Goal: Task Accomplishment & Management: Complete application form

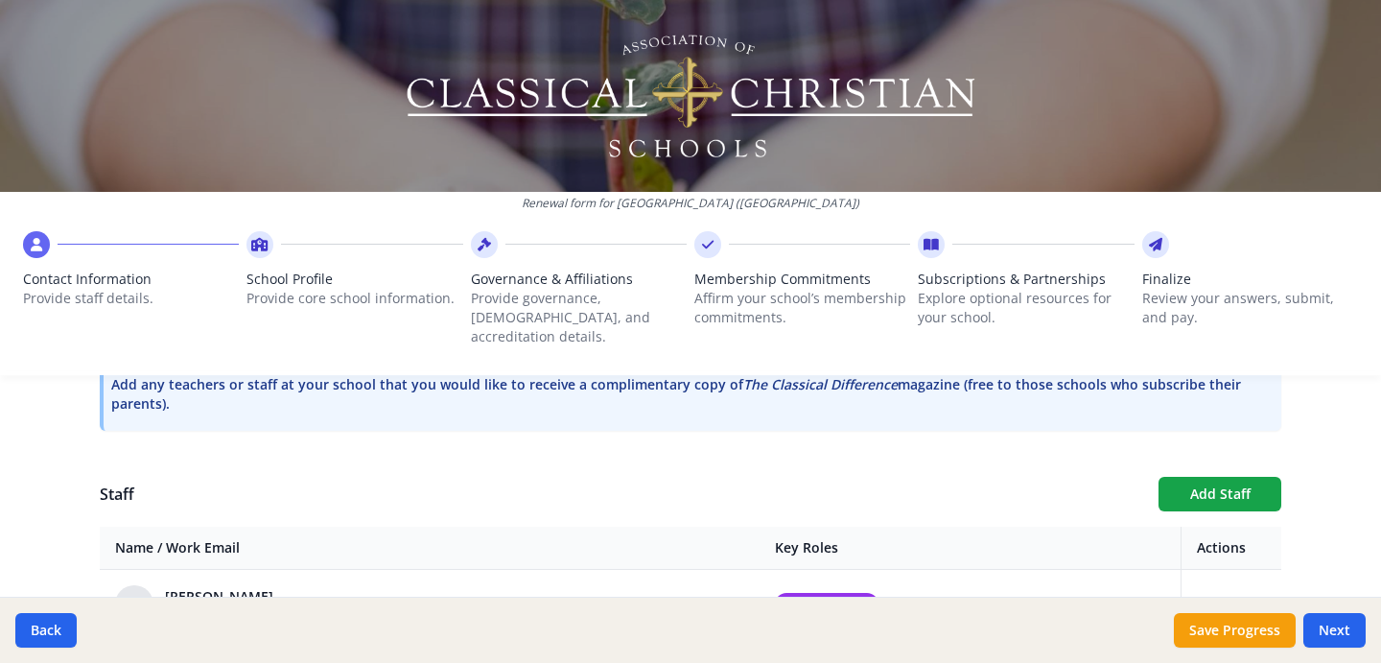
scroll to position [609, 0]
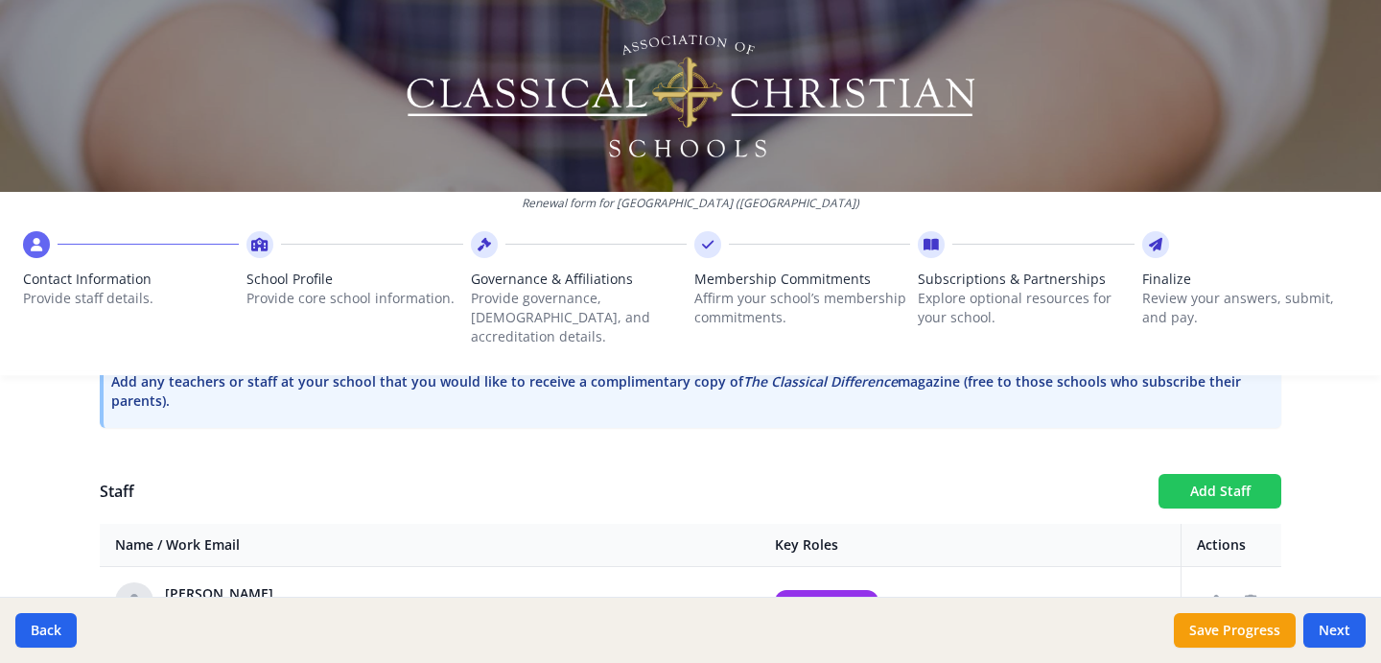
click at [1225, 474] on button "Add Staff" at bounding box center [1220, 491] width 123 height 35
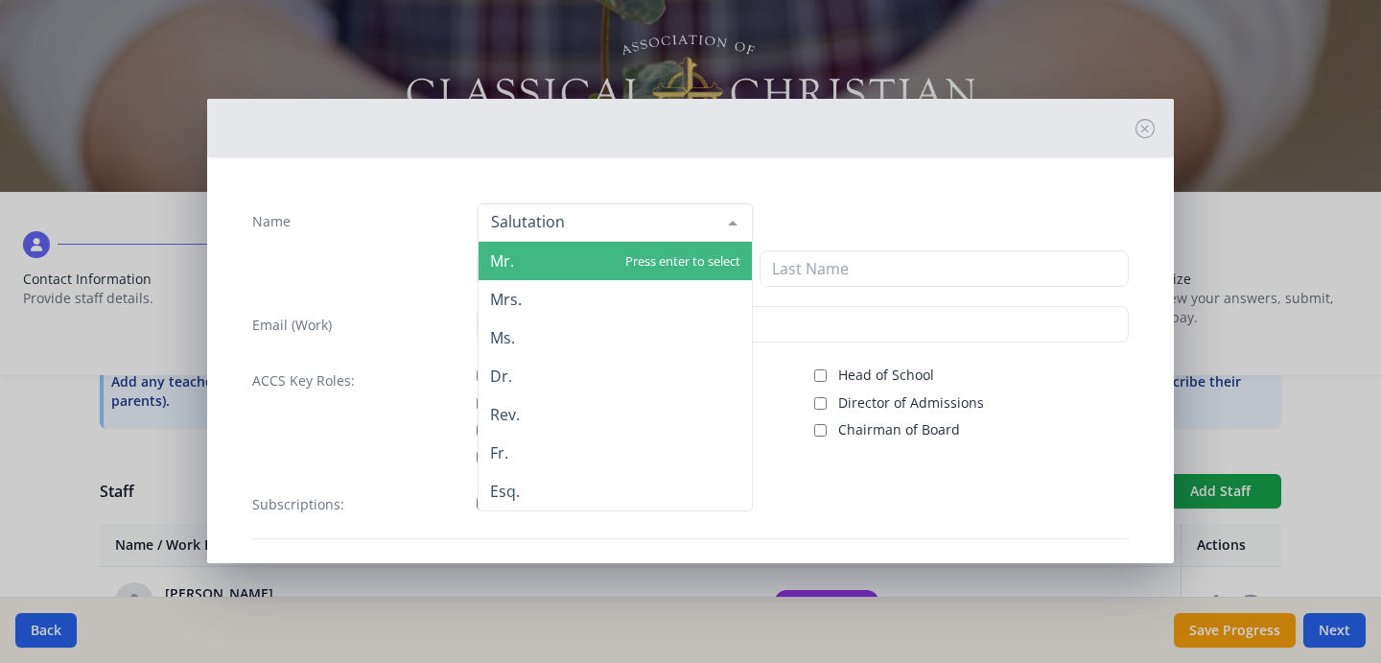
click at [628, 218] on div at bounding box center [615, 222] width 275 height 38
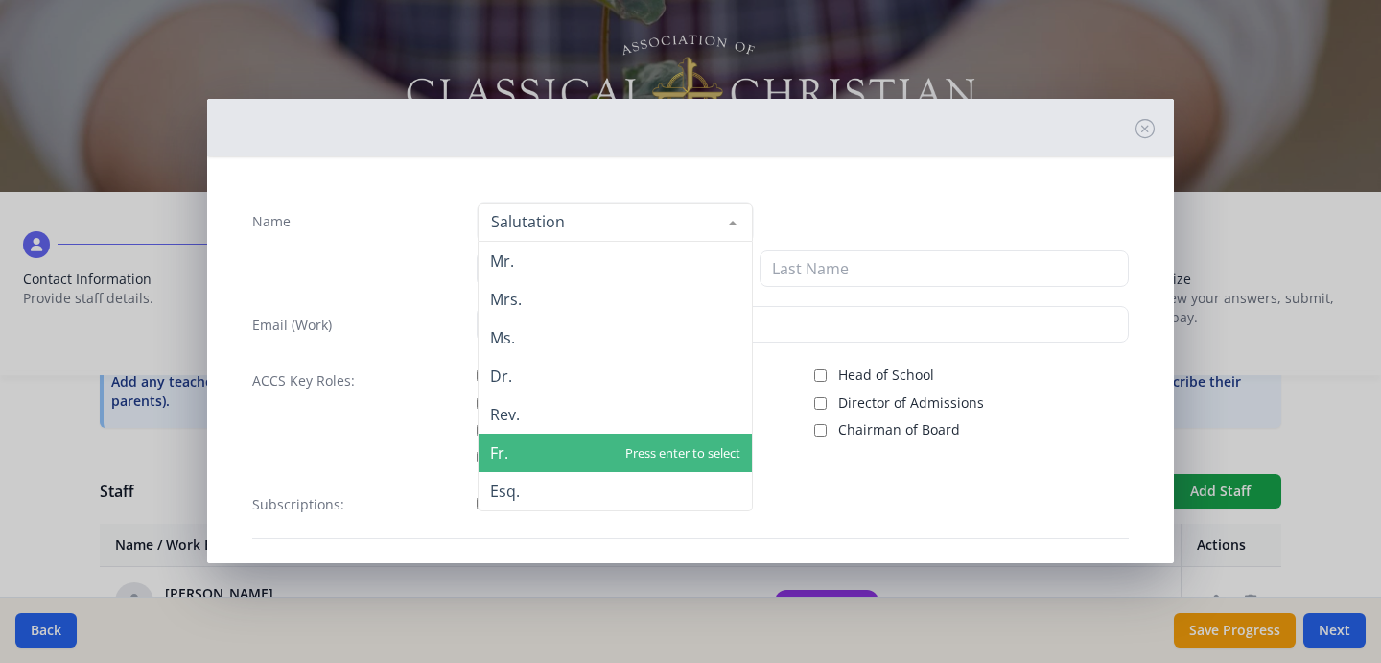
scroll to position [44, 0]
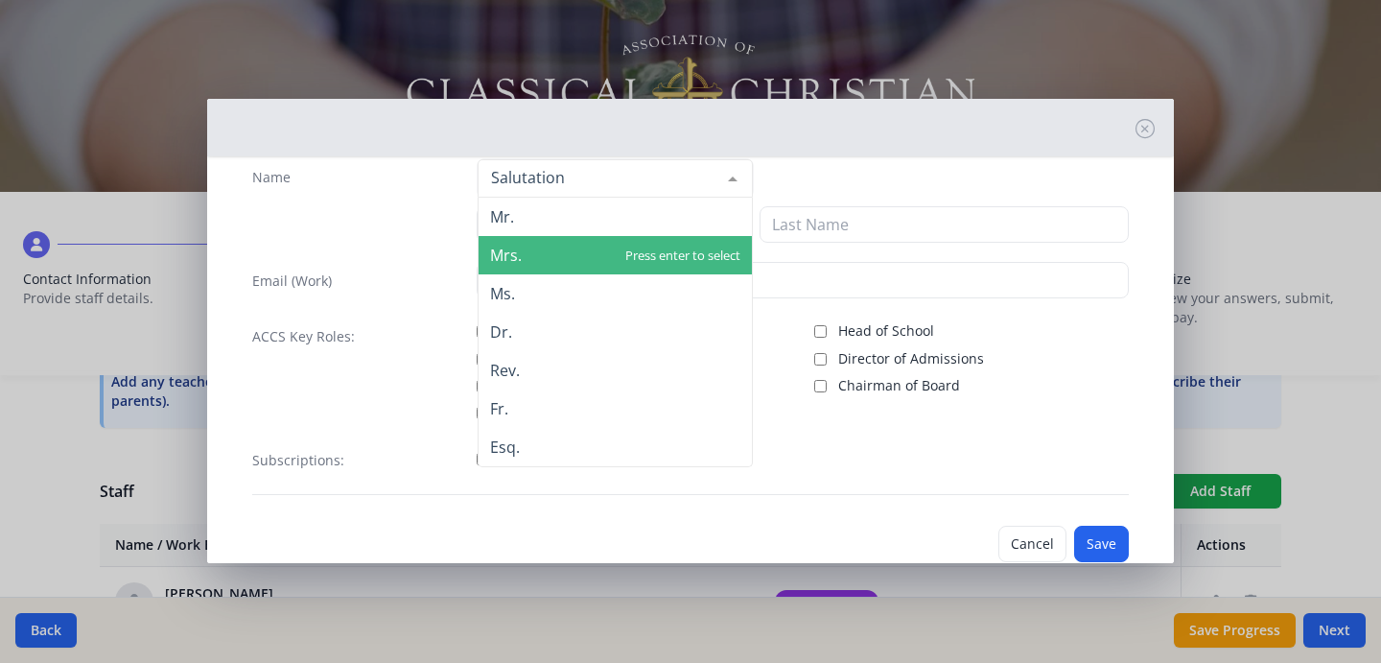
click at [561, 259] on span "Mrs." at bounding box center [615, 255] width 273 height 38
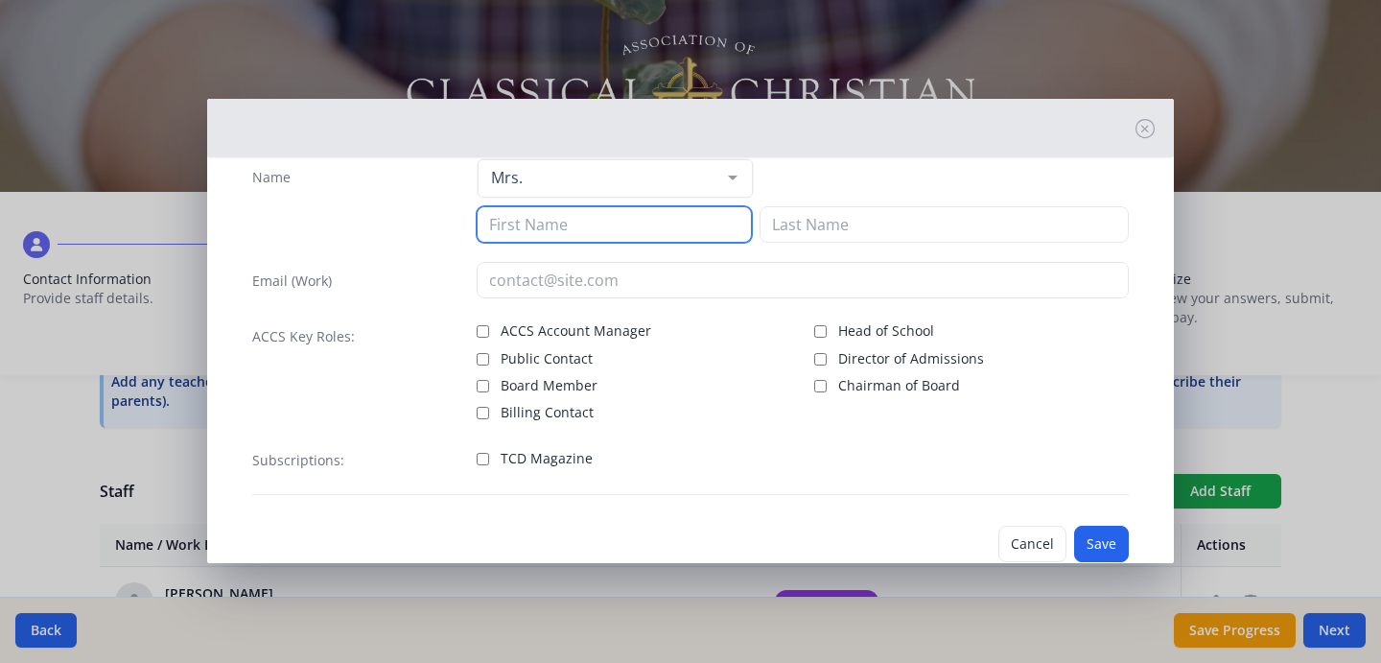
click at [613, 228] on input at bounding box center [614, 224] width 275 height 36
type input "Vivian"
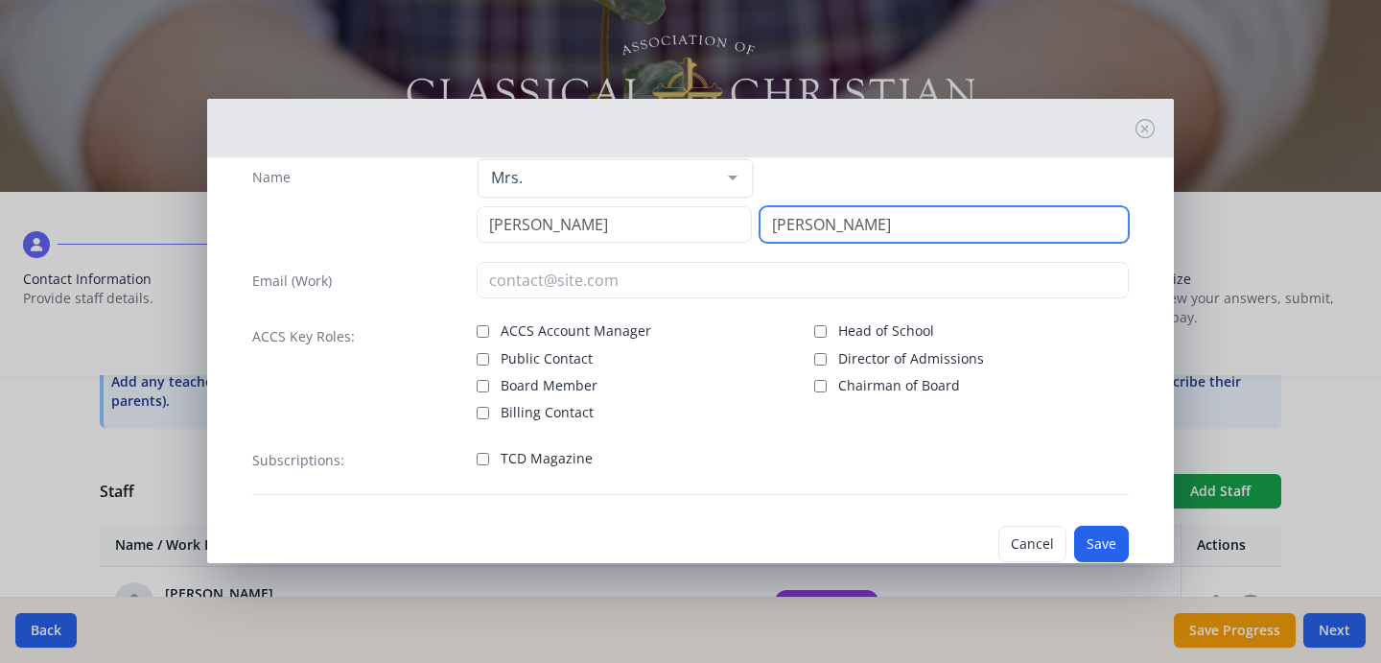
type input "Brockwell"
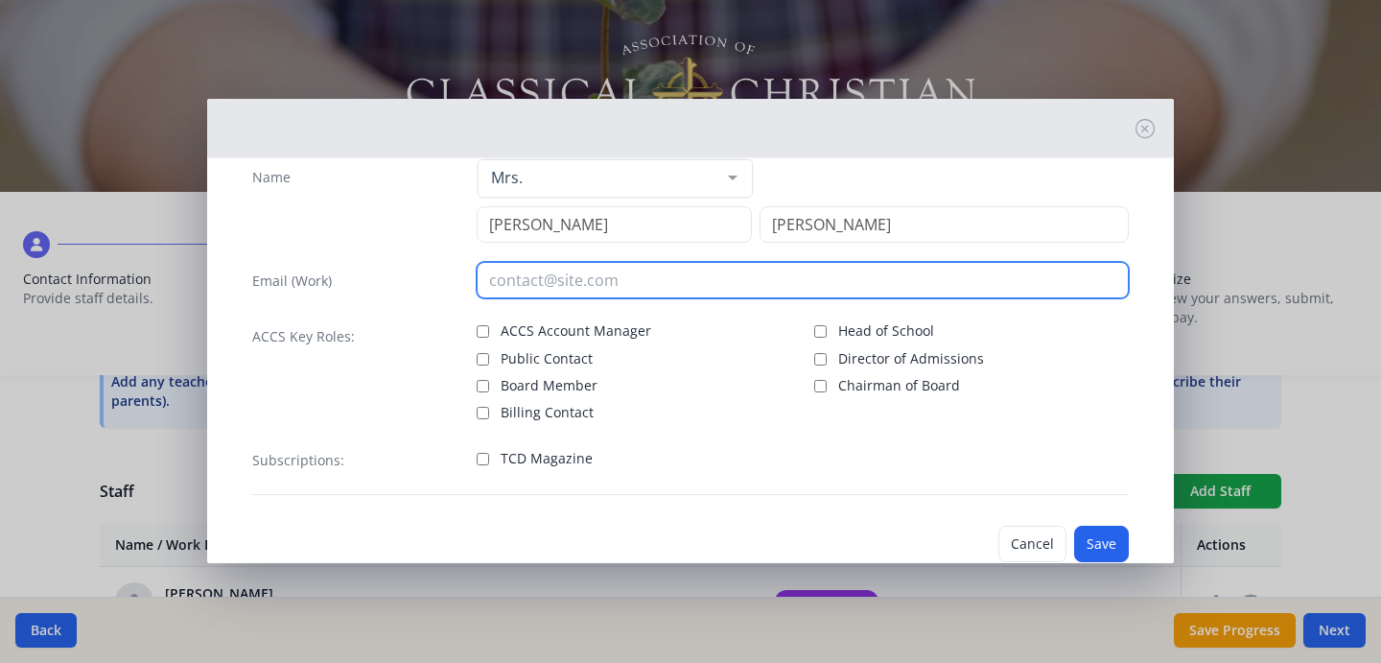
click at [581, 286] on input "email" at bounding box center [803, 280] width 653 height 36
type input "Vivian.Brockwell@lakewoodpres.com"
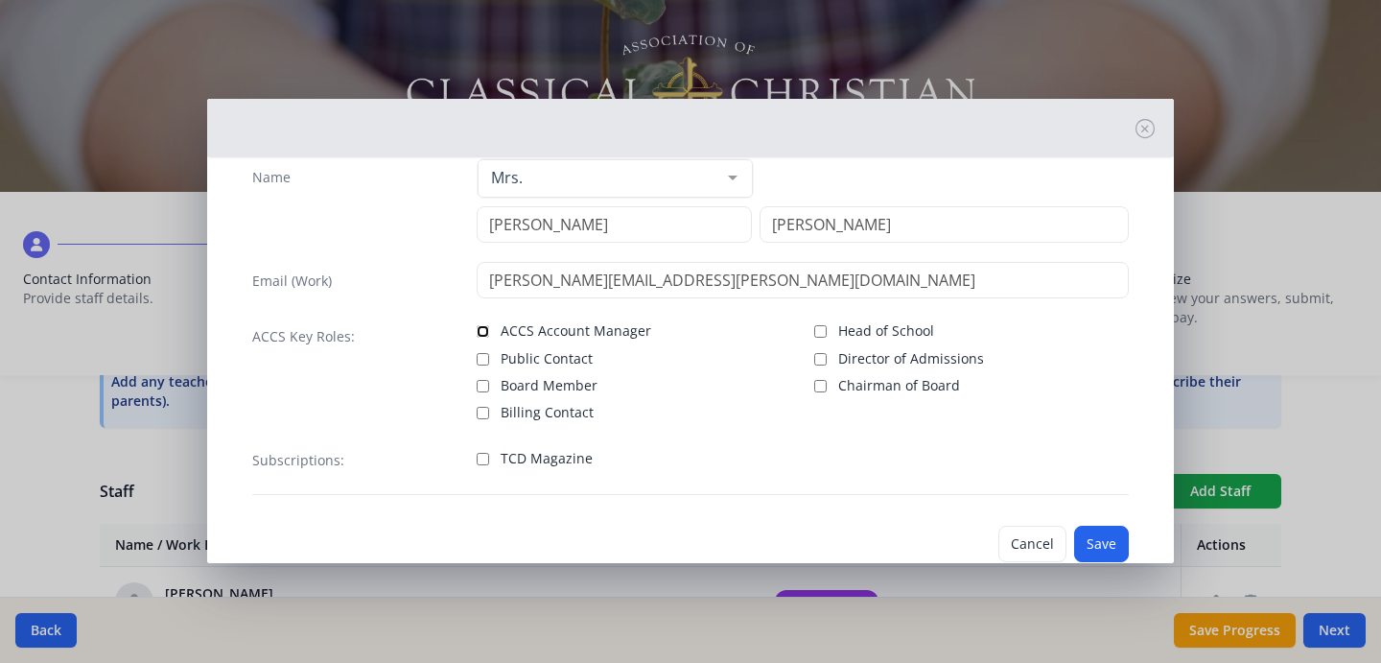
click at [479, 333] on input "ACCS Account Manager" at bounding box center [483, 331] width 12 height 12
checkbox input "true"
click at [482, 417] on input "Billing Contact" at bounding box center [483, 413] width 12 height 12
checkbox input "true"
click at [481, 354] on input "Public Contact" at bounding box center [483, 359] width 12 height 12
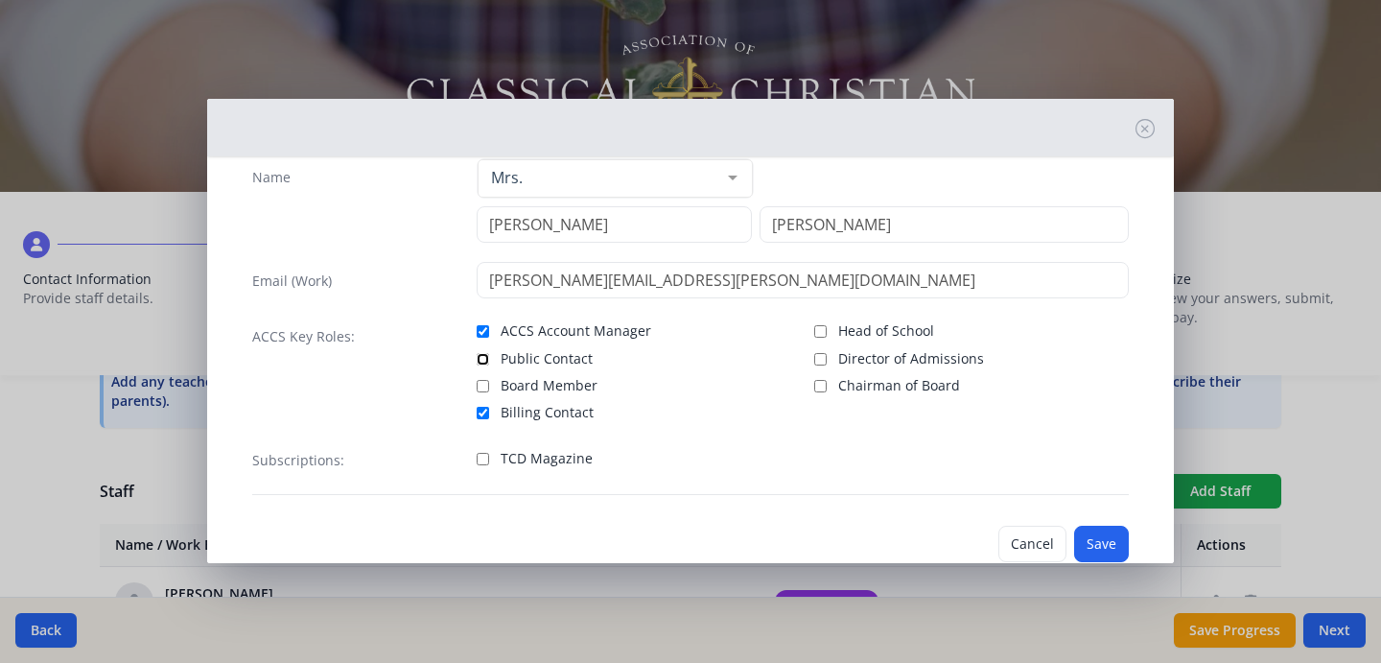
checkbox input "true"
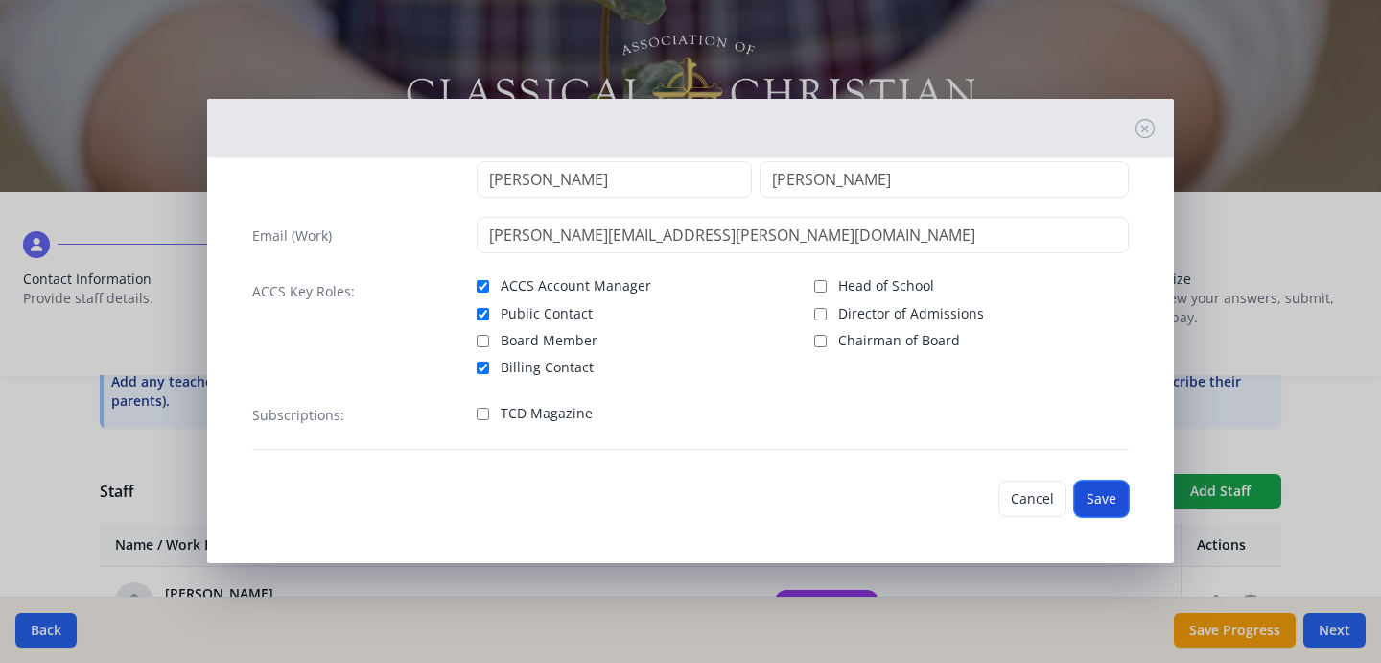
click at [1090, 501] on button "Save" at bounding box center [1101, 499] width 55 height 36
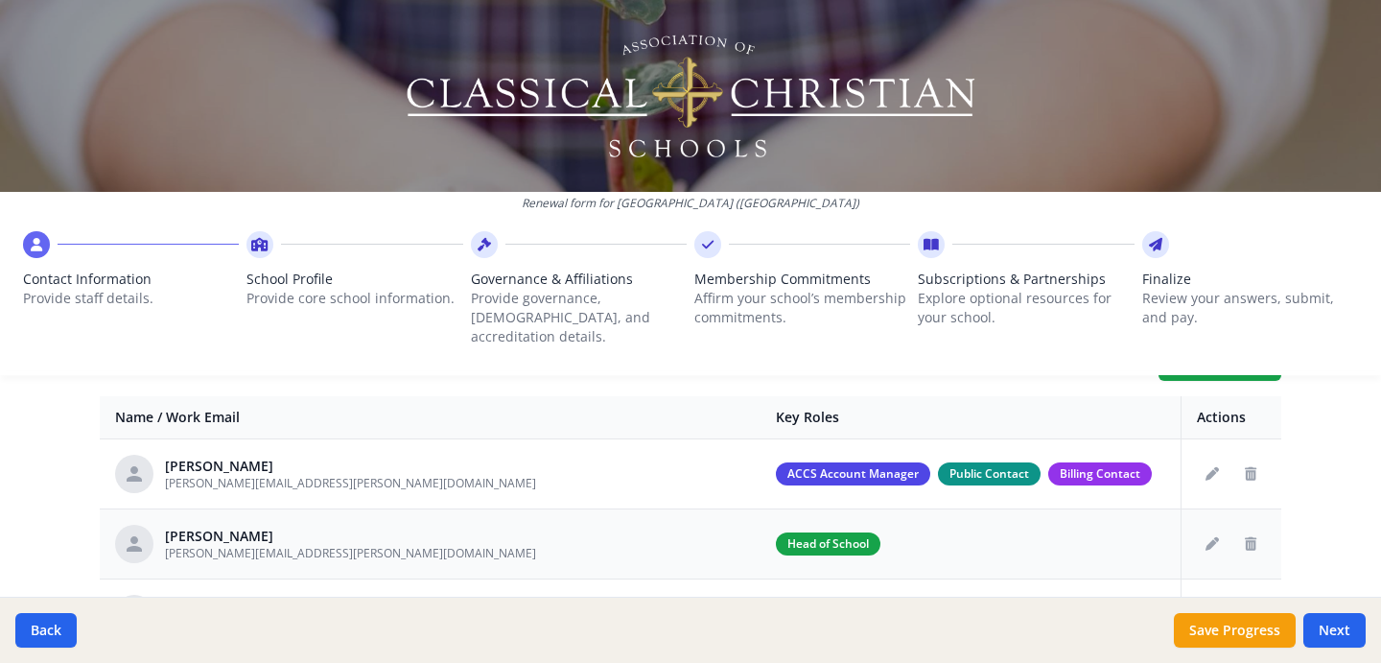
scroll to position [736, 0]
click at [1198, 642] on button "Save Progress" at bounding box center [1235, 630] width 122 height 35
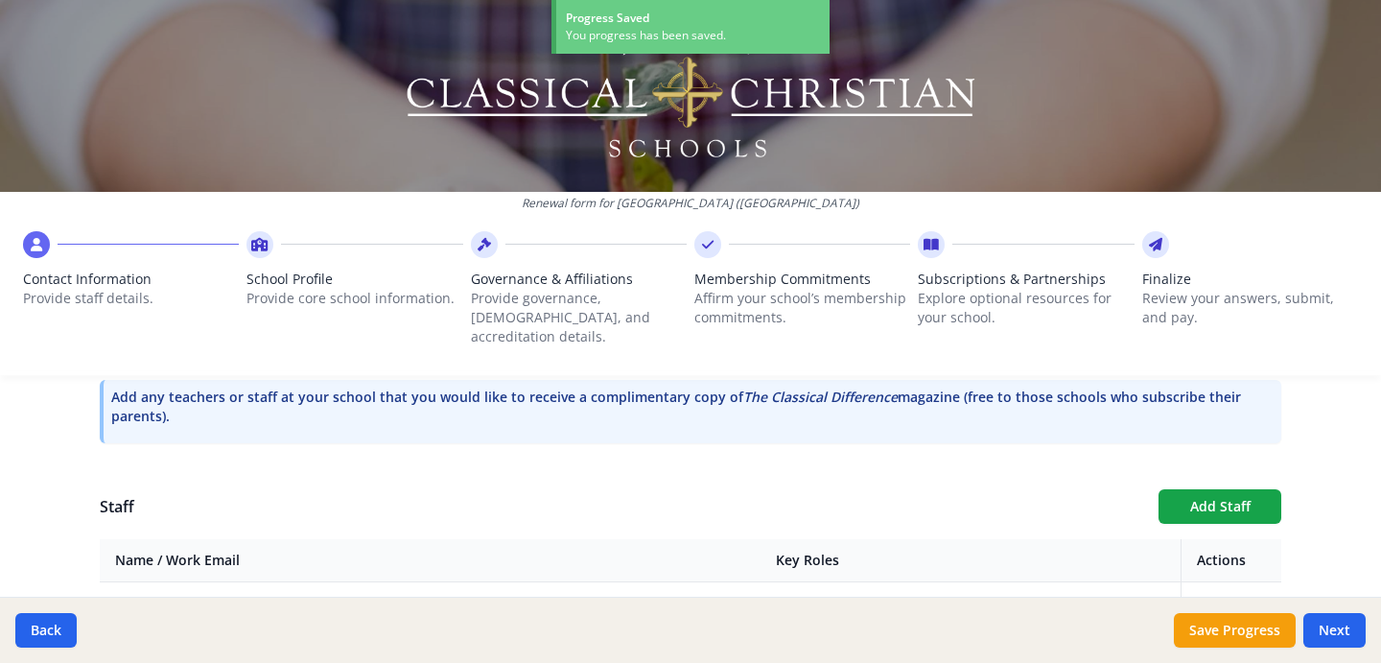
scroll to position [376, 0]
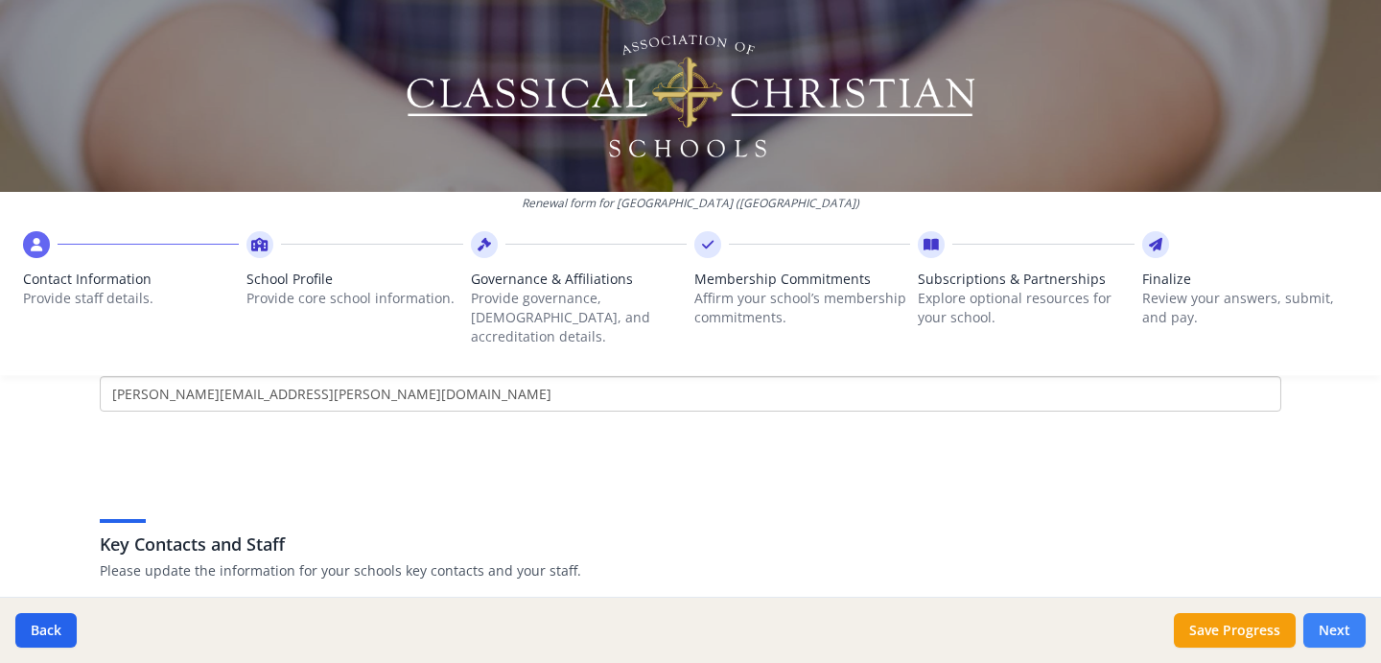
click at [1339, 634] on button "Next" at bounding box center [1335, 630] width 62 height 35
type input "(214) 321-2864"
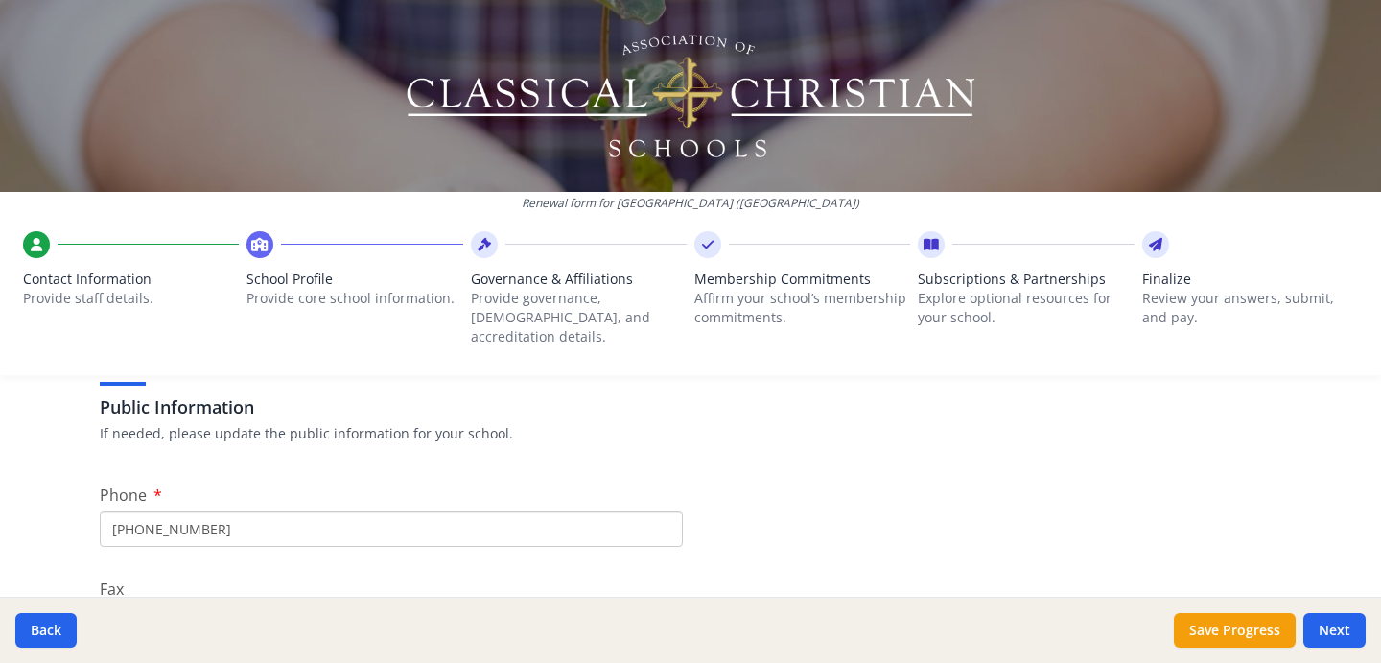
click at [511, 511] on input "(214) 321-2864" at bounding box center [391, 528] width 583 height 35
type input "9"
type input "945 372 1403"
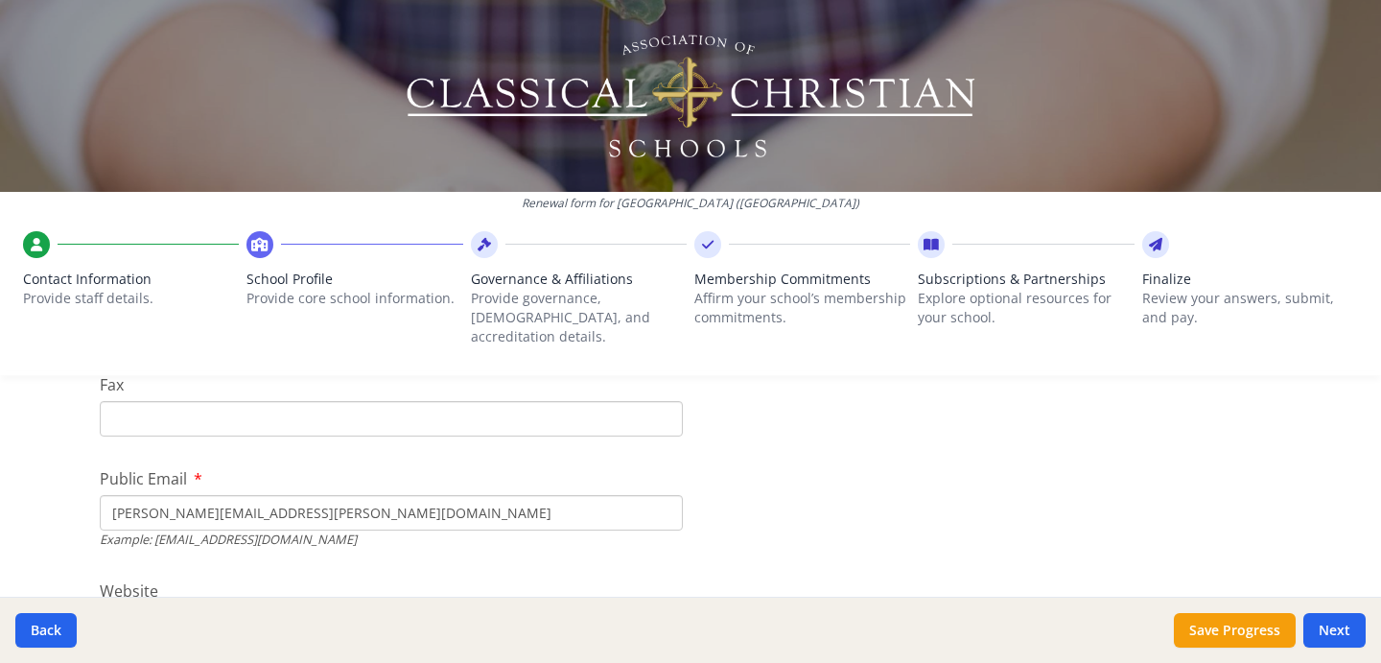
scroll to position [597, 0]
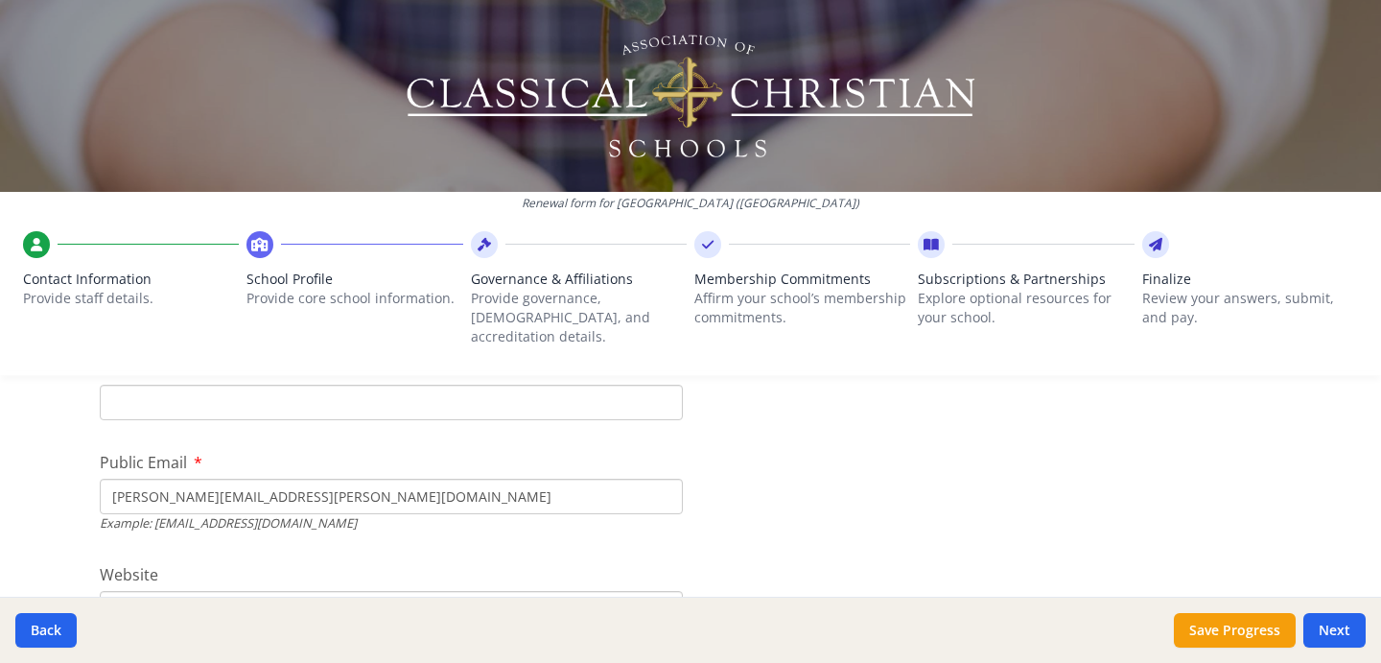
click at [411, 481] on input "tom.robertstad@lakewoodpres.com" at bounding box center [391, 496] width 583 height 35
type input "Vivian.Brockwell@lakewoodpres.com"
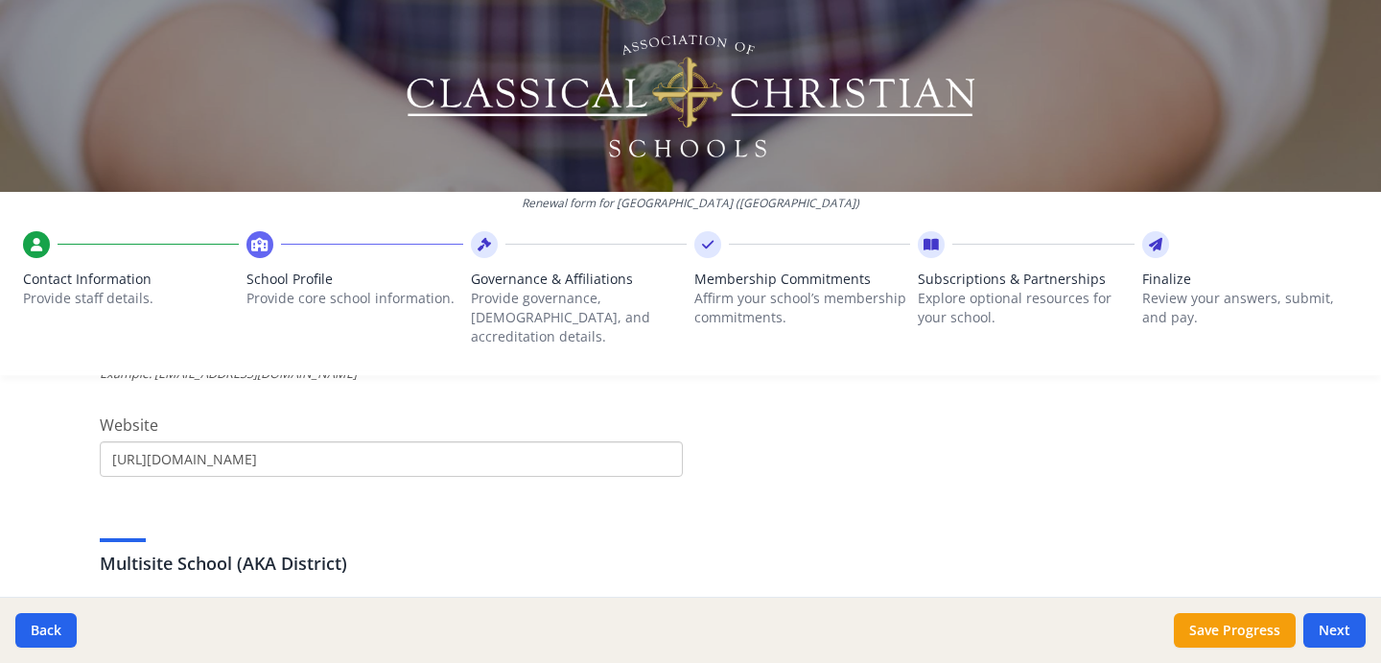
scroll to position [747, 0]
click at [348, 440] on input "https://lakewoodpres.com/" at bounding box center [391, 457] width 583 height 35
click at [283, 440] on input "https://lakewoodpres.com/" at bounding box center [391, 457] width 583 height 35
type input "https://lakewoodpres."
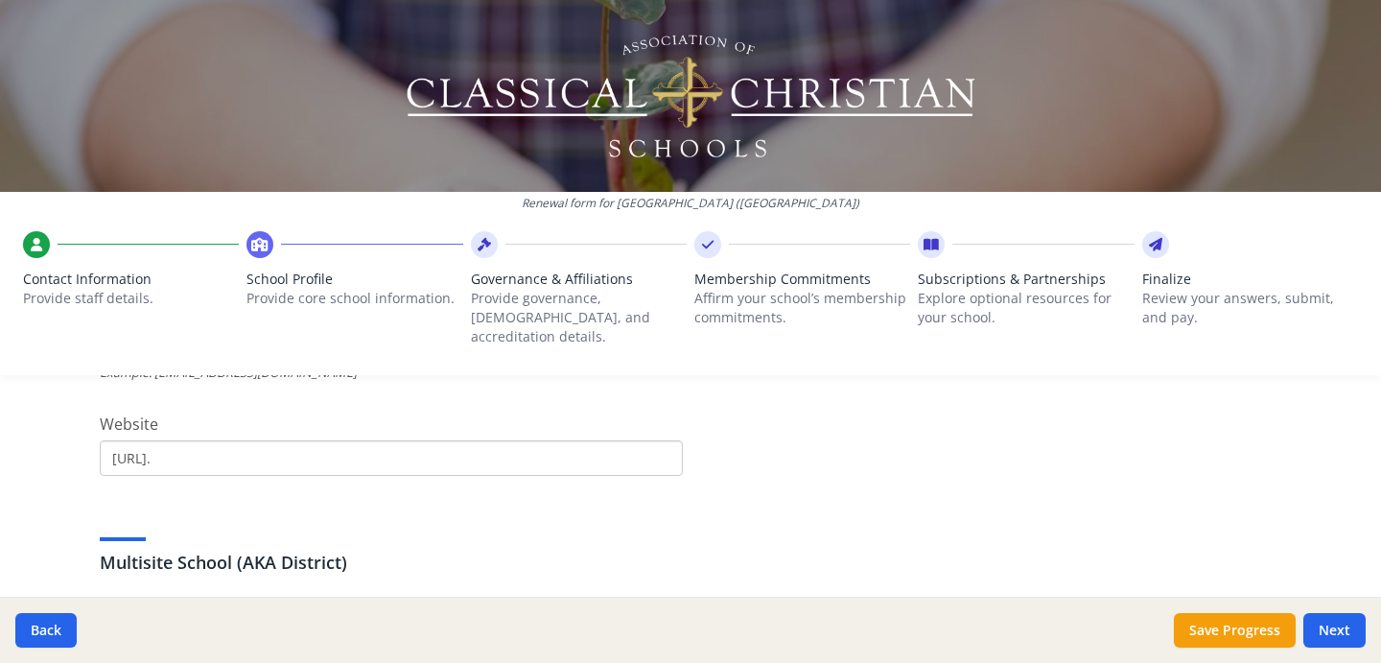
click at [434, 440] on input "https://lakewoodpres." at bounding box center [391, 457] width 583 height 35
paste input "https://lakewoodpres.school/"
type input "https://lakewoodpres.school/"
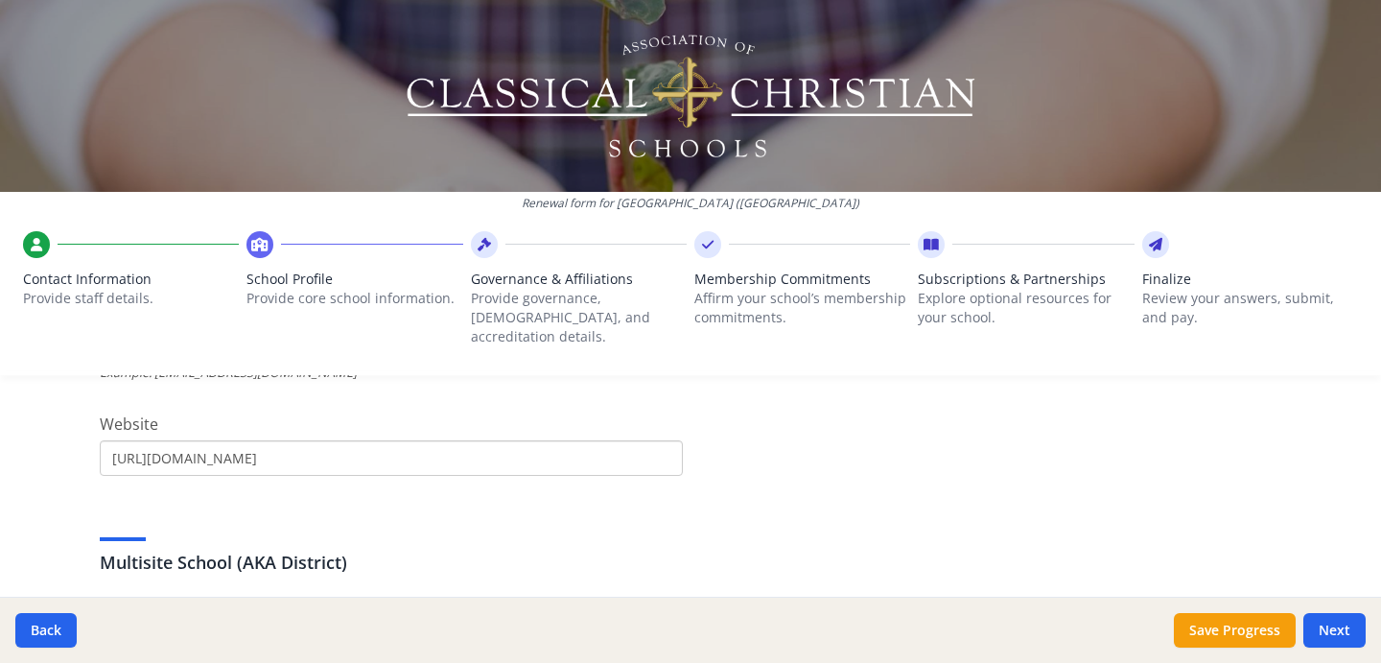
click at [954, 506] on div "Multisite School (AKA District)" at bounding box center [691, 540] width 1182 height 69
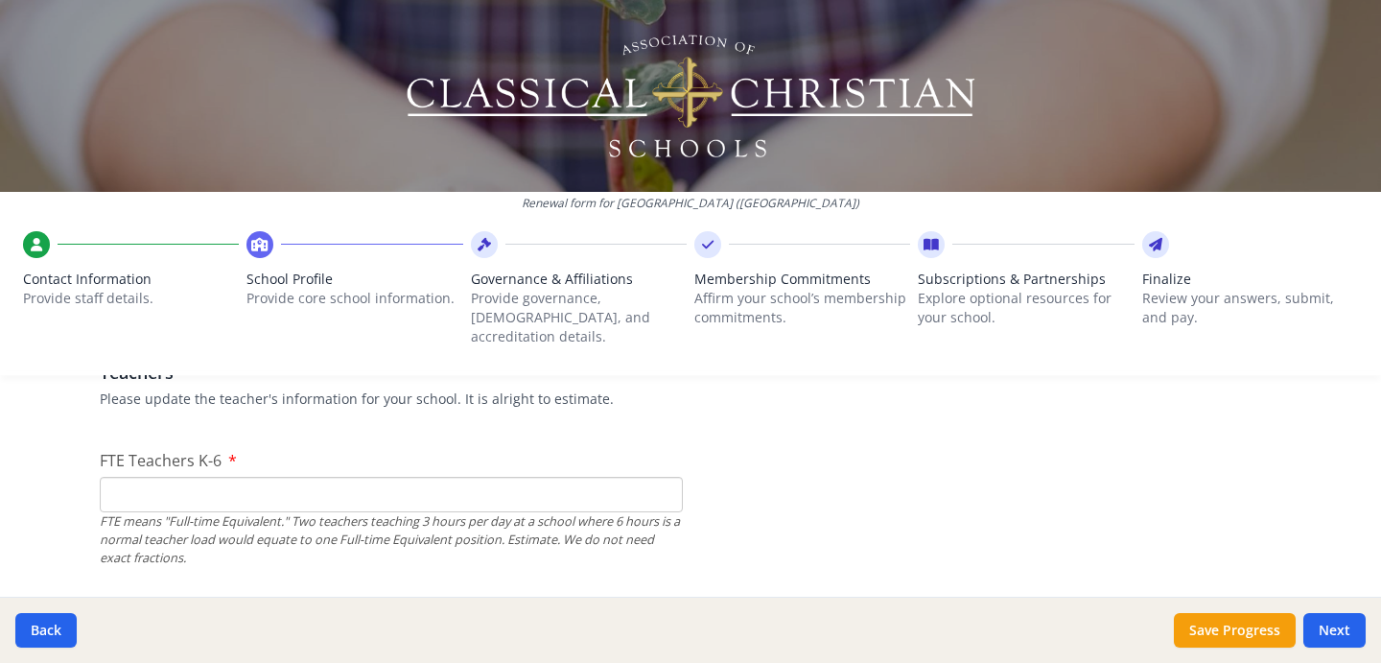
scroll to position [1162, 0]
click at [563, 476] on input "FTE Teachers K-6" at bounding box center [391, 493] width 583 height 35
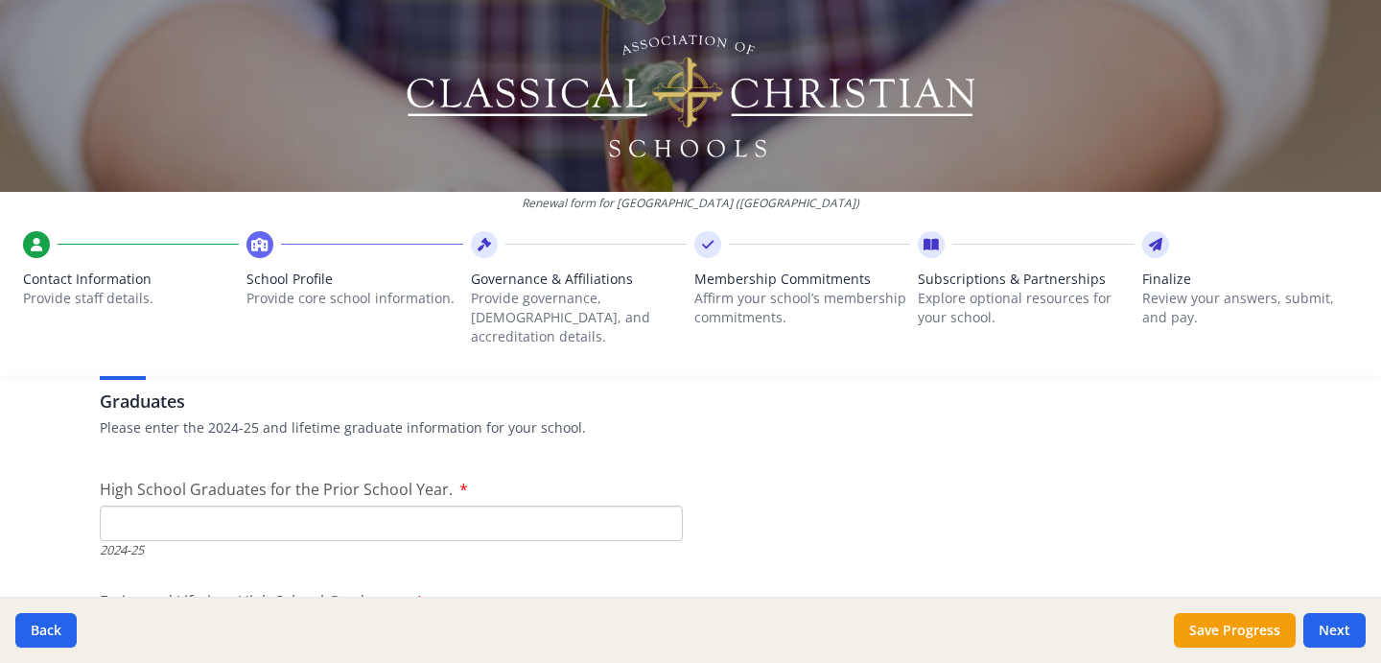
scroll to position [2744, 0]
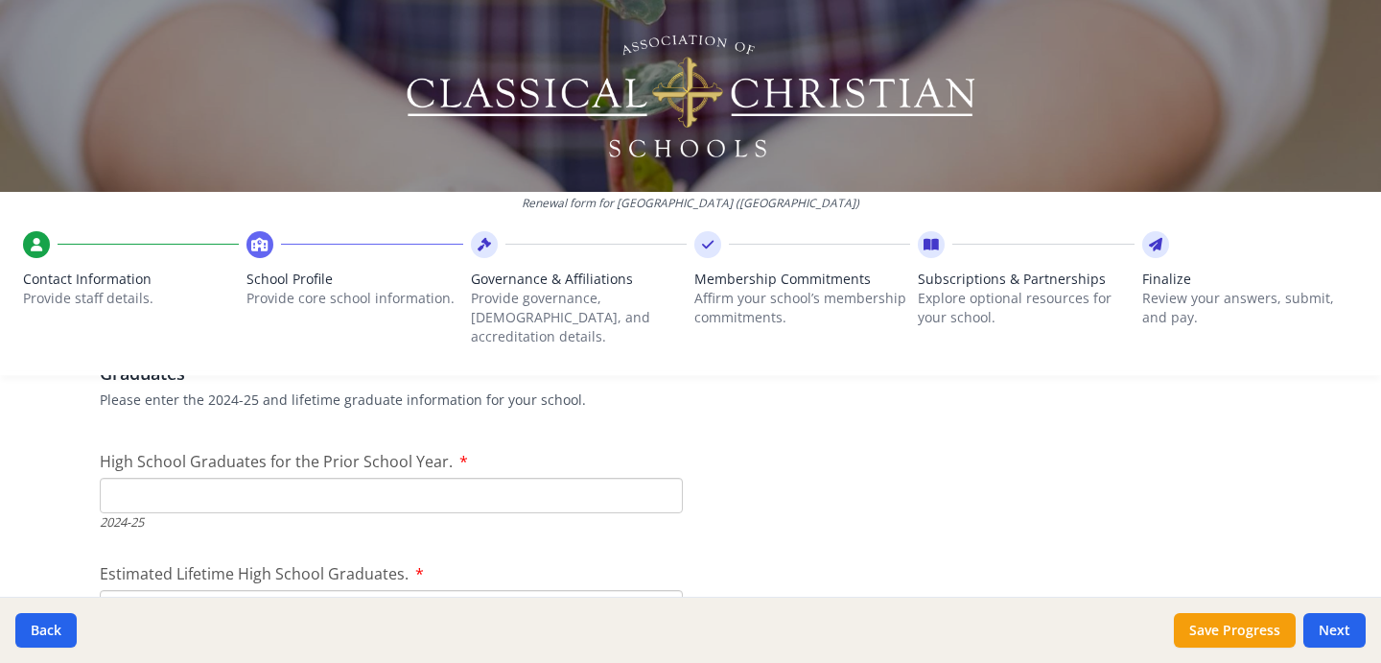
click at [520, 478] on input "High School Graduates for the Prior School Year." at bounding box center [391, 495] width 583 height 35
type input "2"
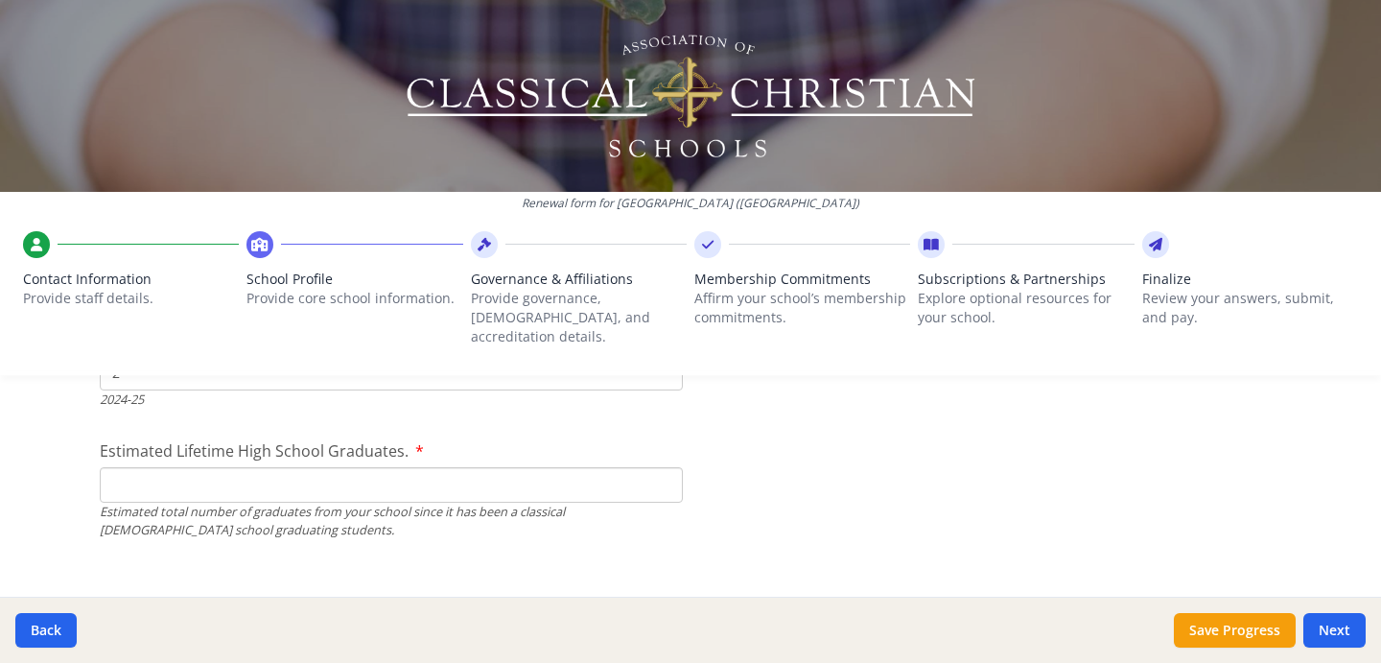
scroll to position [2866, 0]
click at [561, 504] on div "Estimated total number of graduates from your school since it has been a classi…" at bounding box center [391, 522] width 583 height 36
click at [553, 471] on input "Estimated Lifetime High School Graduates." at bounding box center [391, 485] width 583 height 35
type input "1"
type input "200"
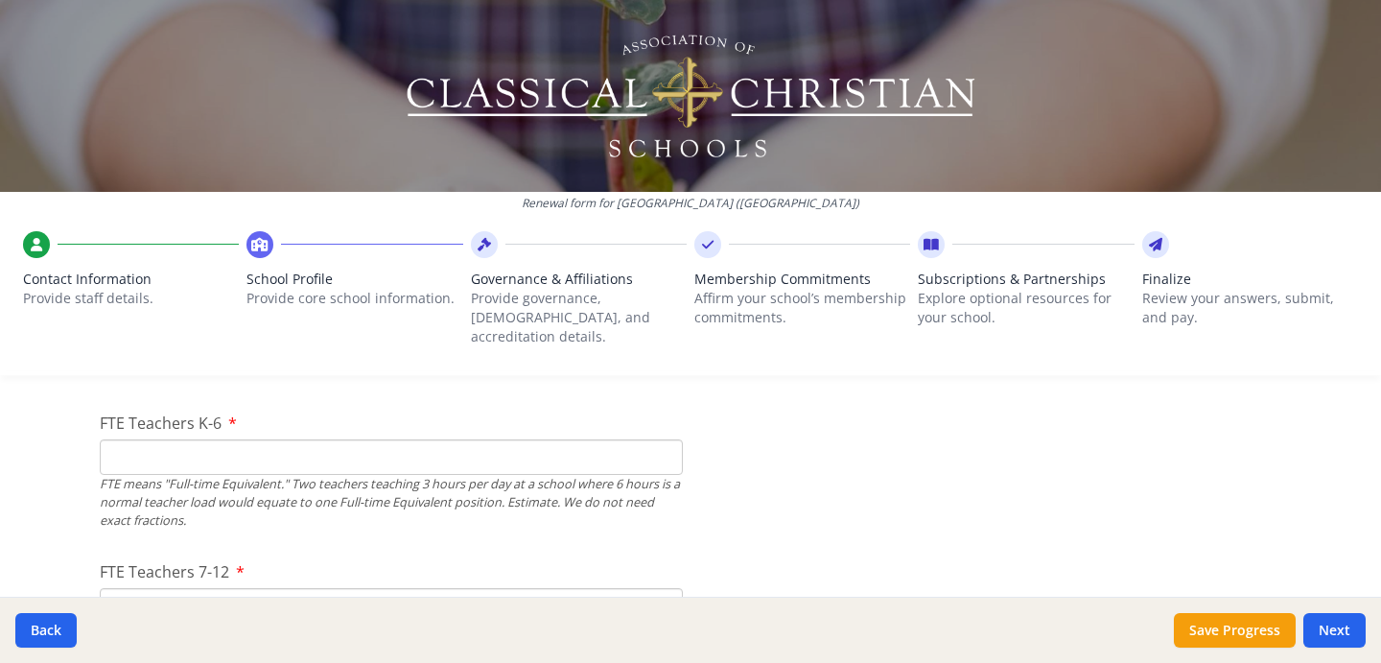
scroll to position [1210, 0]
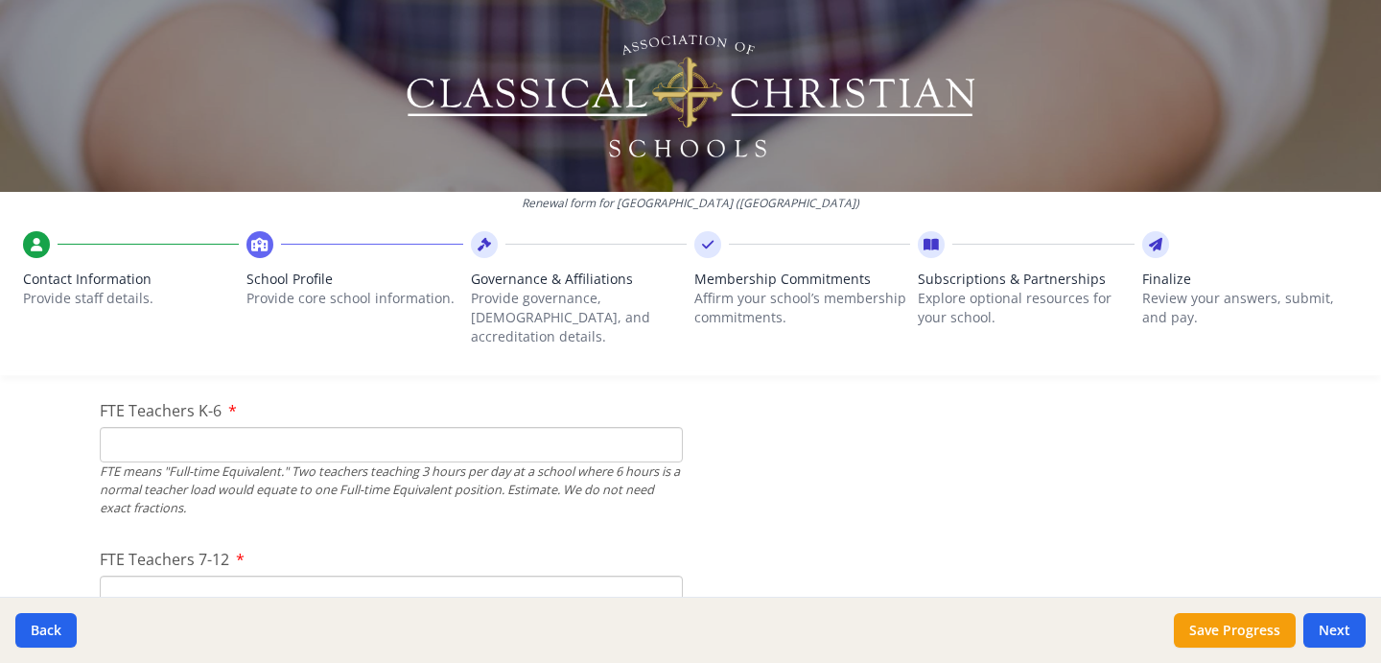
click at [420, 428] on input "FTE Teachers K-6" at bounding box center [391, 444] width 583 height 35
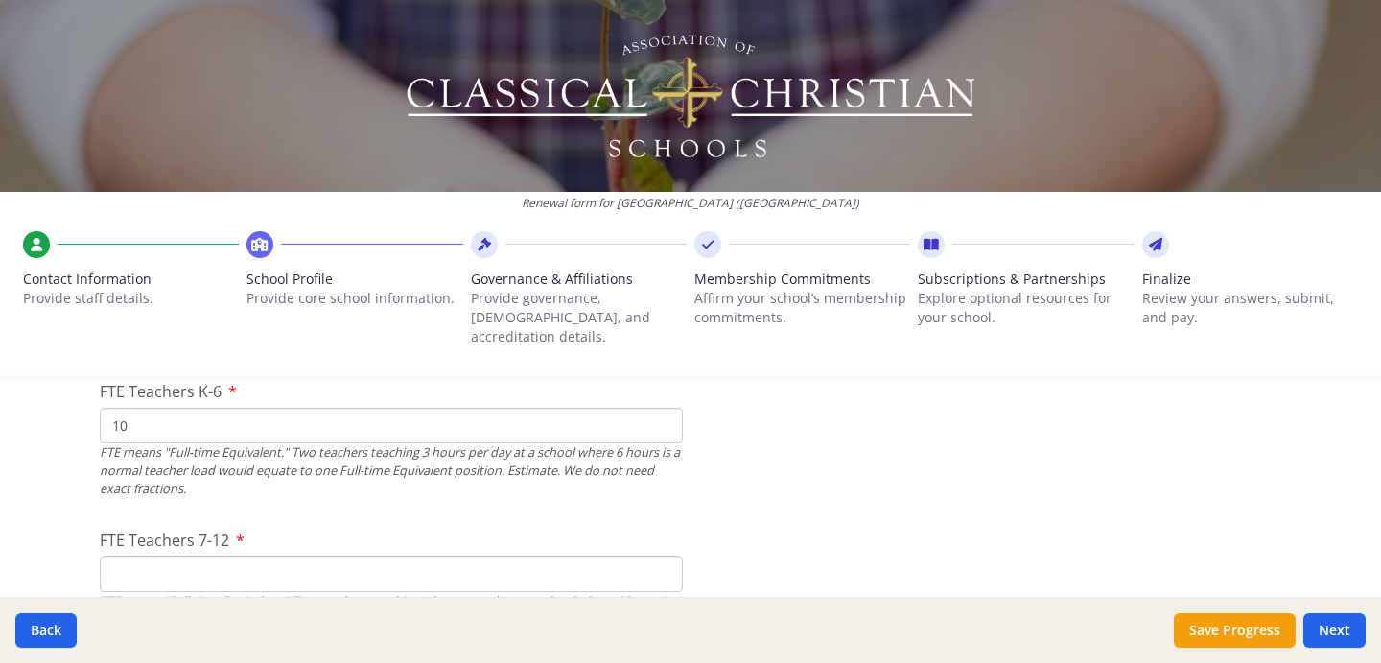
type input "1"
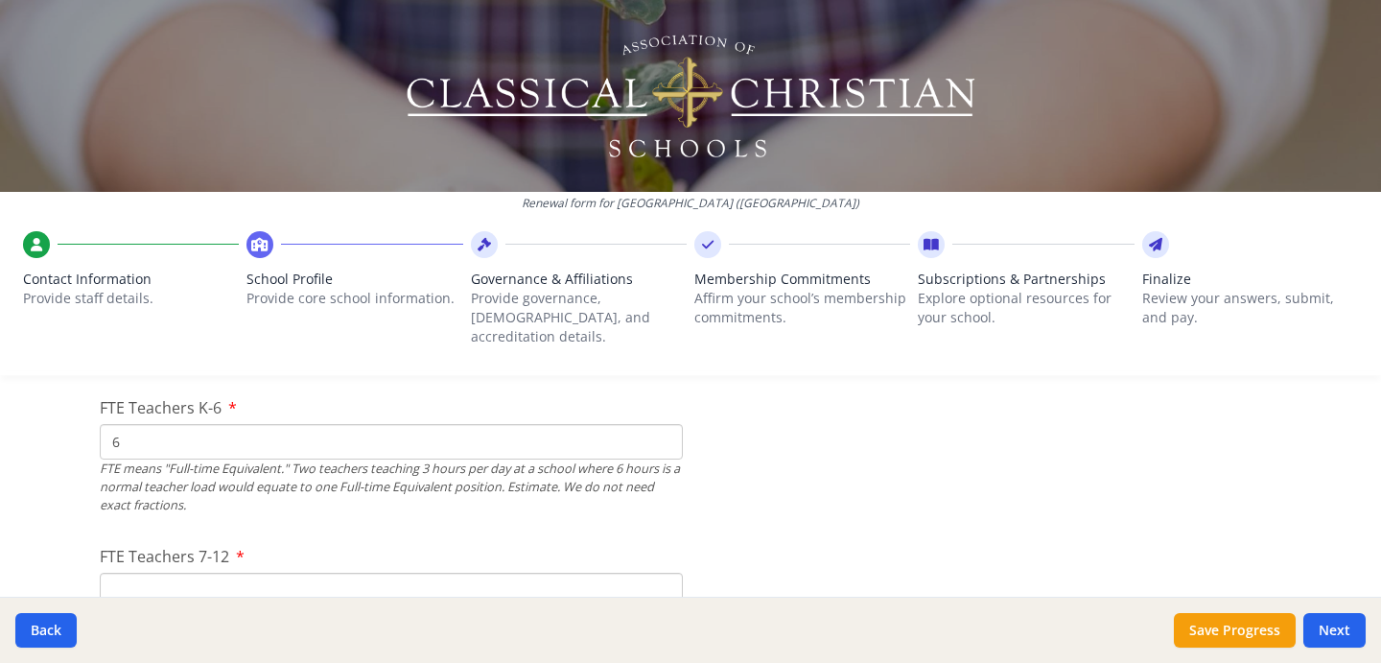
scroll to position [1229, 0]
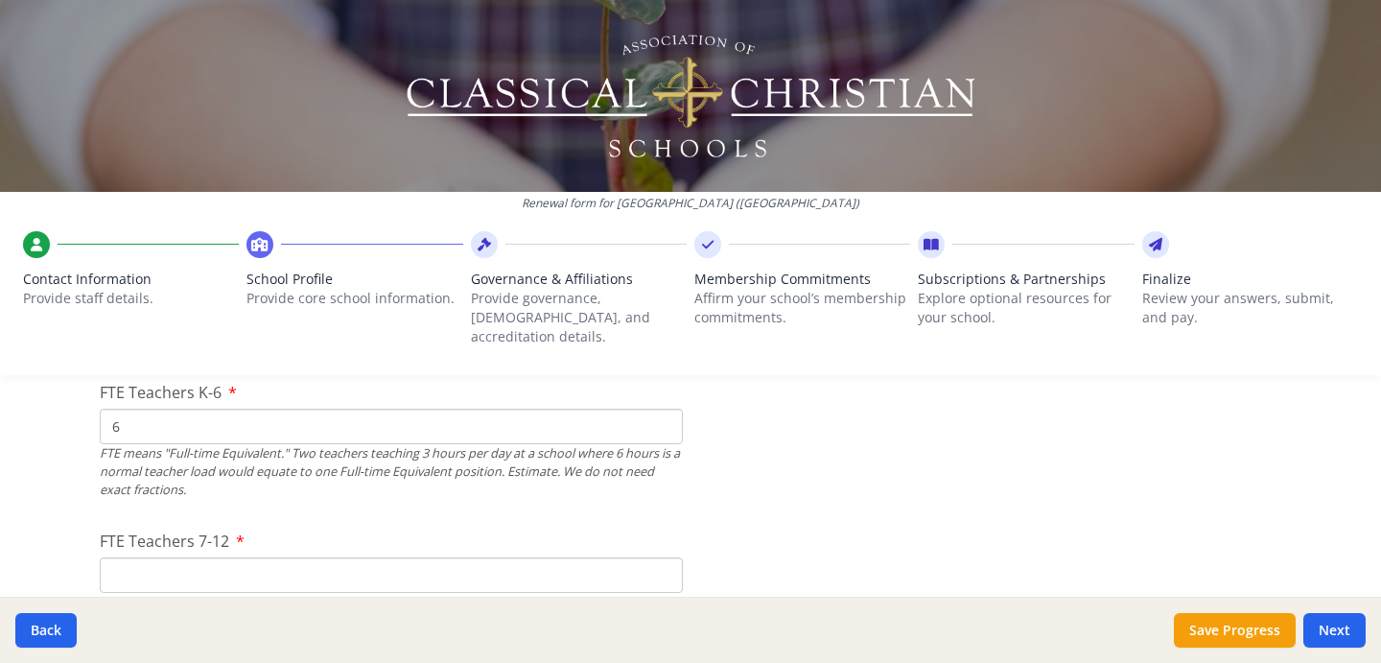
type input "6"
click at [331, 563] on input "FTE Teachers 7-12" at bounding box center [391, 574] width 583 height 35
type input "6"
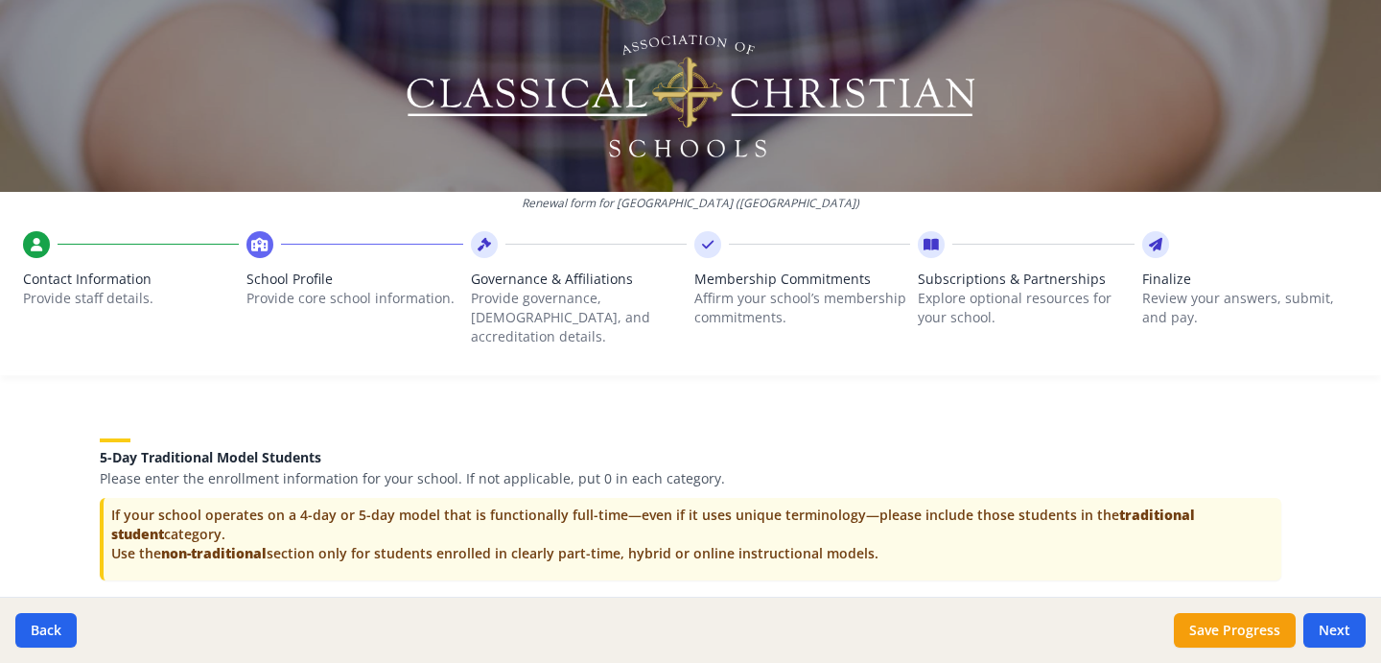
scroll to position [3998, 0]
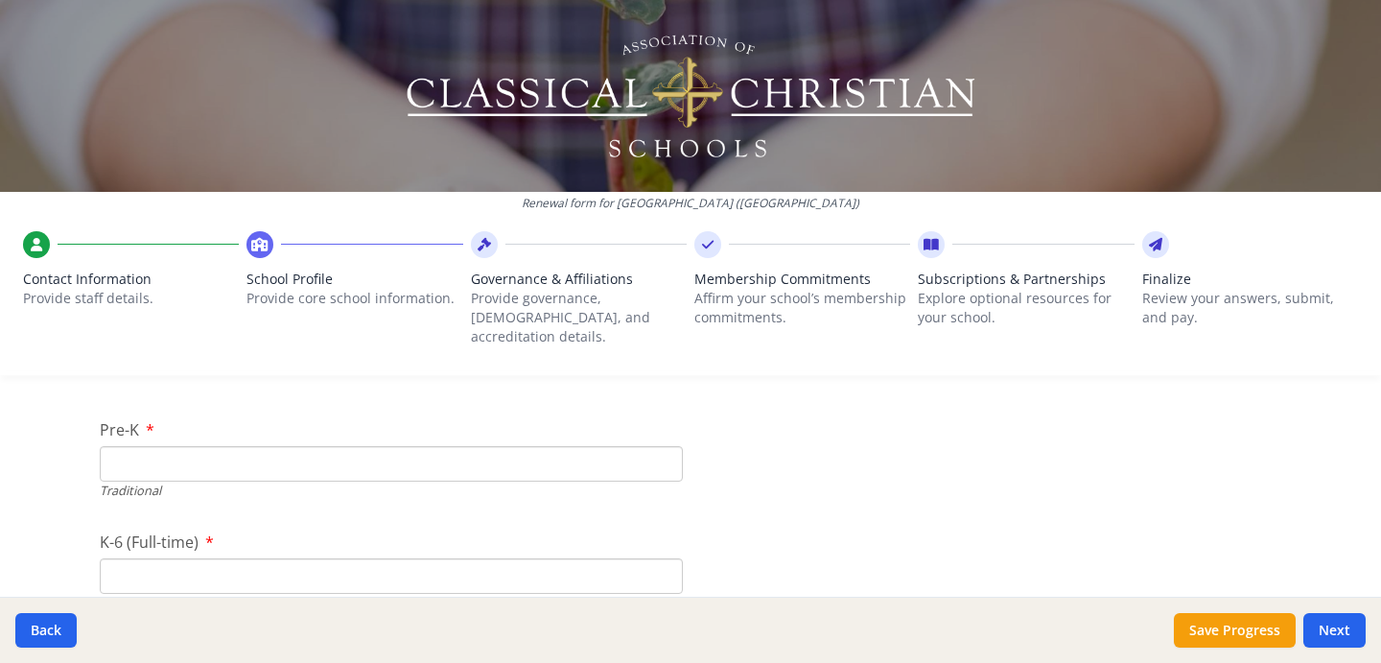
click at [451, 446] on input "Pre-K" at bounding box center [391, 463] width 583 height 35
type input "0"
click at [400, 558] on input "K-6 (Full-time)" at bounding box center [391, 575] width 583 height 35
type input "0"
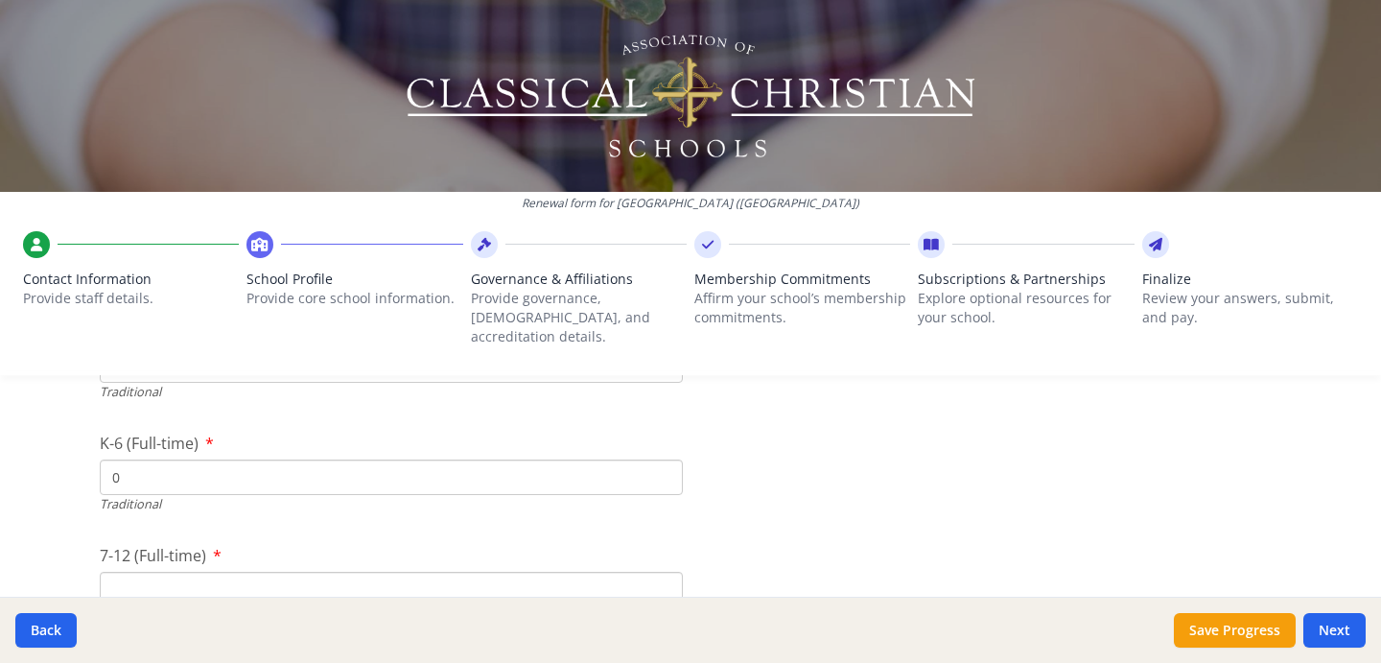
click at [368, 575] on input "7-12 (Full-time)" at bounding box center [391, 589] width 583 height 35
type input "0"
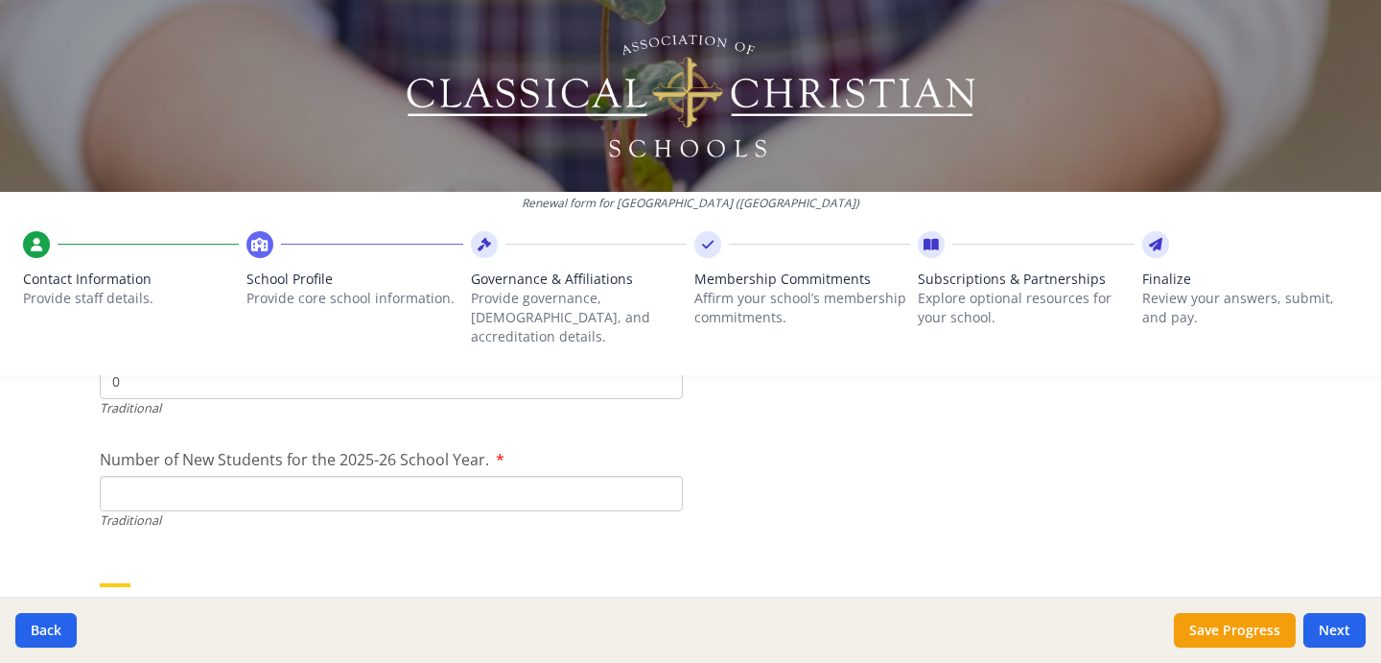
scroll to position [4287, 0]
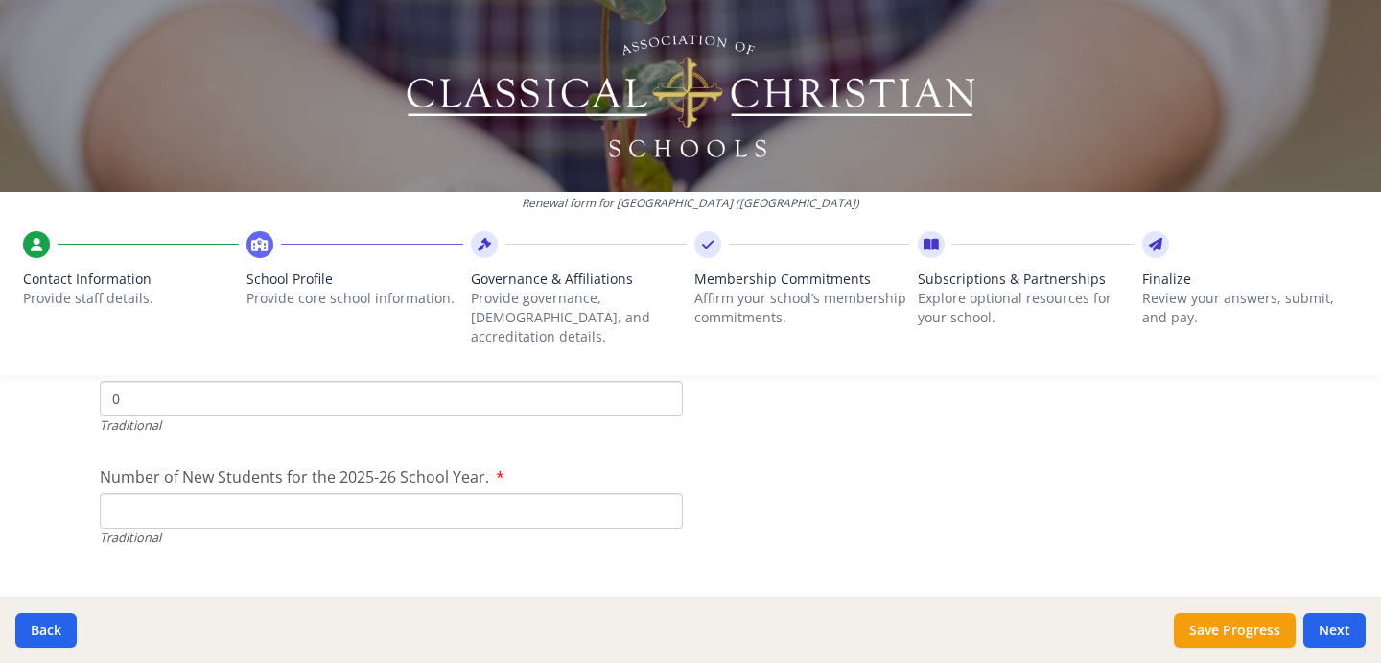
click at [571, 497] on input "Number of New Students for the 2025-26 School Year." at bounding box center [391, 510] width 583 height 35
type input "0"
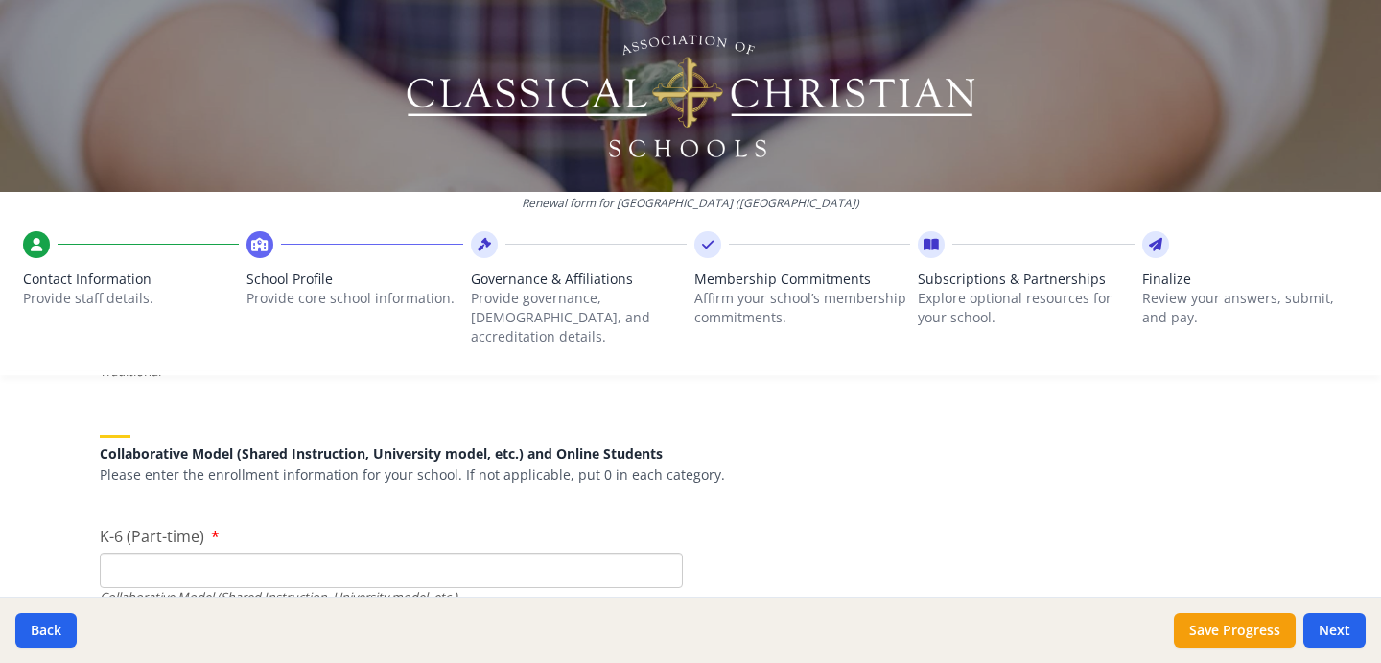
scroll to position [4495, 0]
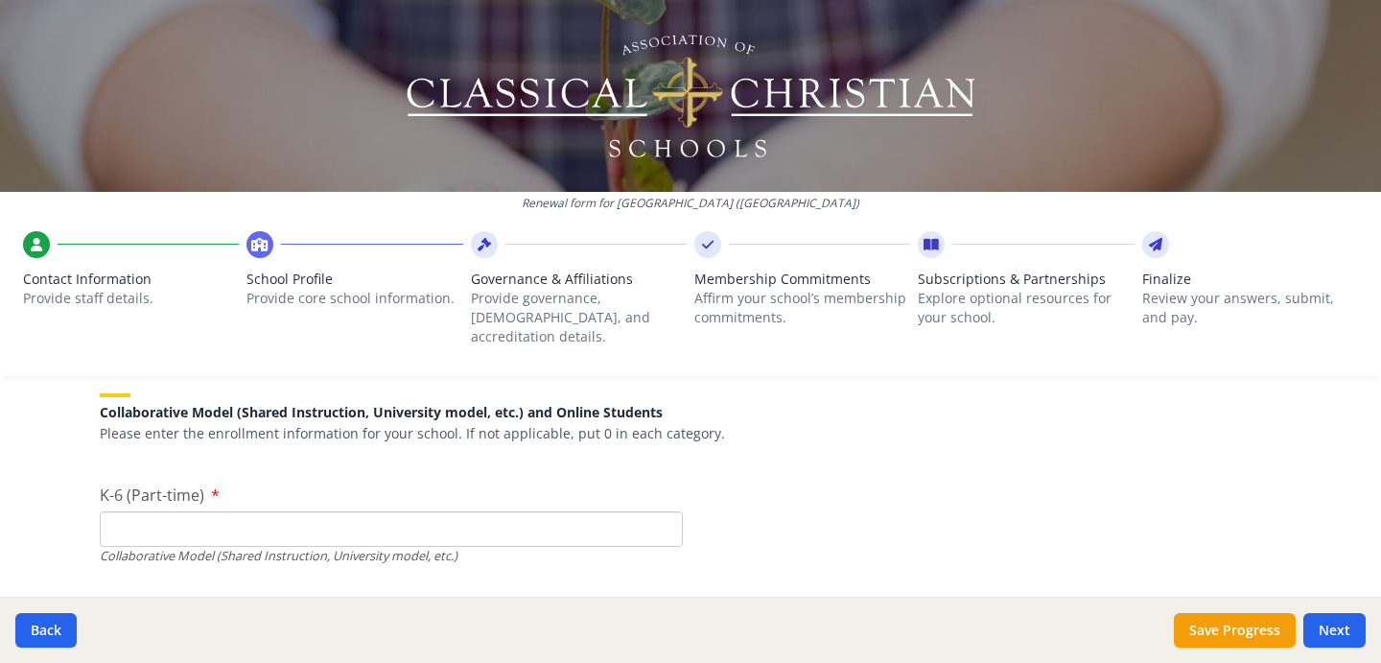
click at [414, 511] on input "K-6 (Part-time)" at bounding box center [391, 528] width 583 height 35
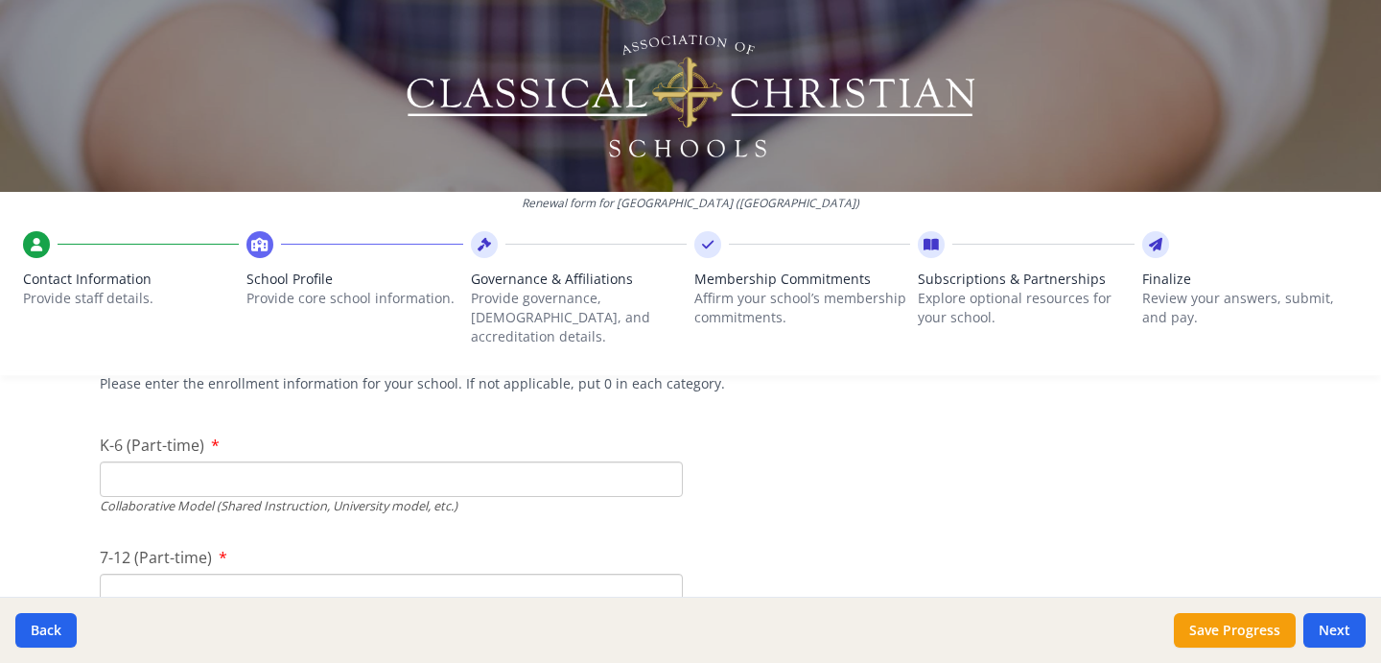
scroll to position [4549, 0]
type input "80"
click at [272, 569] on input "7-12 (Part-time)" at bounding box center [391, 586] width 583 height 35
type input "55"
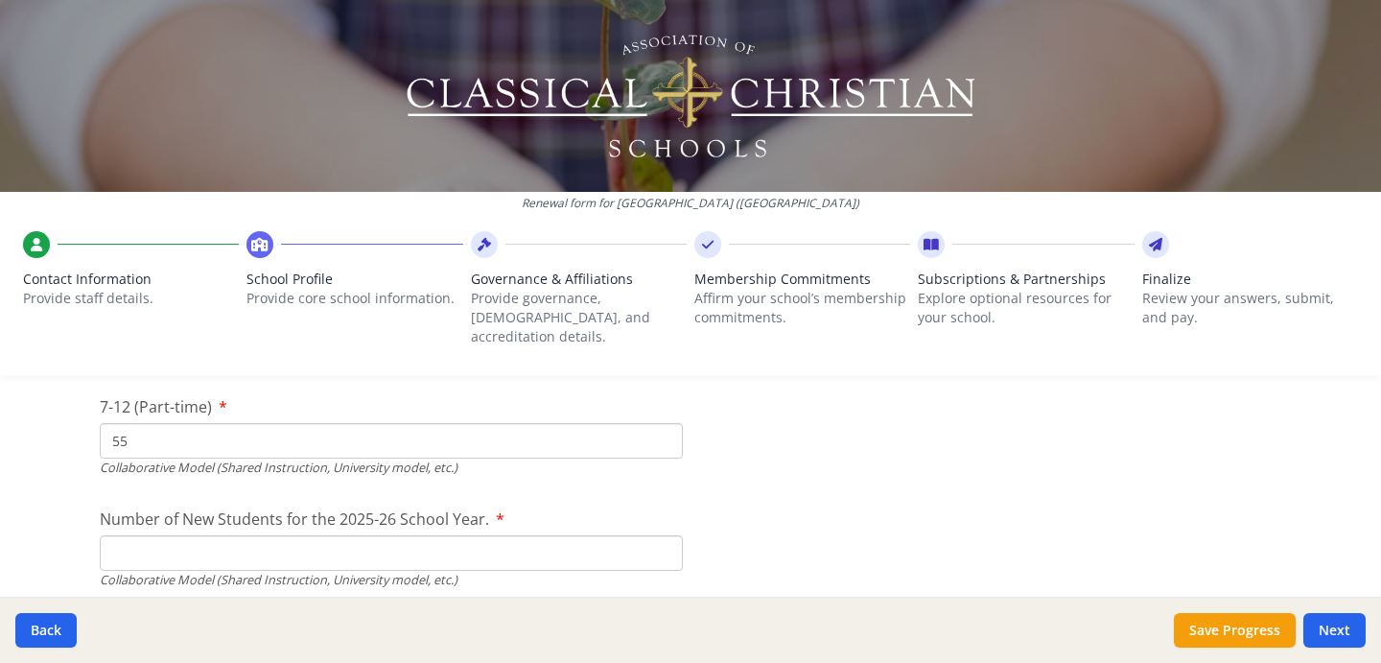
scroll to position [4722, 0]
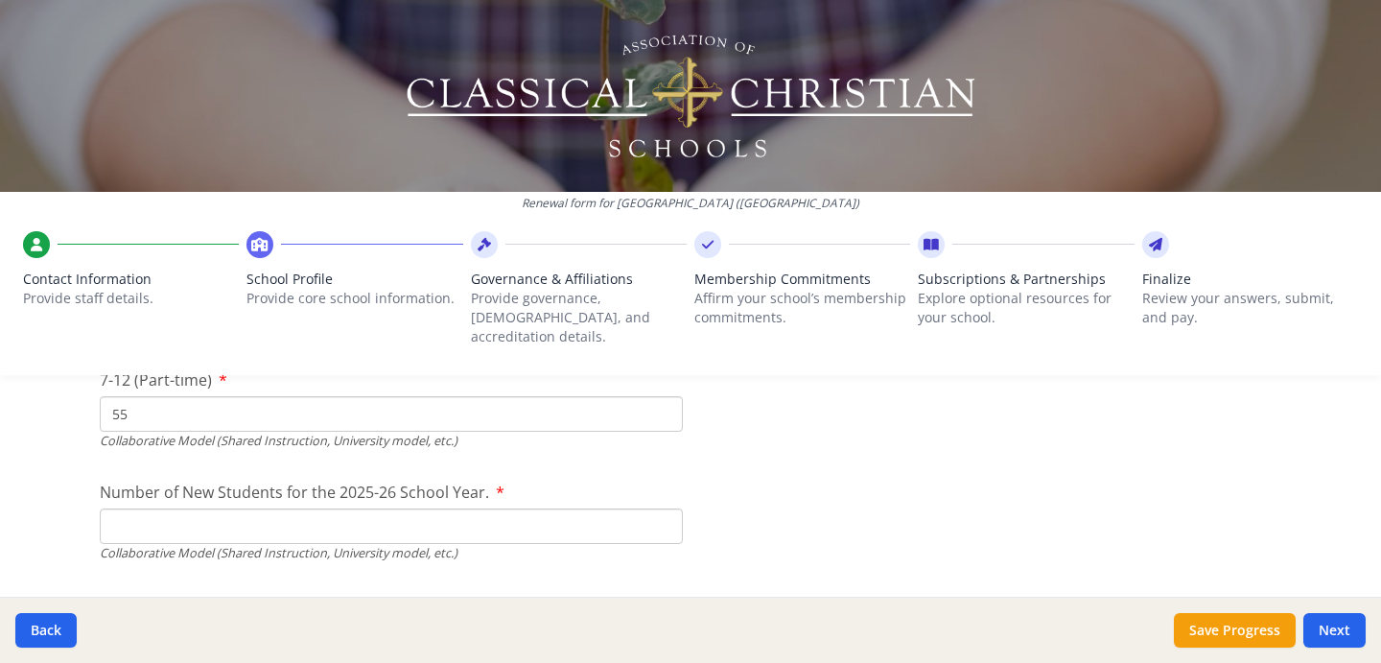
click at [452, 544] on div "Collaborative Model (Shared Instruction, University model, etc.)" at bounding box center [391, 553] width 583 height 18
click at [444, 94] on input "Number of New Students for the 2025-26 School Year." at bounding box center [391, 76] width 583 height 35
type input "15"
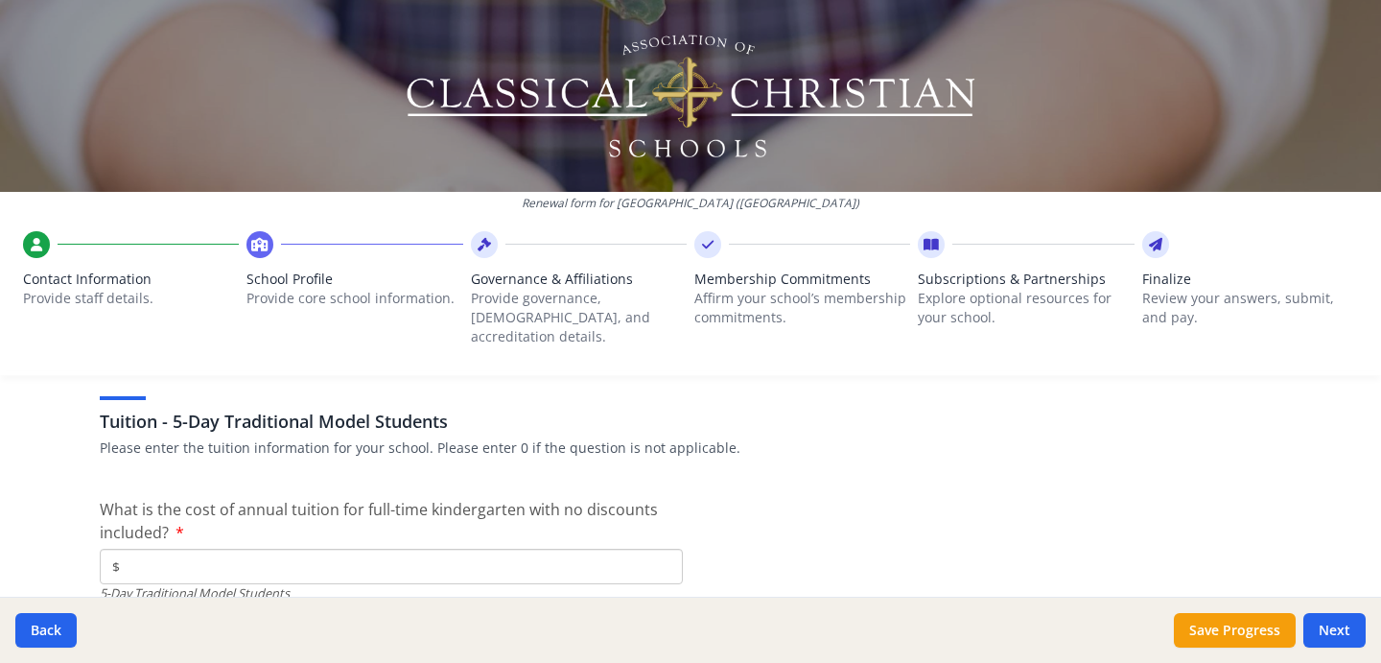
scroll to position [5056, 0]
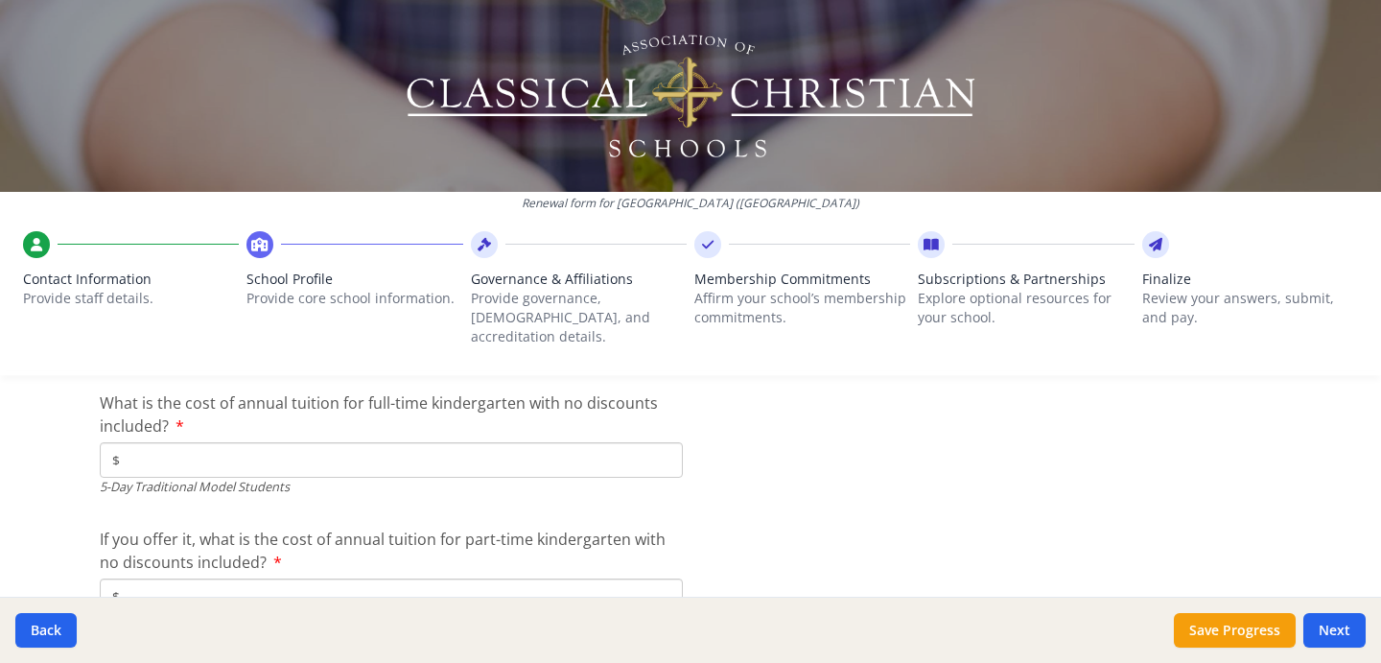
click at [518, 442] on input "$" at bounding box center [391, 459] width 583 height 35
type input "$0"
click at [204, 578] on input "$" at bounding box center [391, 595] width 583 height 35
type input "$0"
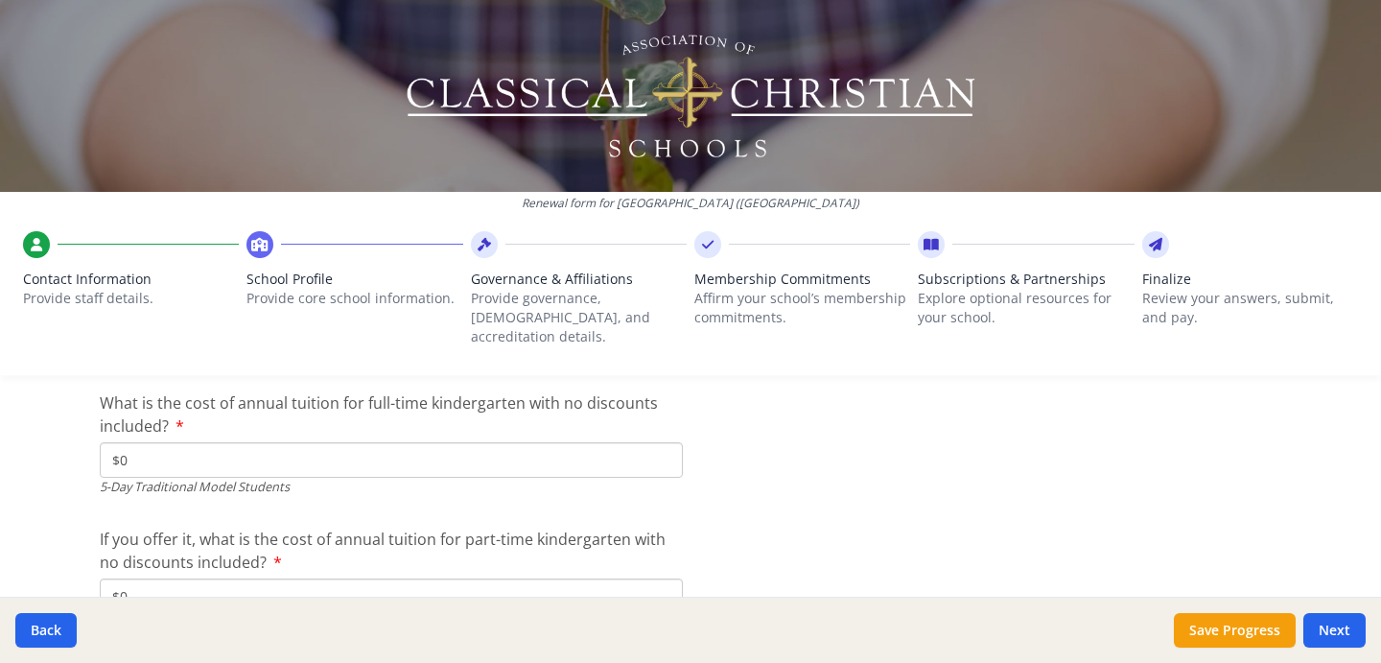
scroll to position [5227, 0]
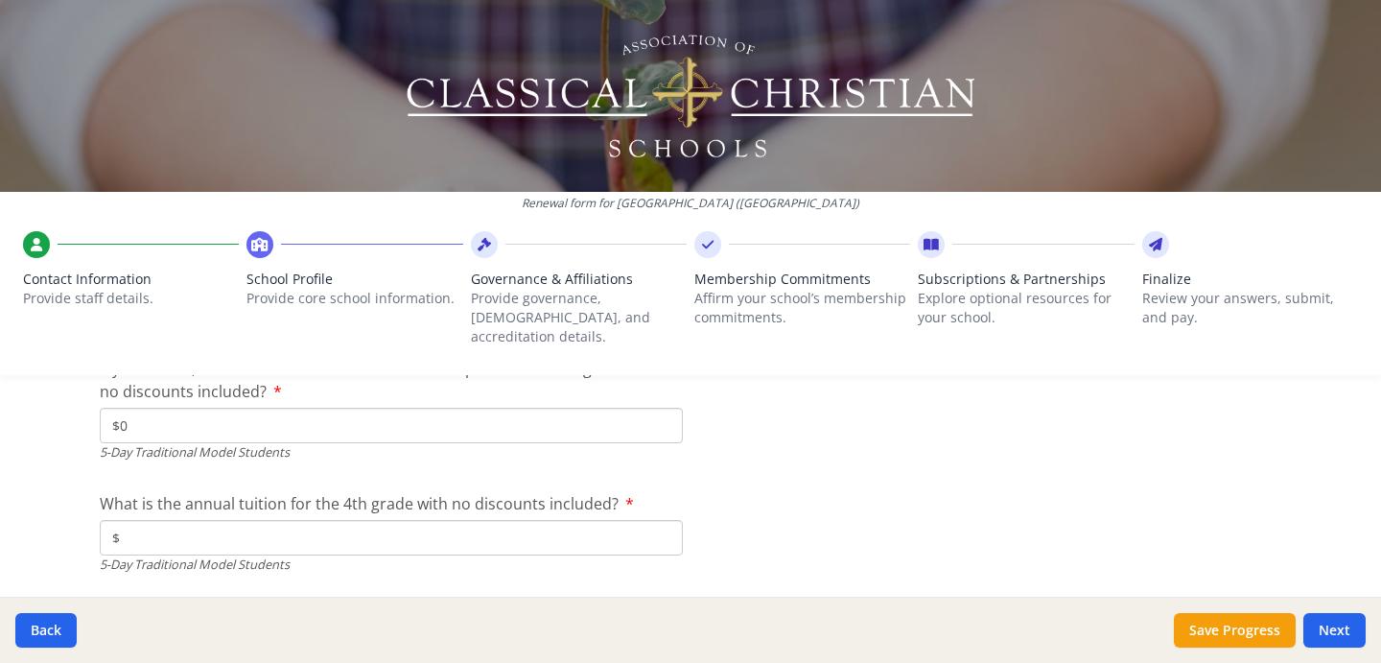
click at [422, 520] on input "$" at bounding box center [391, 537] width 583 height 35
type input "$0"
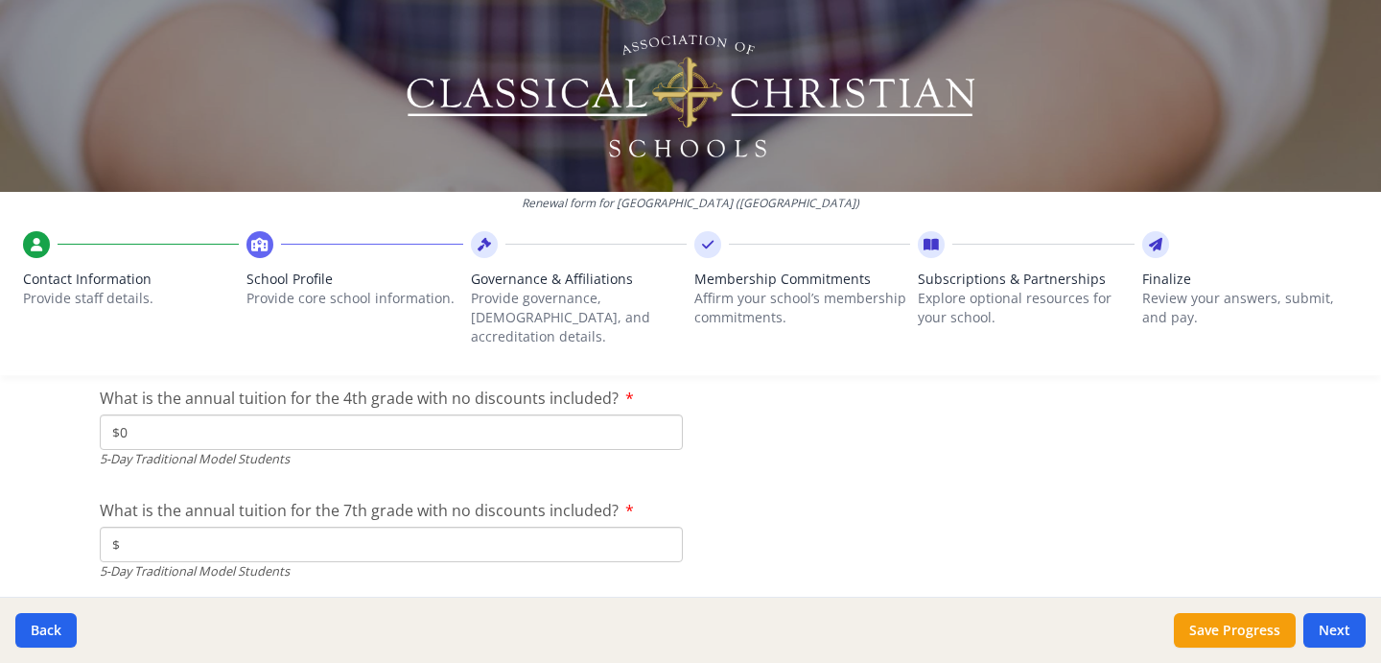
click at [341, 527] on input "$" at bounding box center [391, 544] width 583 height 35
type input "$0"
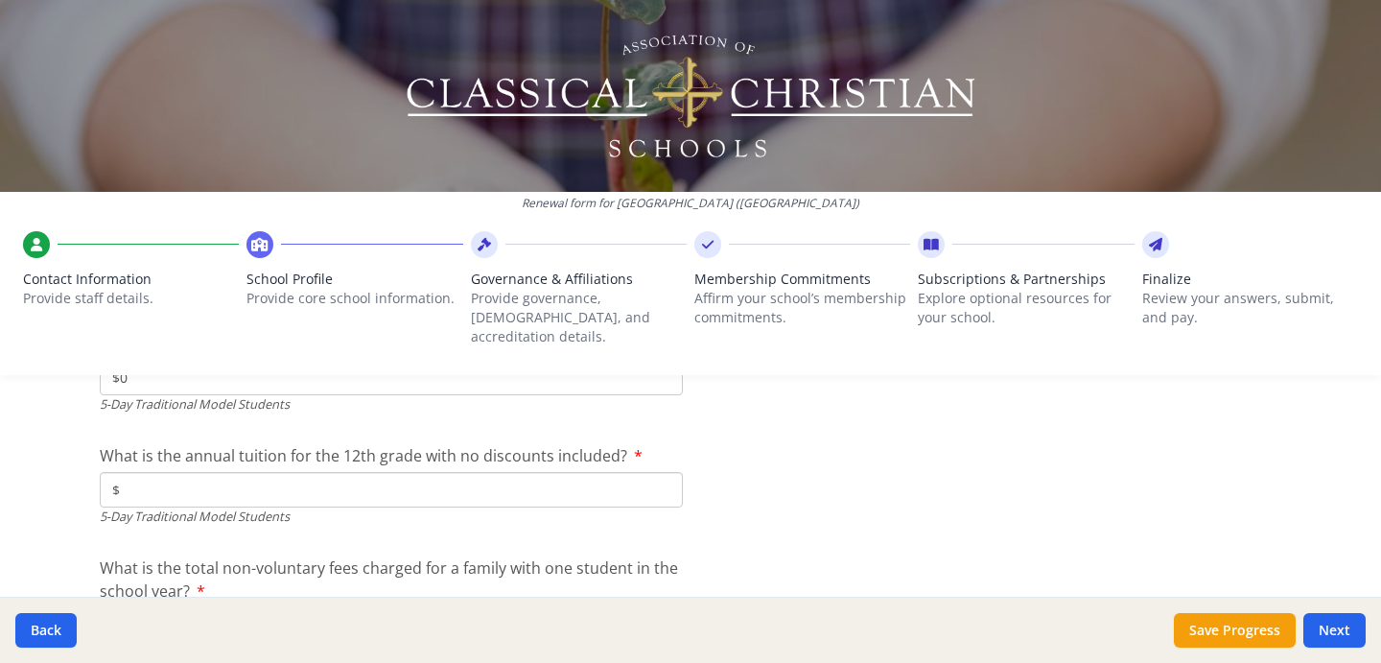
scroll to position [5569, 0]
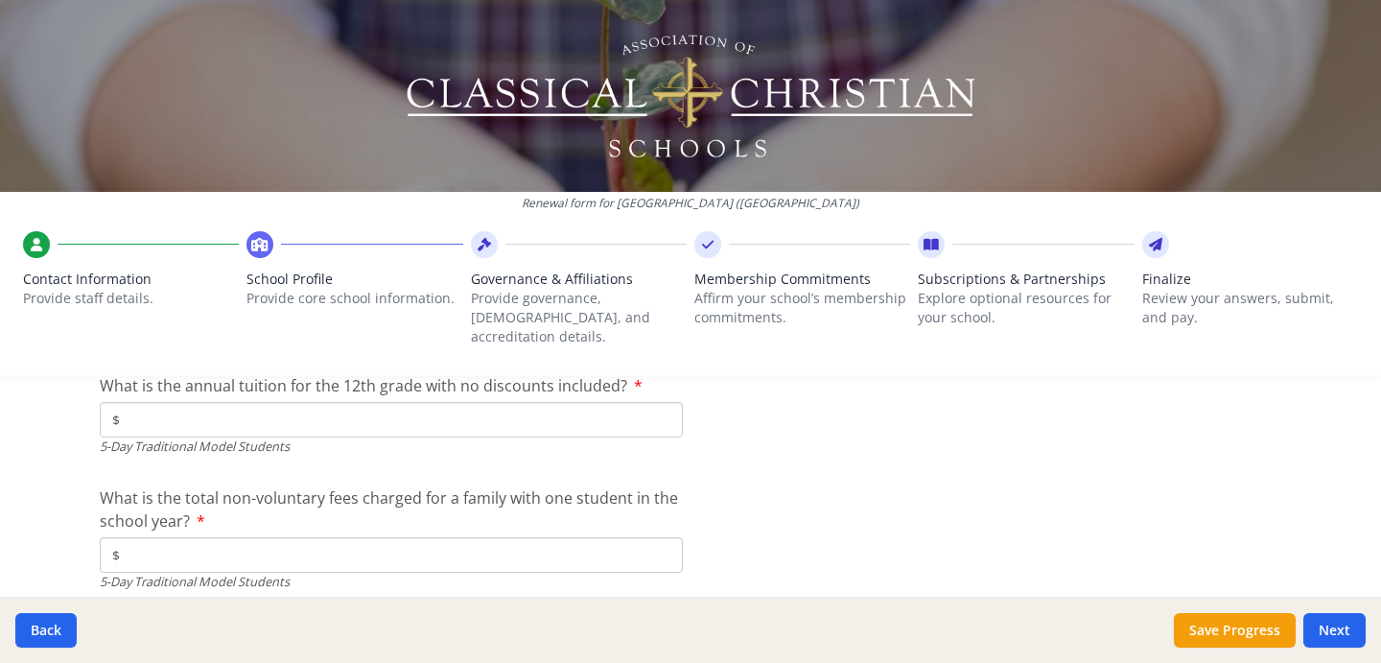
click at [350, 402] on input "$" at bounding box center [391, 419] width 583 height 35
type input "$0"
click at [255, 537] on input "$" at bounding box center [391, 554] width 583 height 35
type input "$0"
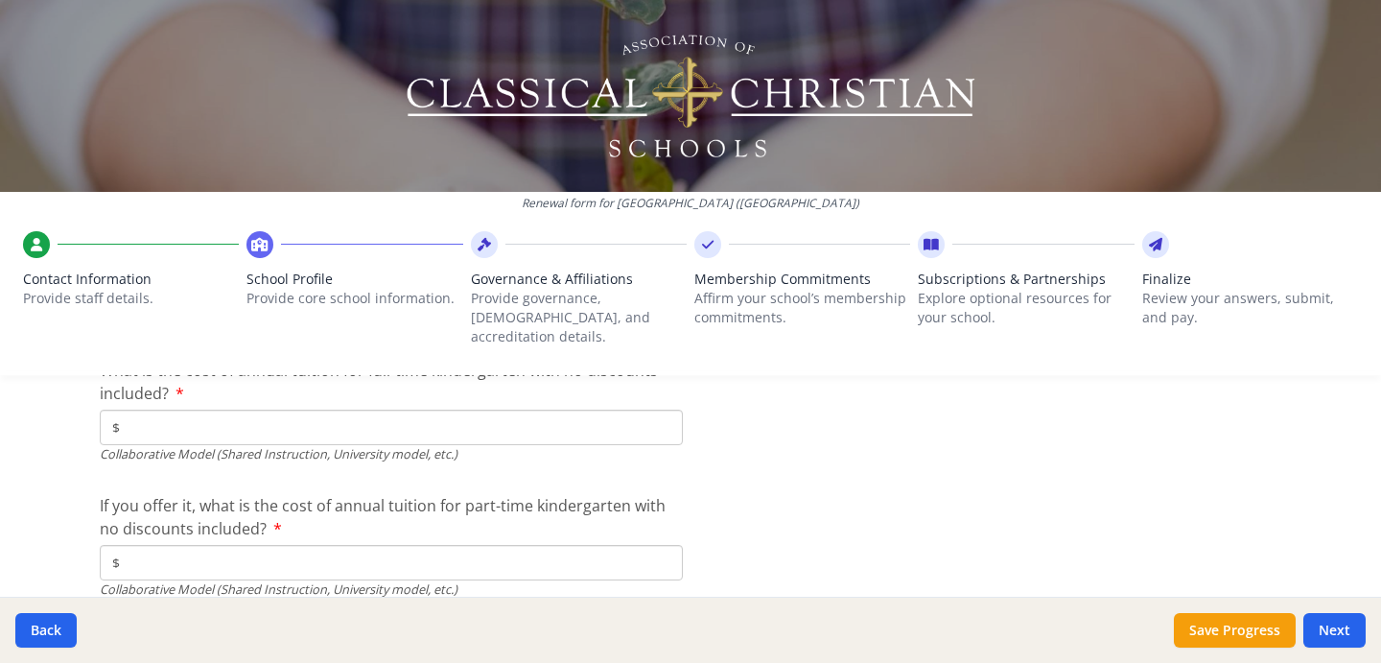
scroll to position [5899, 0]
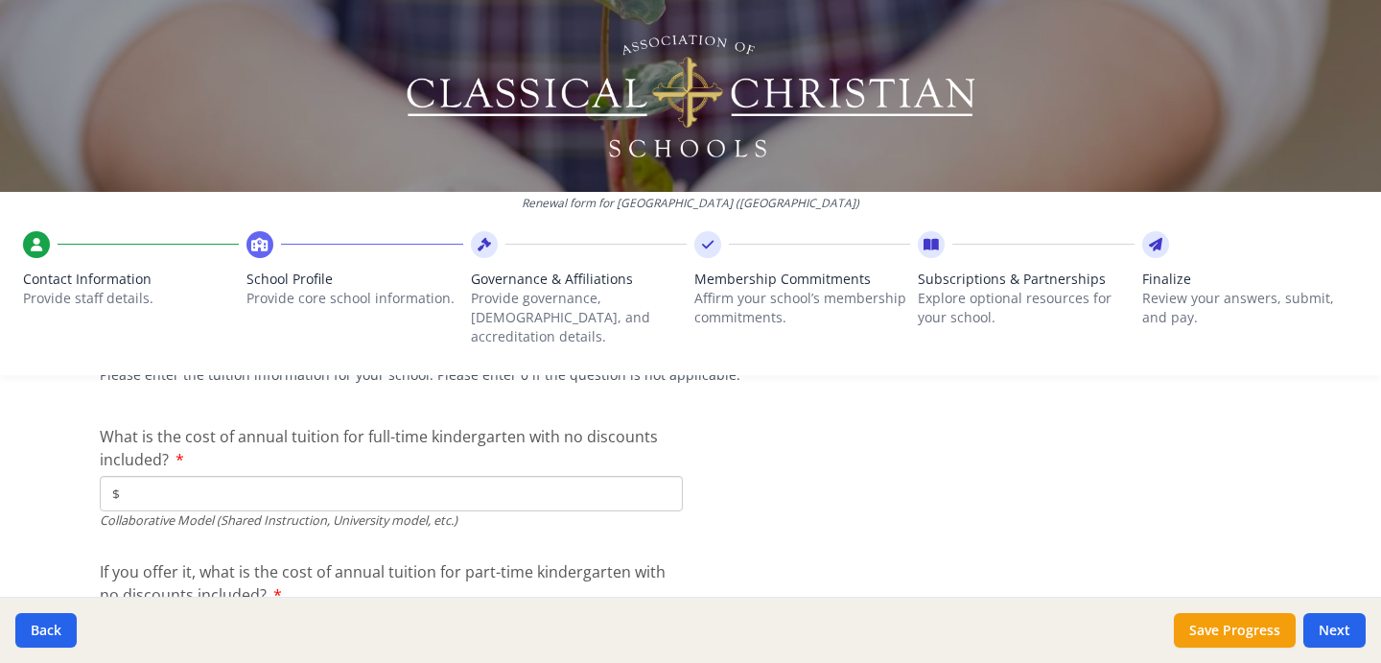
type input "$4 500"
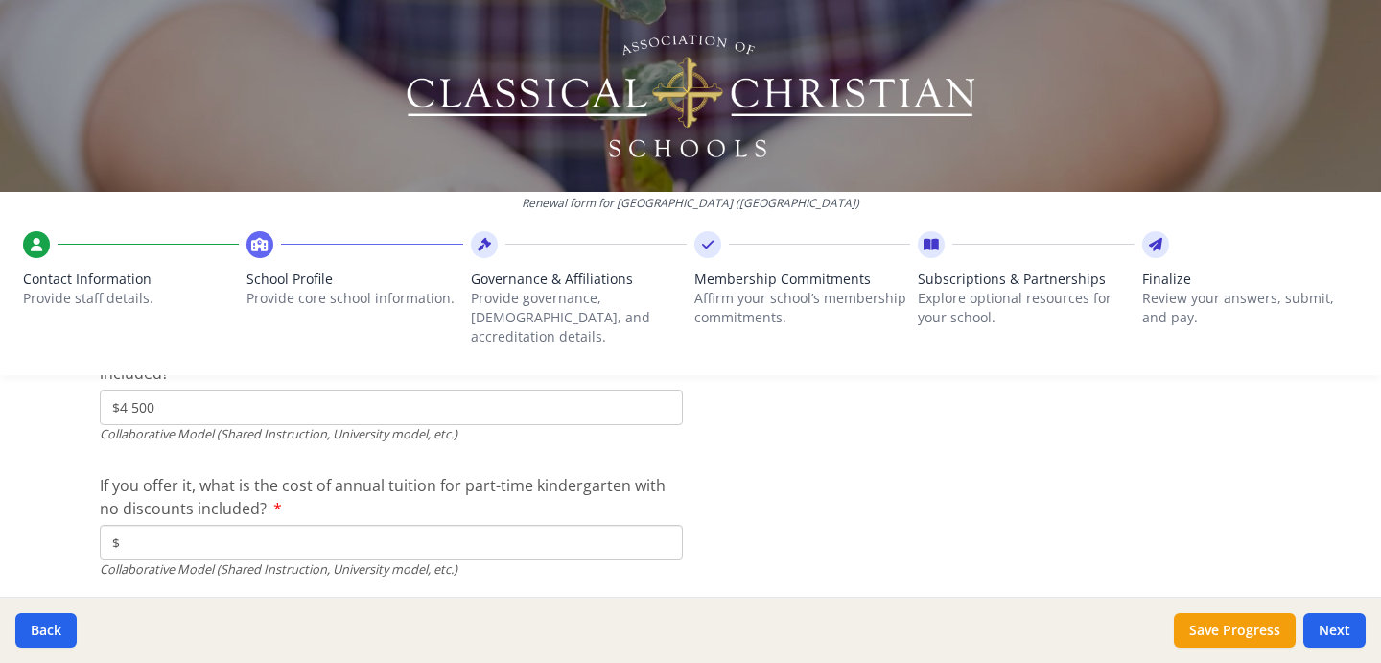
scroll to position [5988, 0]
type input "$0"
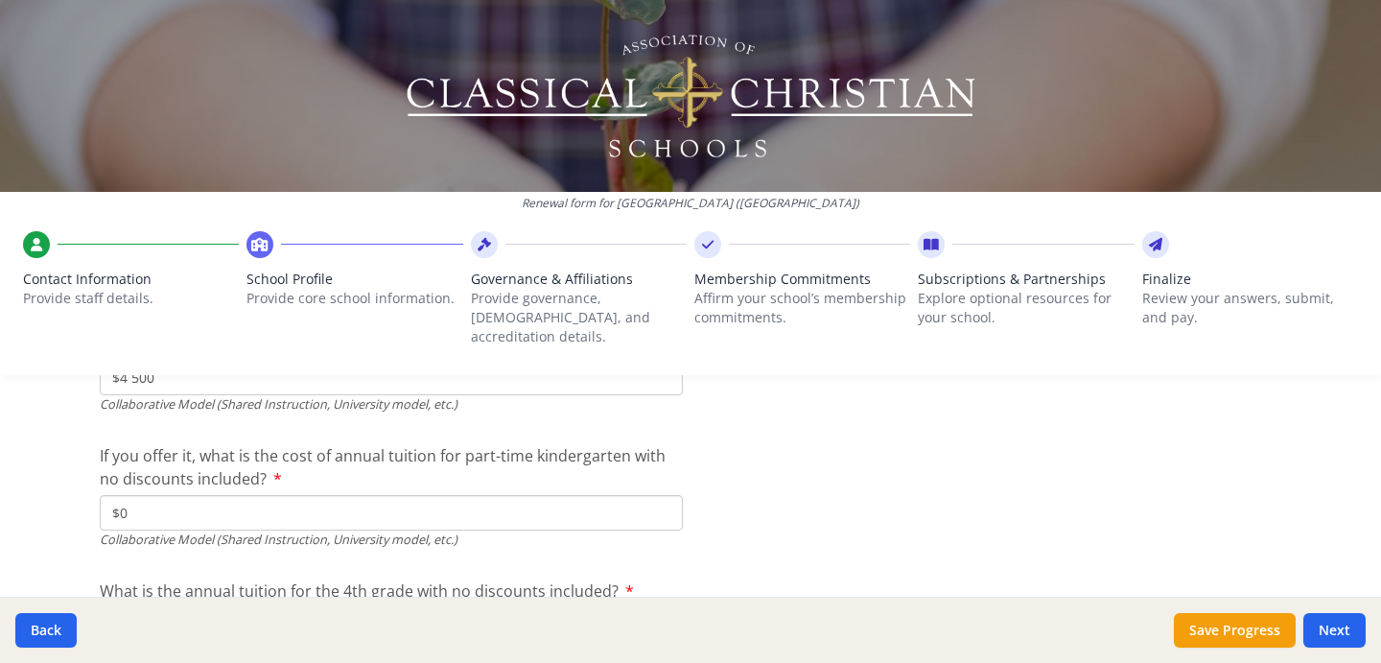
scroll to position [6087, 0]
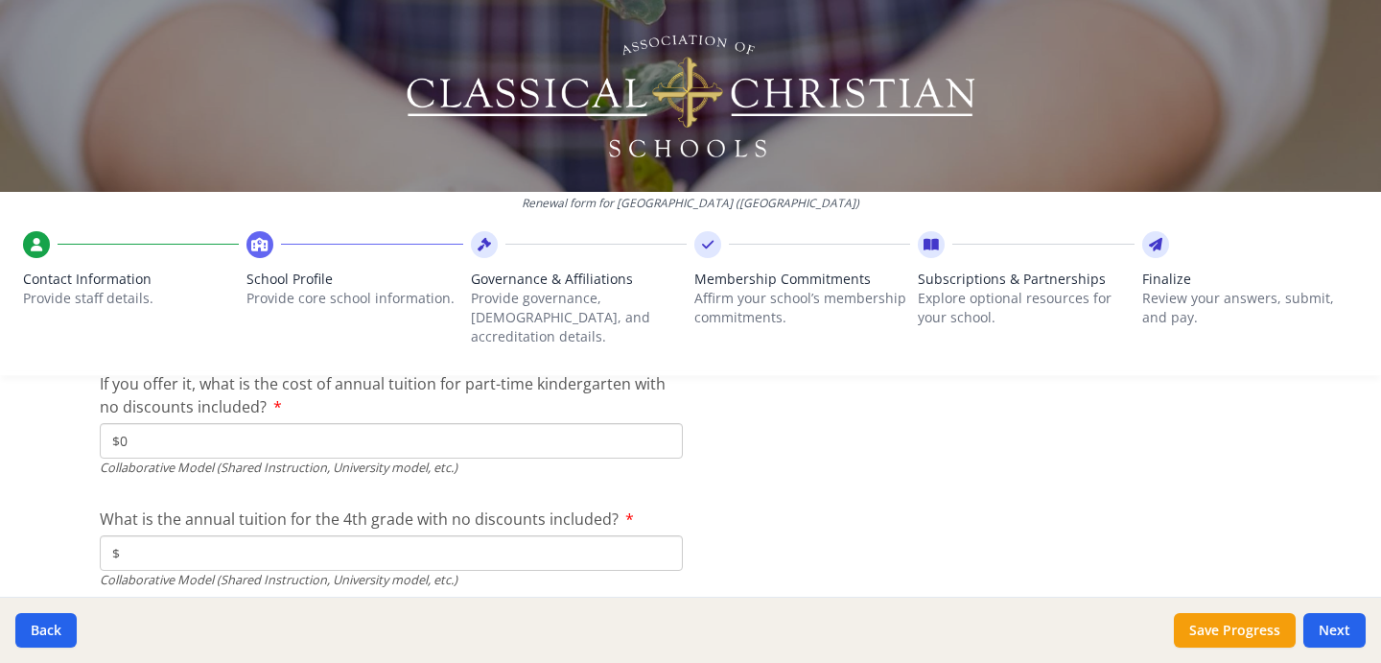
click at [416, 571] on div "Collaborative Model (Shared Instruction, University model, etc.)" at bounding box center [391, 580] width 583 height 18
type input "$4 500"
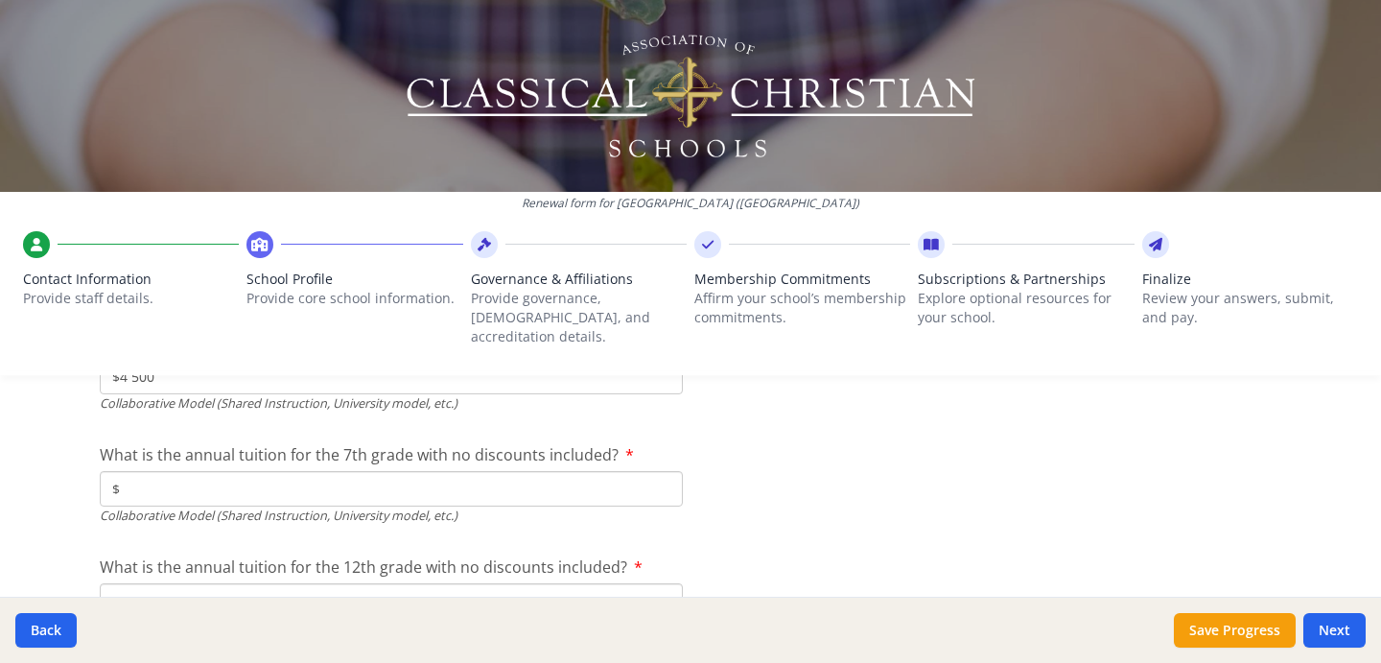
type input "$0"
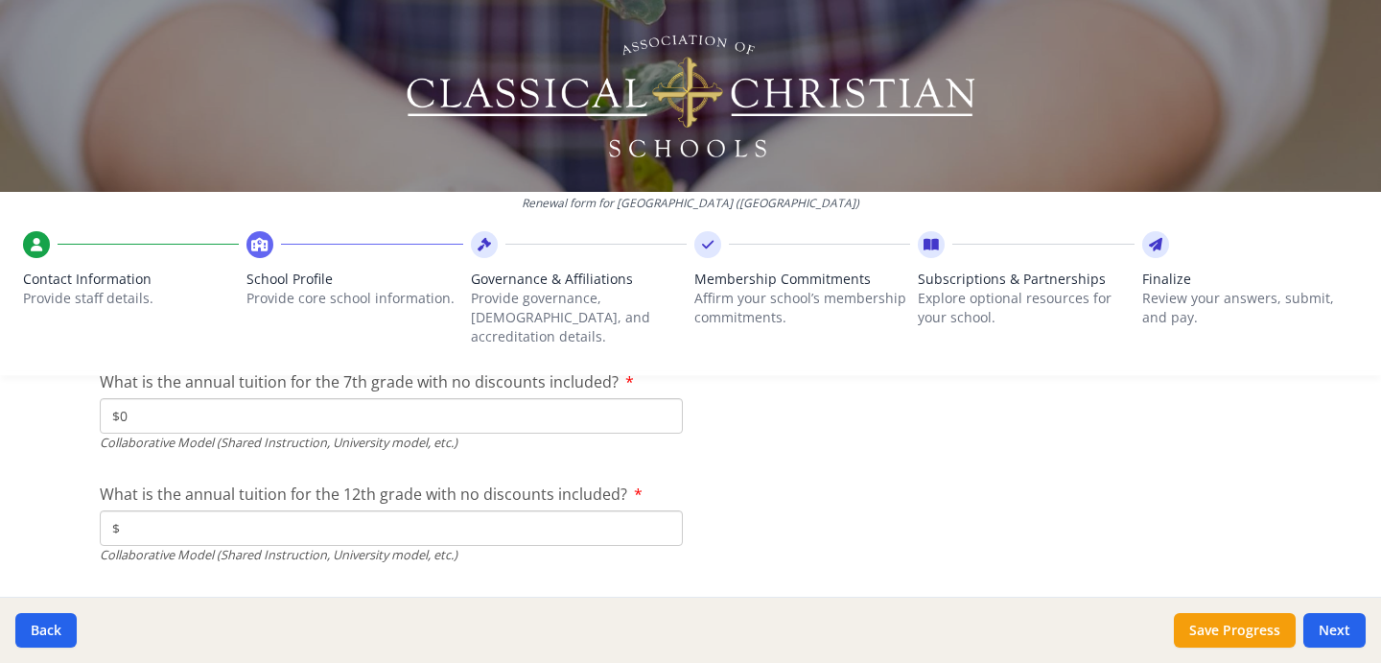
scroll to position [6364, 0]
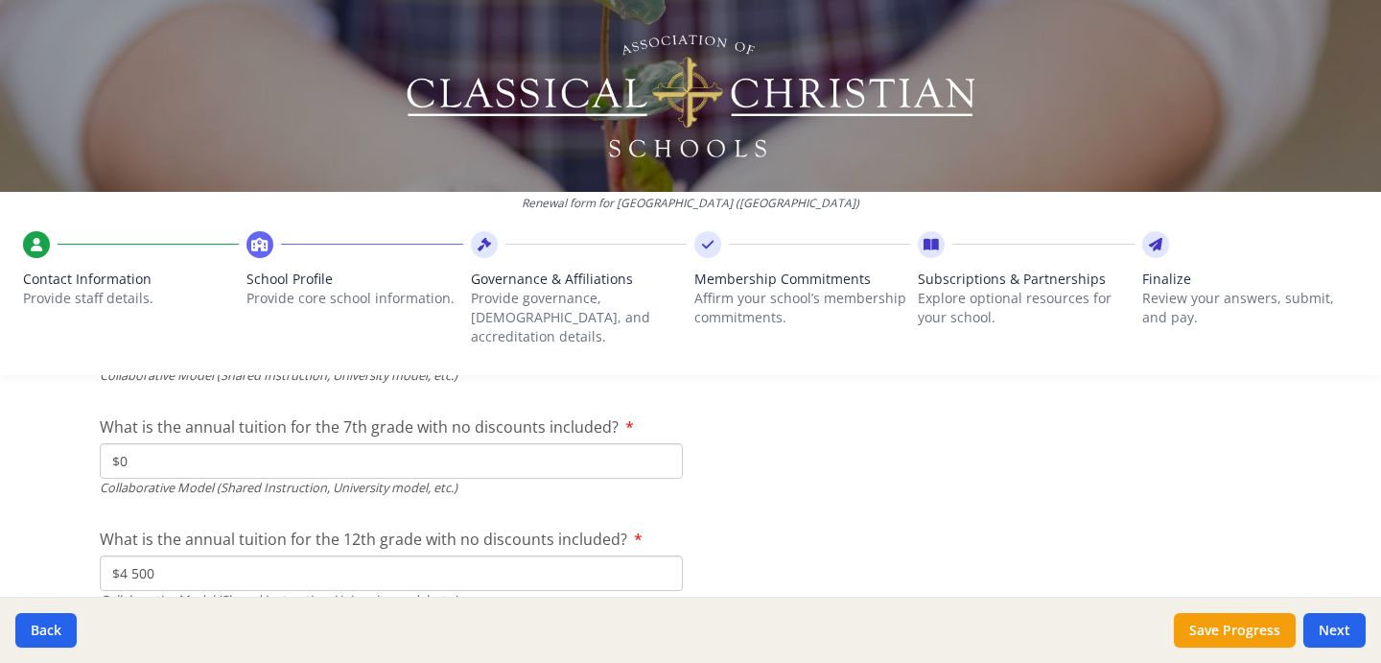
type input "$4 500"
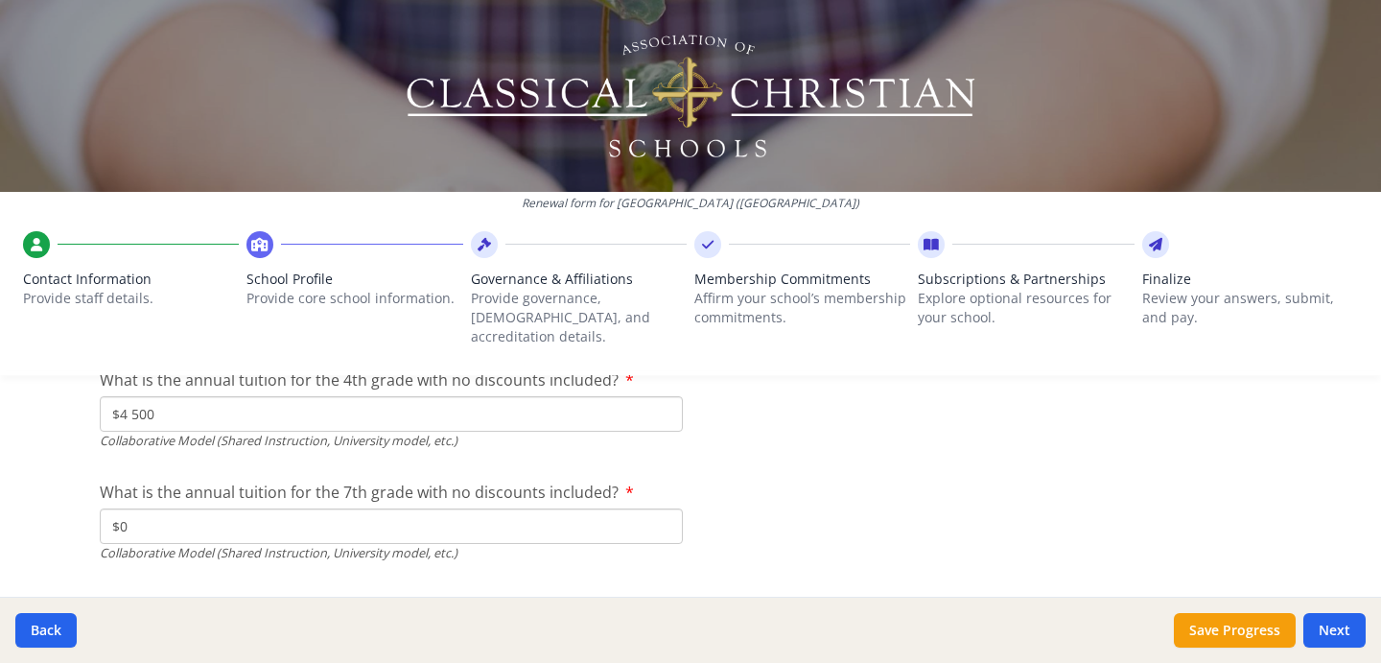
scroll to position [6205, 0]
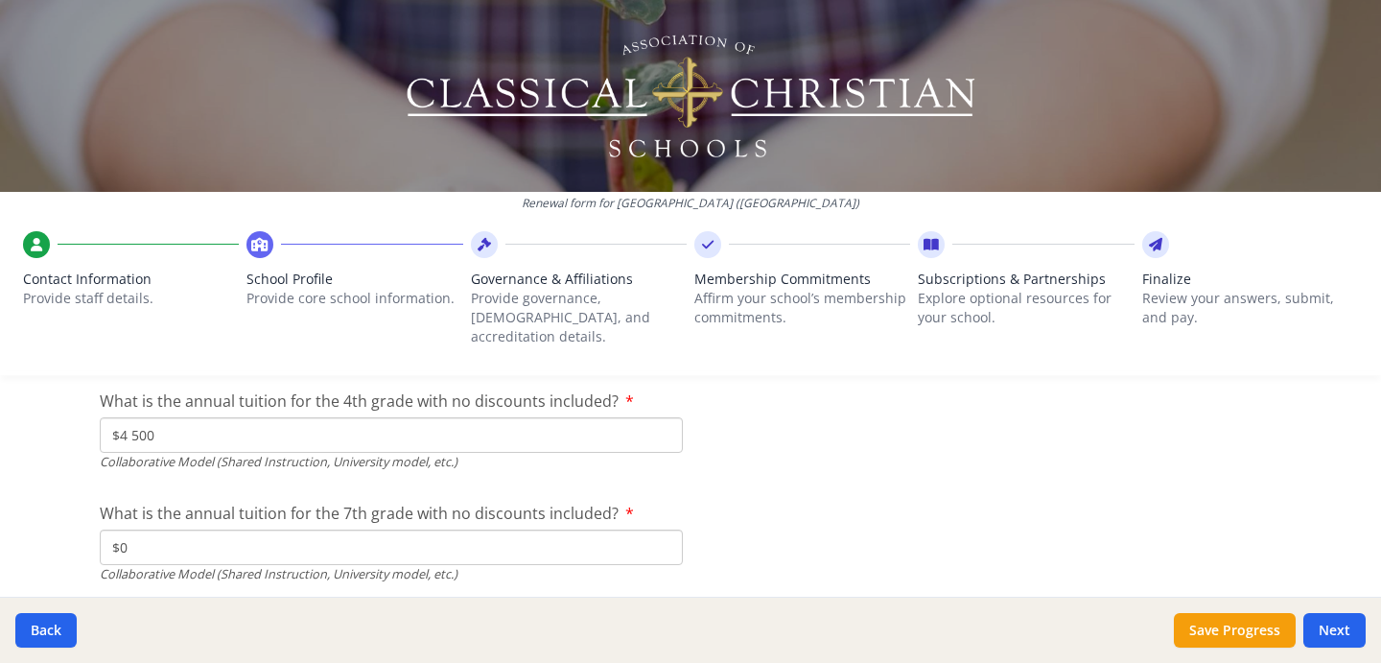
type input "$4 500"
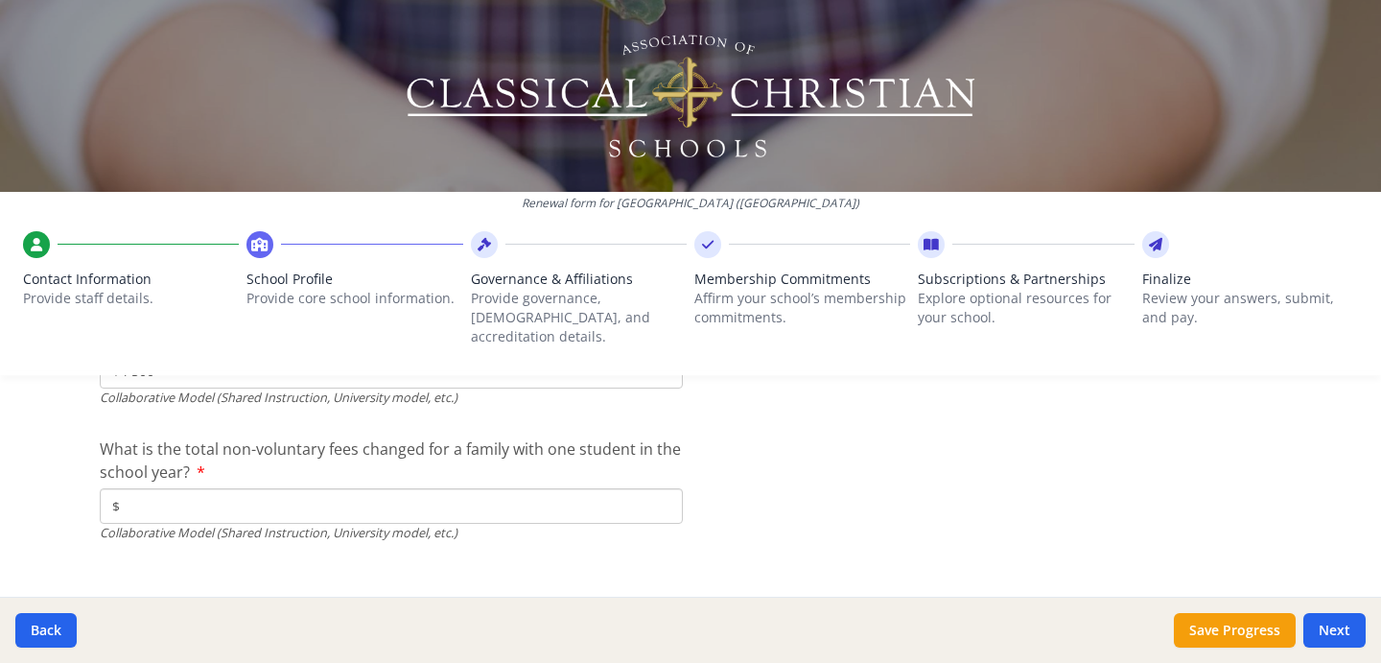
scroll to position [6498, 0]
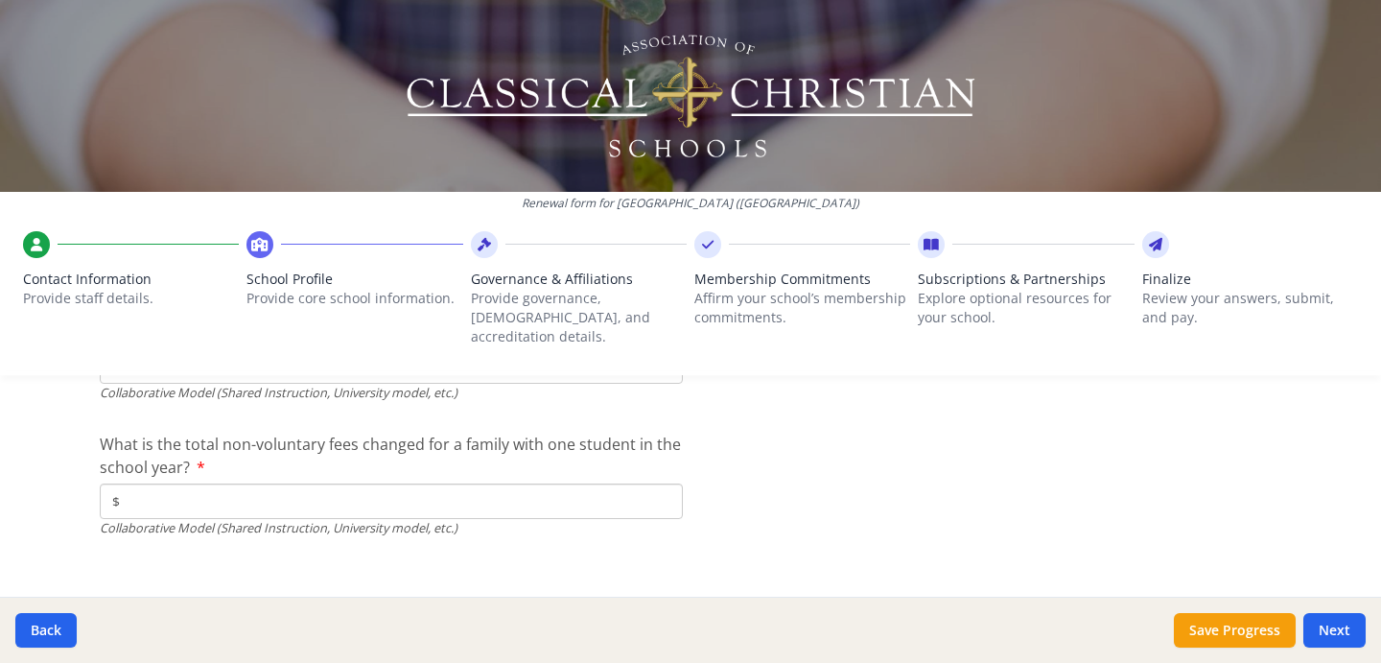
click at [569, 483] on input "$" at bounding box center [391, 500] width 583 height 35
type input "$0"
click at [1313, 618] on button "Next" at bounding box center [1335, 630] width 62 height 35
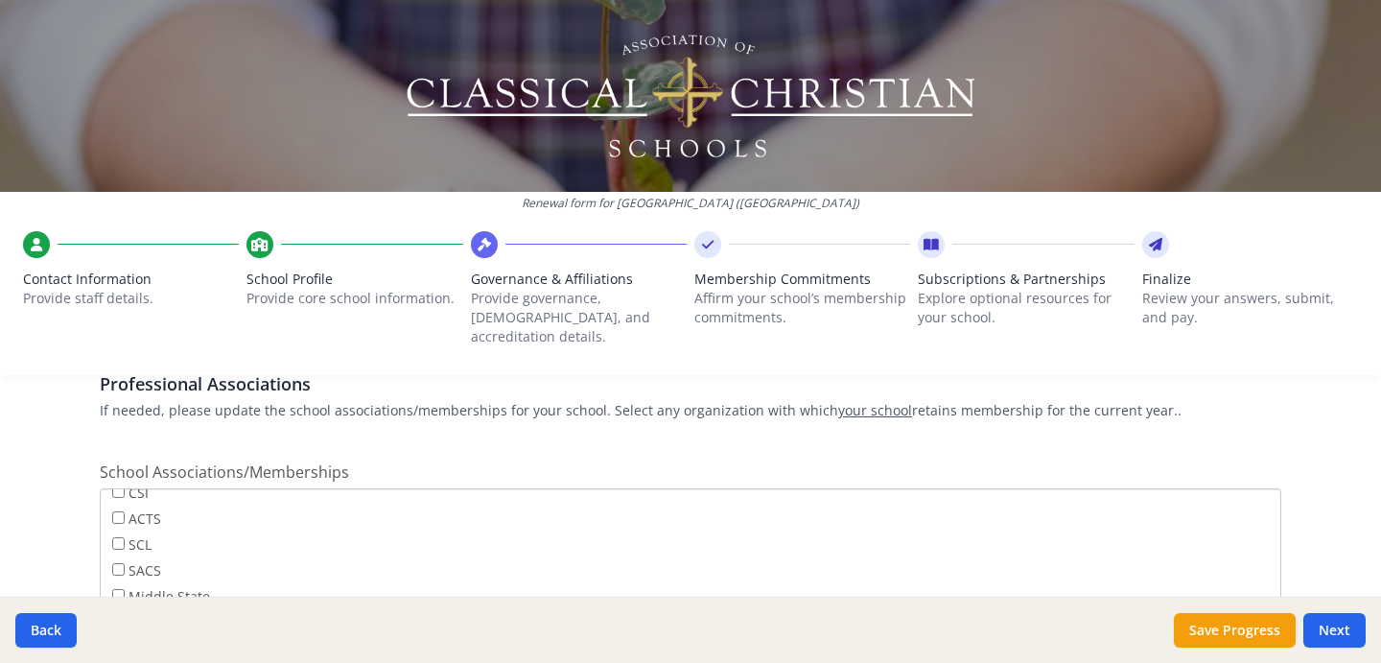
scroll to position [77, 0]
click at [112, 526] on input "SCL" at bounding box center [118, 532] width 12 height 12
checkbox input "true"
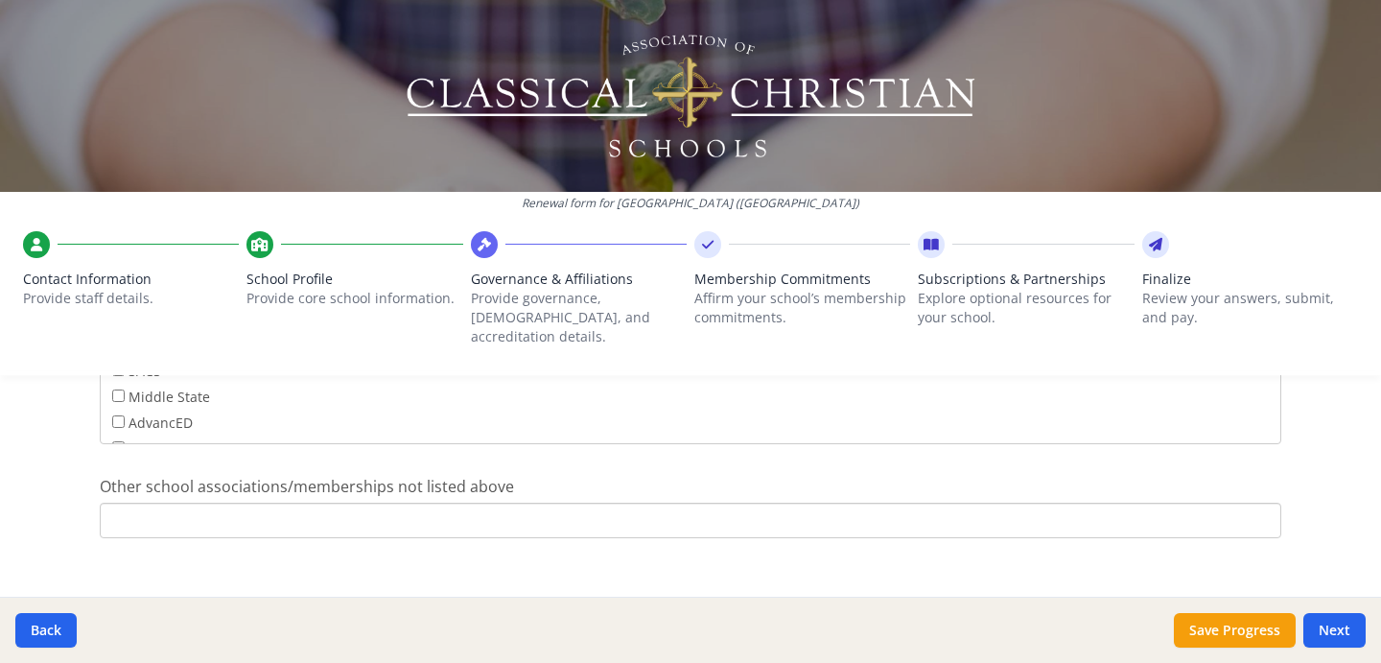
scroll to position [1602, 0]
click at [1352, 636] on button "Next" at bounding box center [1335, 630] width 62 height 35
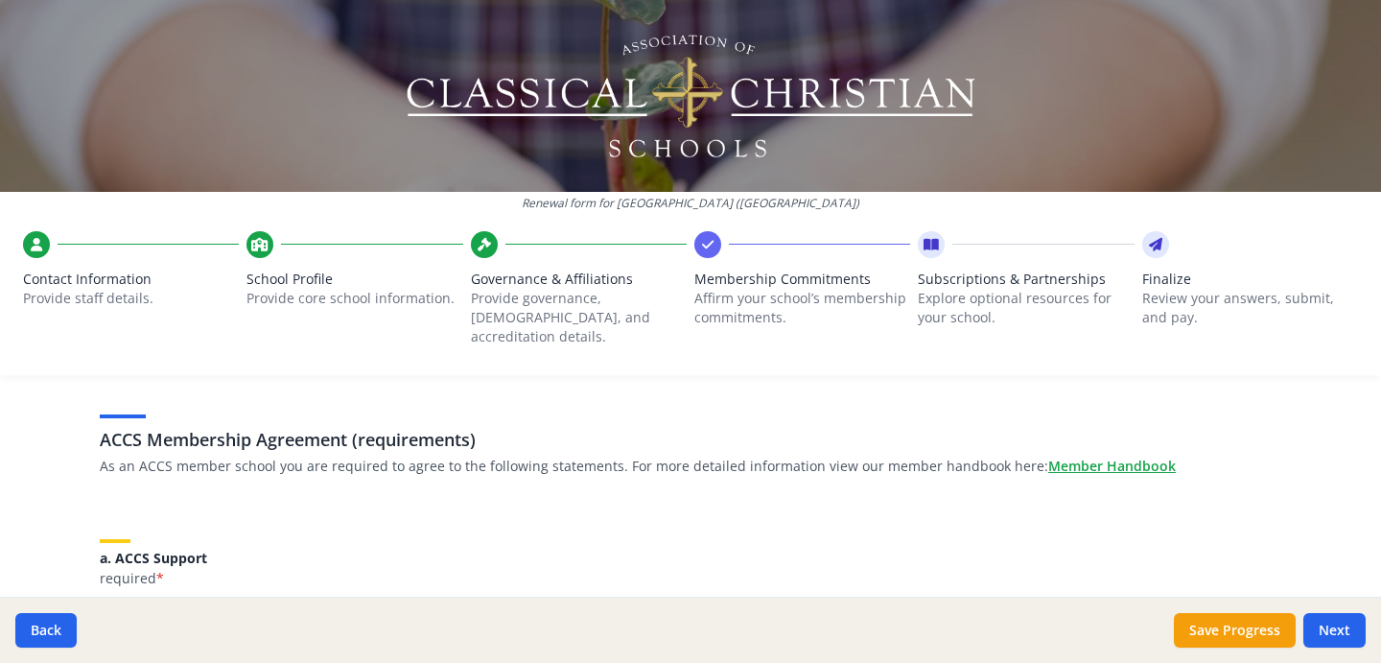
scroll to position [196, 0]
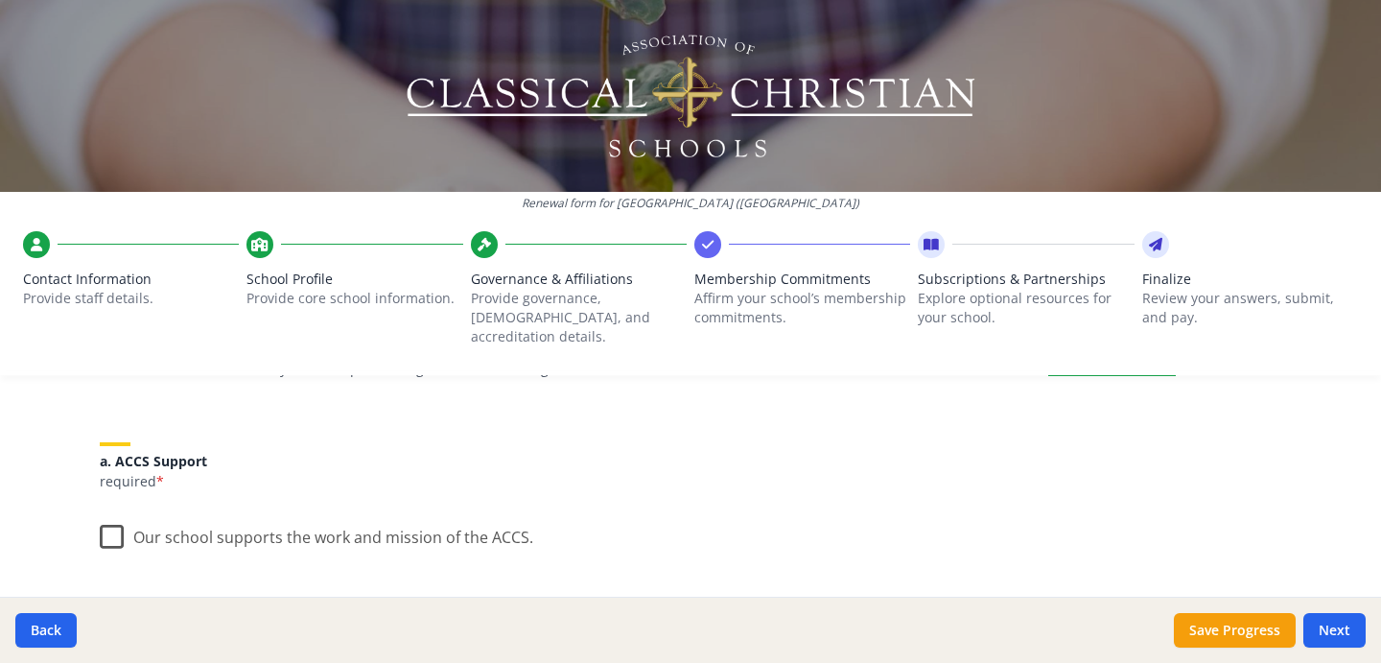
click at [107, 518] on label "Our school supports the work and mission of the ACCS." at bounding box center [317, 532] width 434 height 41
click at [0, 0] on input "Our school supports the work and mission of the ACCS." at bounding box center [0, 0] width 0 height 0
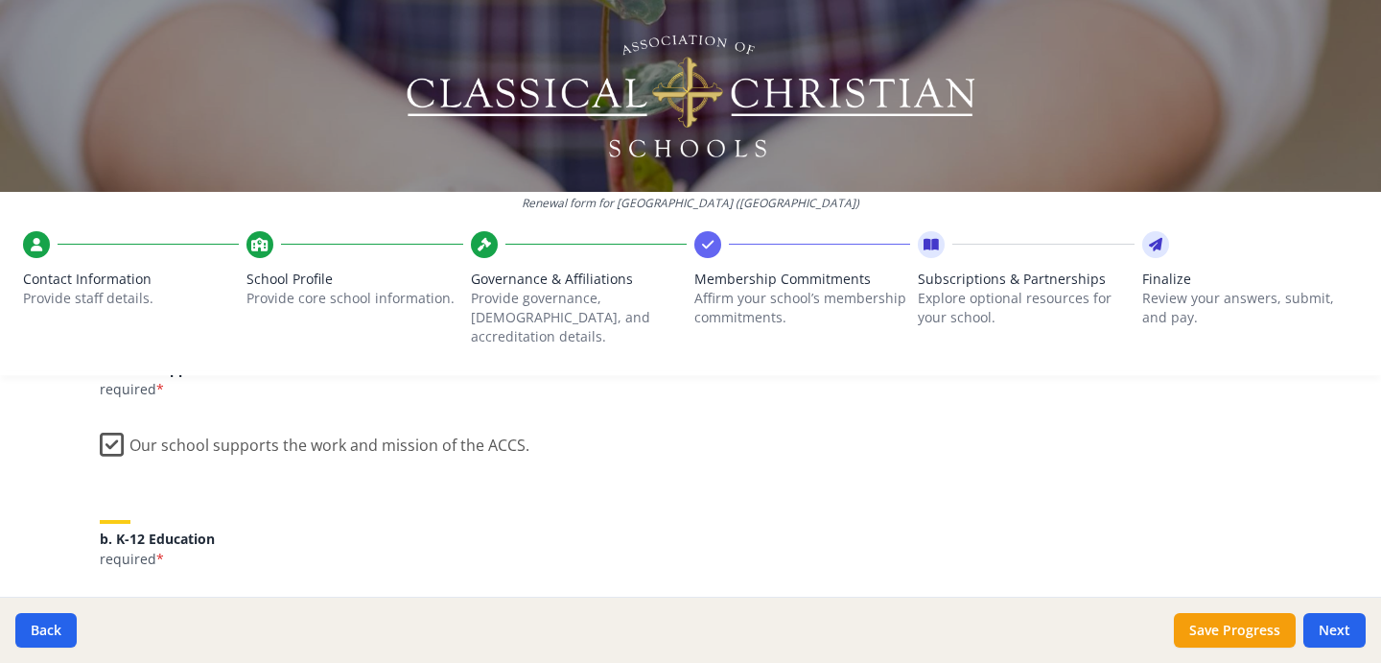
scroll to position [370, 0]
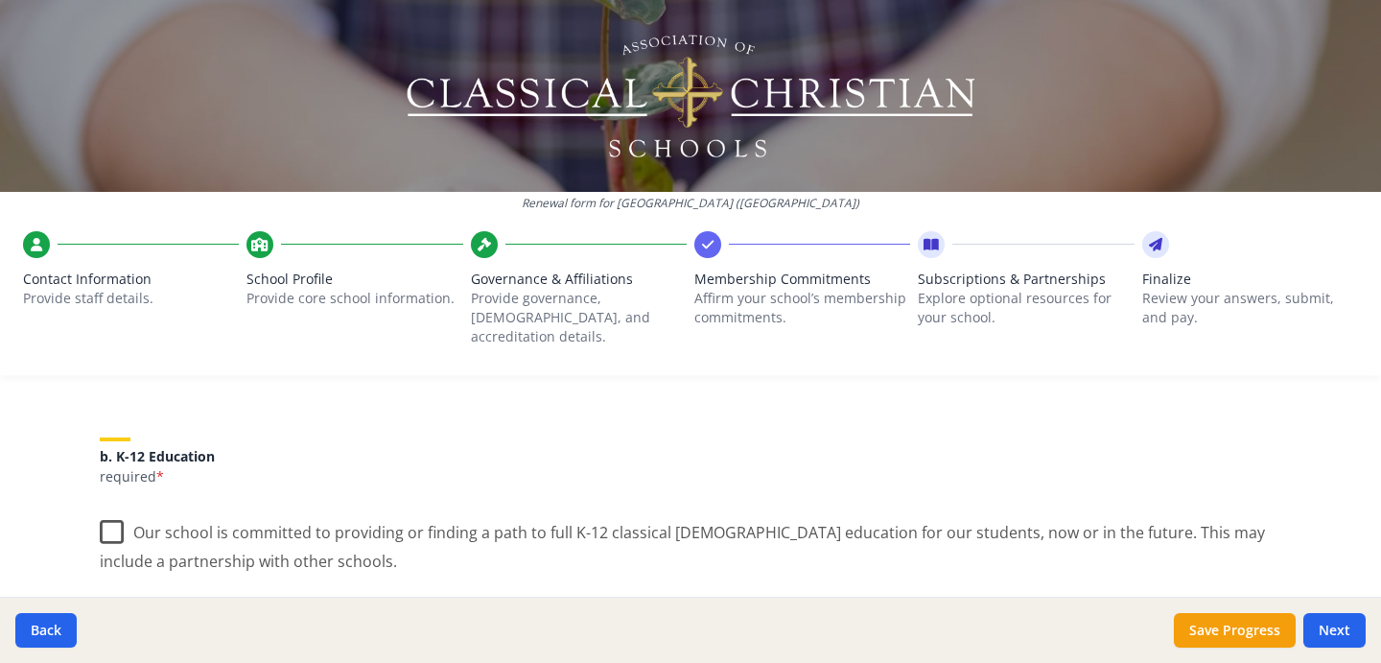
click at [100, 522] on label "Our school is committed to providing or finding a path to full K-12 classical C…" at bounding box center [691, 539] width 1182 height 64
click at [0, 0] on input "Our school is committed to providing or finding a path to full K-12 classical C…" at bounding box center [0, 0] width 0 height 0
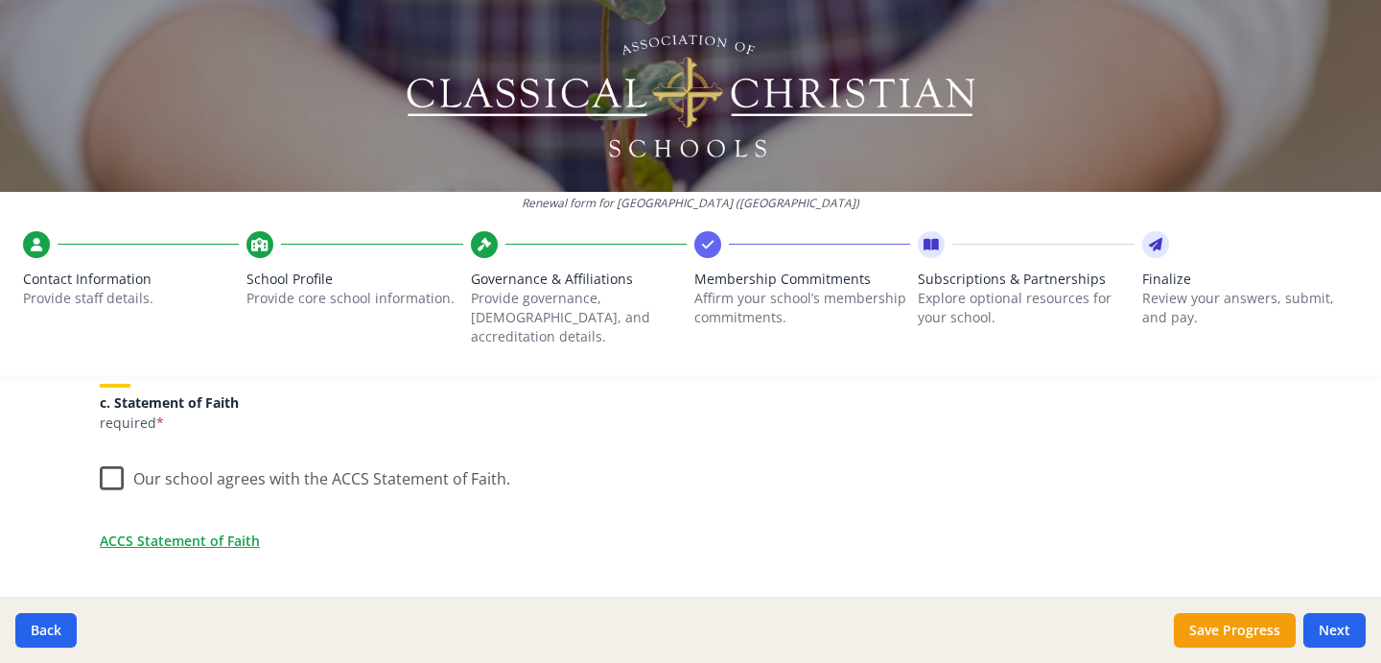
scroll to position [624, 0]
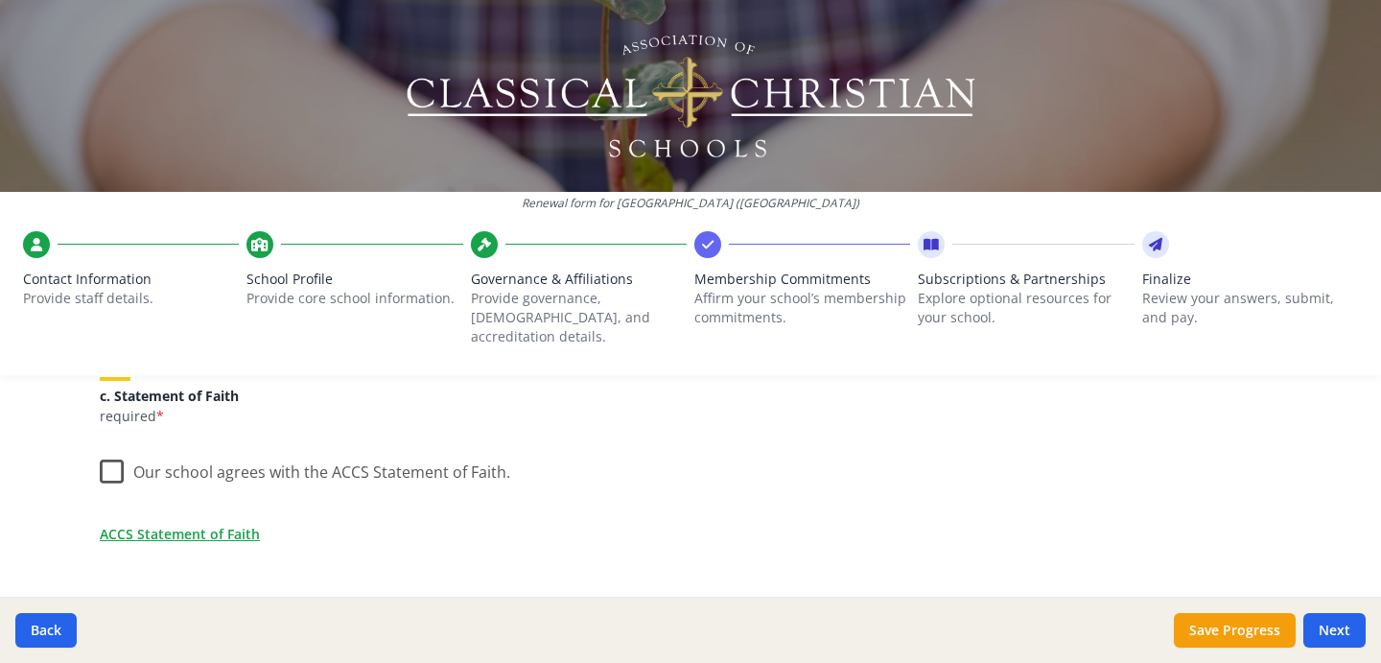
click at [111, 456] on label "Our school agrees with the ACCS Statement of Faith." at bounding box center [305, 467] width 411 height 41
click at [0, 0] on input "Our school agrees with the ACCS Statement of Faith." at bounding box center [0, 0] width 0 height 0
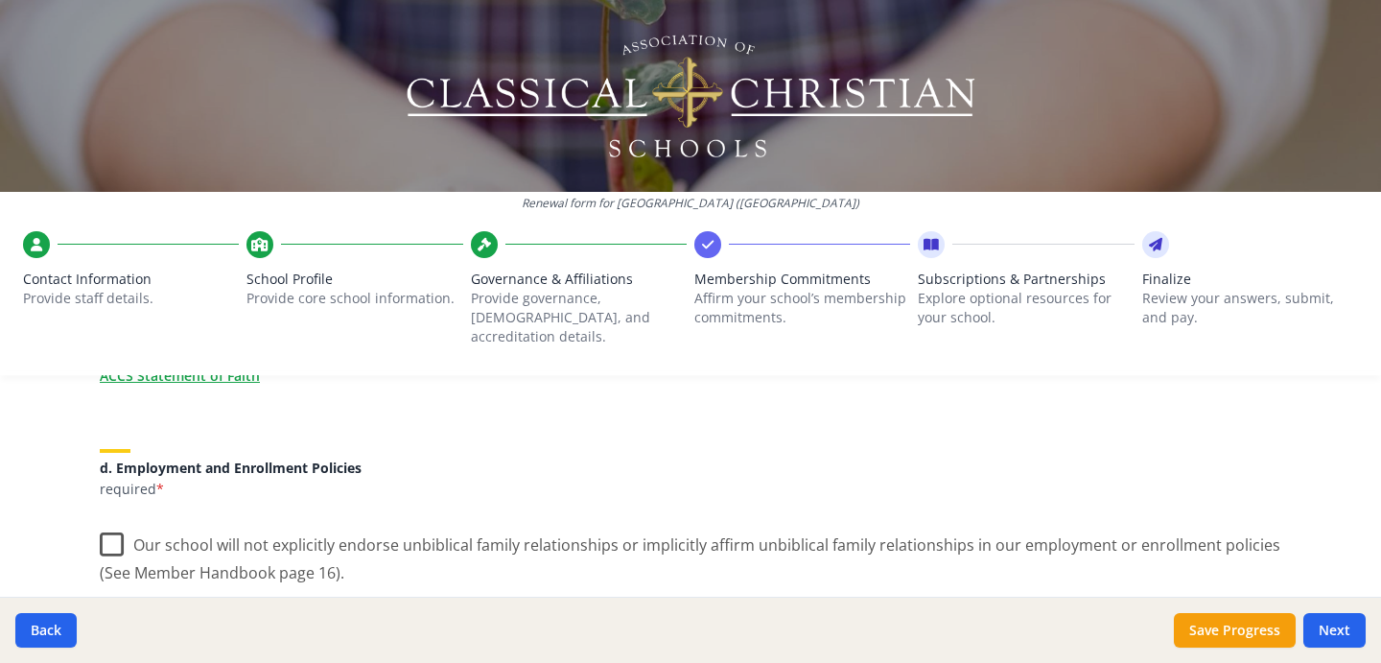
scroll to position [782, 0]
click at [108, 540] on label "Our school will not explicitly endorse unbiblical family relationships or impli…" at bounding box center [691, 553] width 1182 height 64
click at [0, 0] on input "Our school will not explicitly endorse unbiblical family relationships or impli…" at bounding box center [0, 0] width 0 height 0
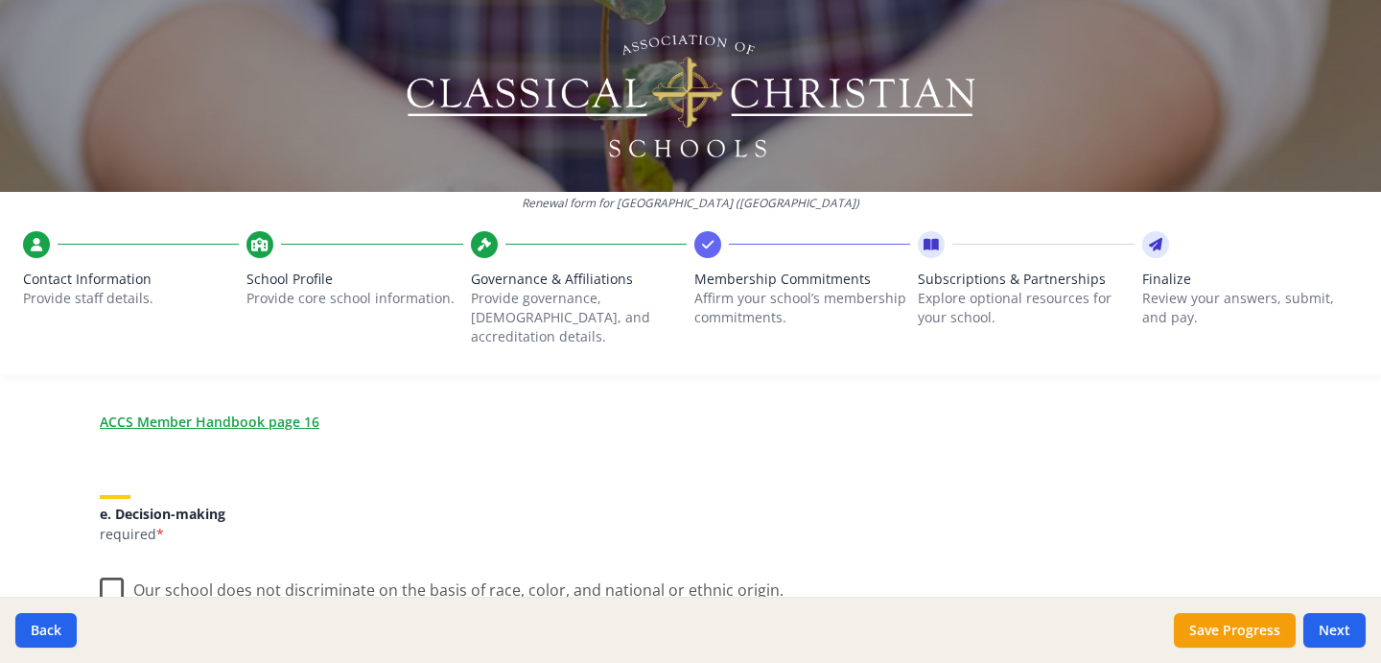
scroll to position [990, 0]
click at [110, 573] on label "Our school does not discriminate on the basis of race, color, and national or e…" at bounding box center [442, 586] width 684 height 41
click at [0, 0] on input "Our school does not discriminate on the basis of race, color, and national or e…" at bounding box center [0, 0] width 0 height 0
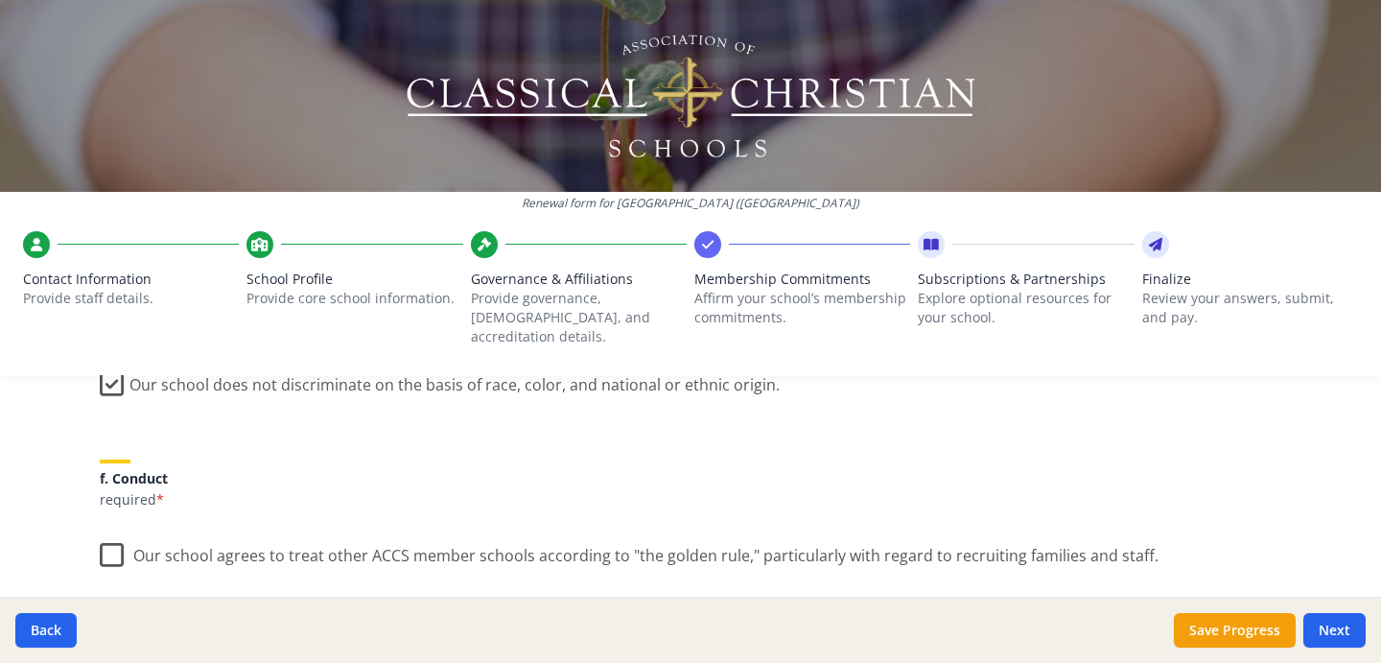
click at [110, 540] on label "Our school agrees to treat other ACCS member schools according to "the golden r…" at bounding box center [629, 550] width 1059 height 41
click at [0, 0] on input "Our school agrees to treat other ACCS member schools according to "the golden r…" at bounding box center [0, 0] width 0 height 0
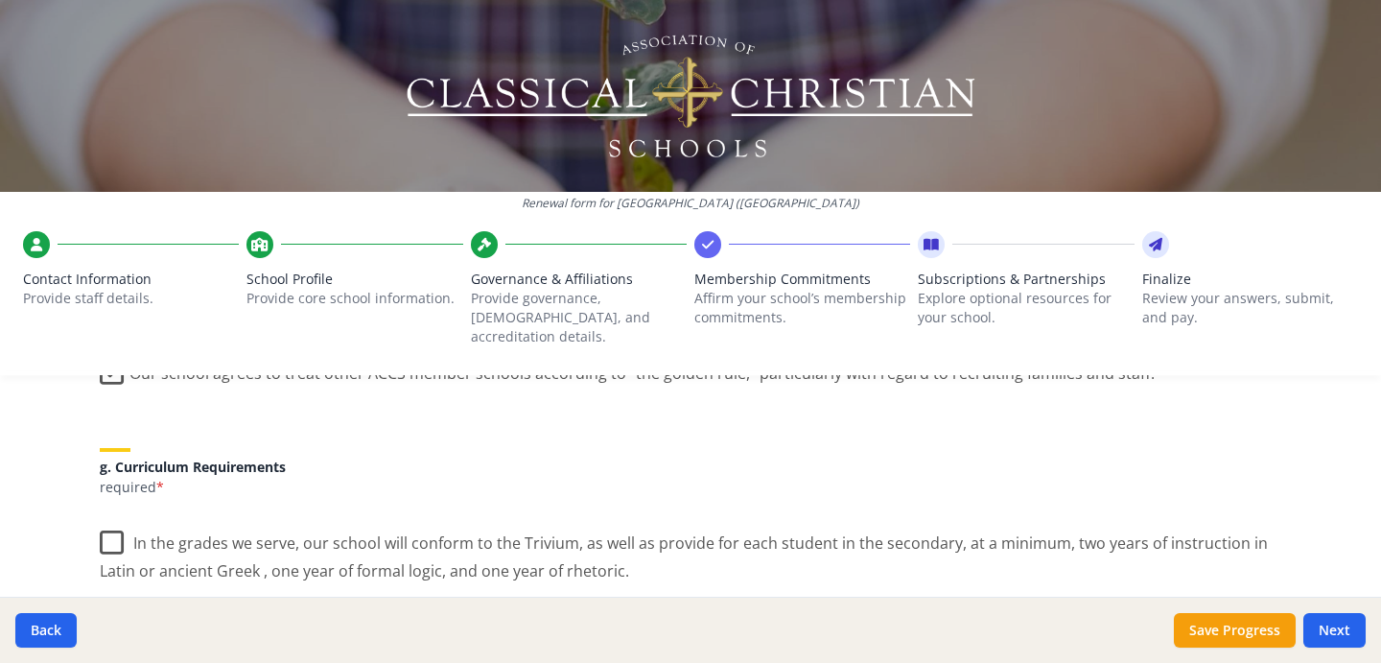
scroll to position [1381, 0]
click at [106, 522] on label "In the grades we serve, our school will conform to the Trivium, as well as prov…" at bounding box center [691, 547] width 1182 height 64
click at [0, 0] on input "In the grades we serve, our school will conform to the Trivium, as well as prov…" at bounding box center [0, 0] width 0 height 0
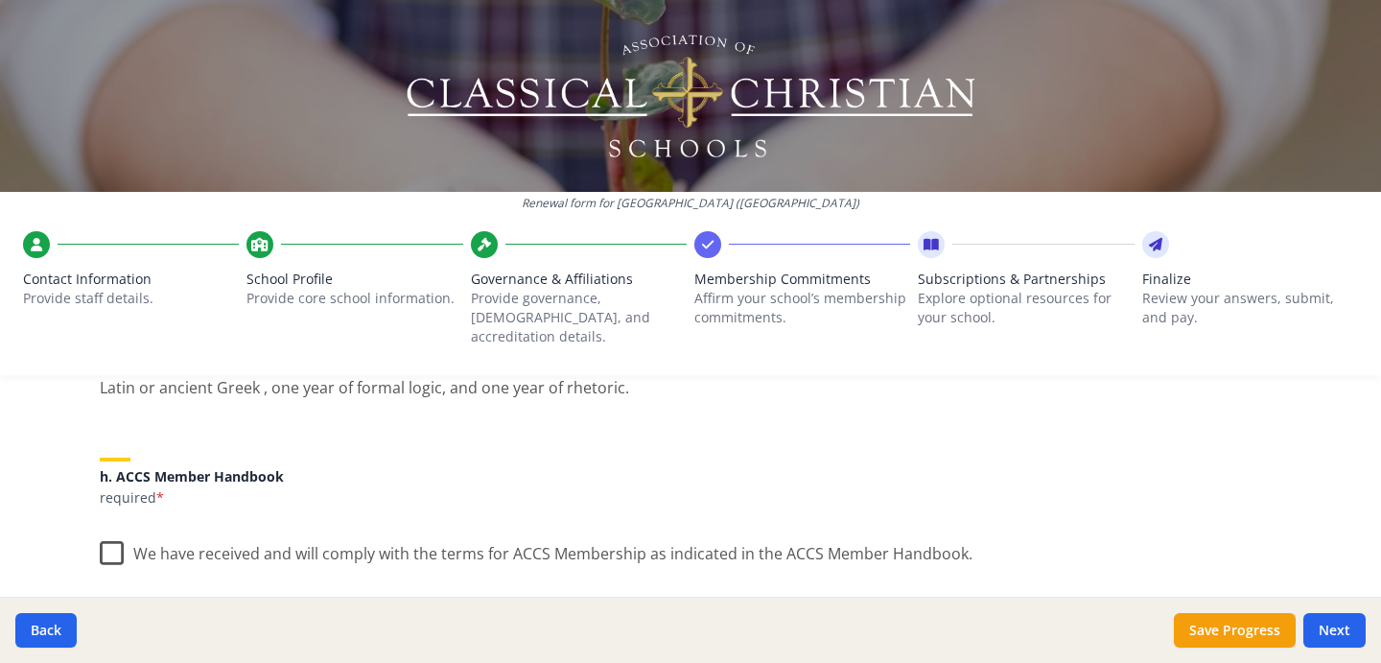
scroll to position [1562, 0]
click at [100, 538] on label "We have received and will comply with the terms for ACCS Membership as indicate…" at bounding box center [536, 549] width 873 height 41
click at [0, 0] on input "We have received and will comply with the terms for ACCS Membership as indicate…" at bounding box center [0, 0] width 0 height 0
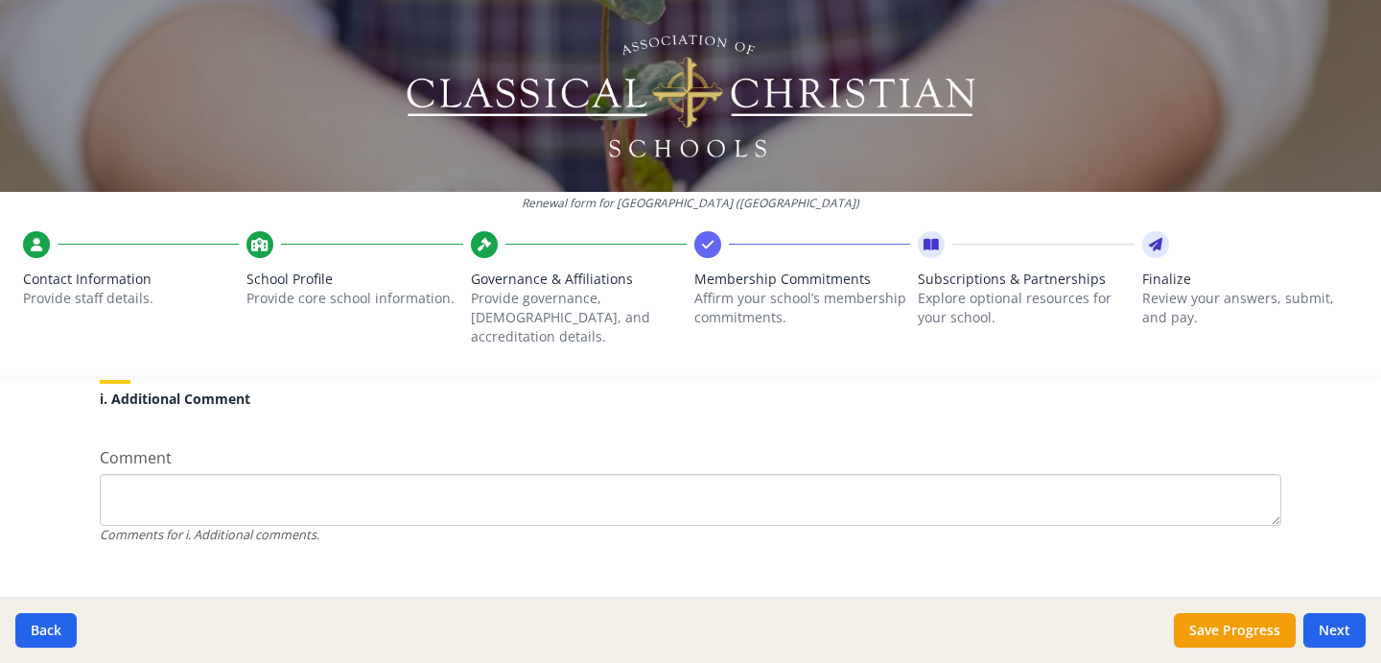
scroll to position [1880, 0]
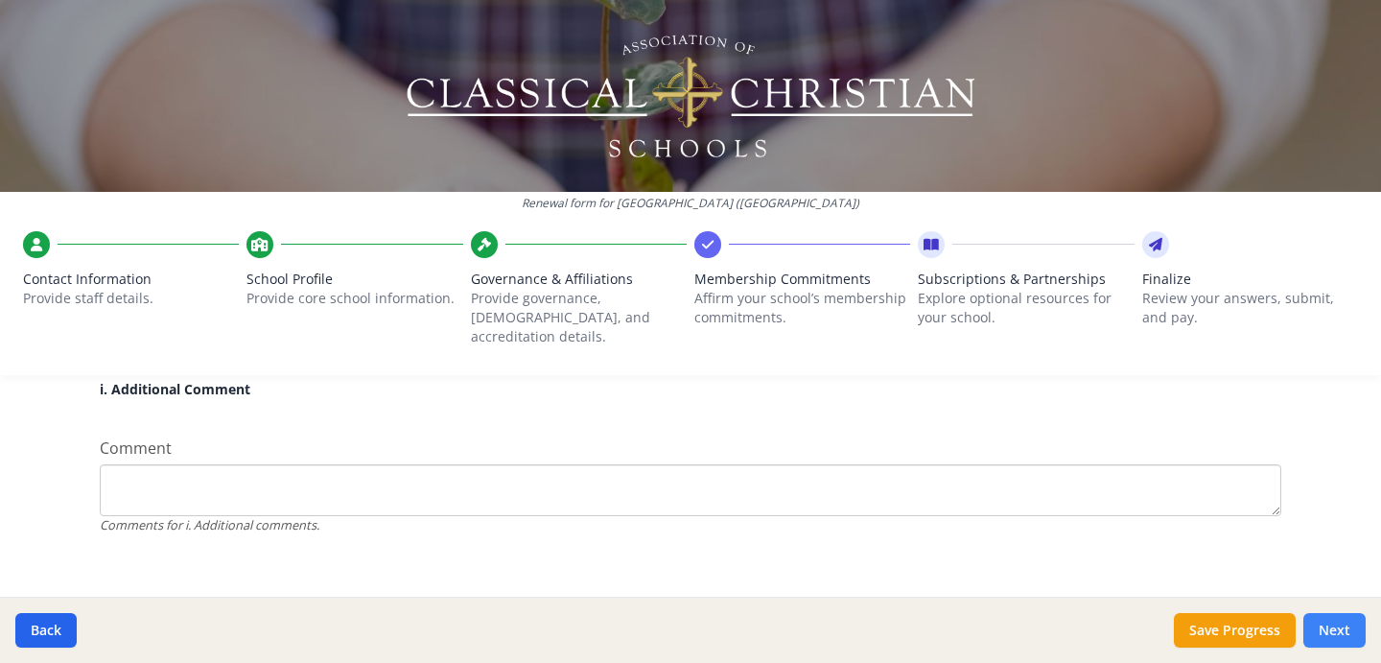
click at [1333, 622] on button "Next" at bounding box center [1335, 630] width 62 height 35
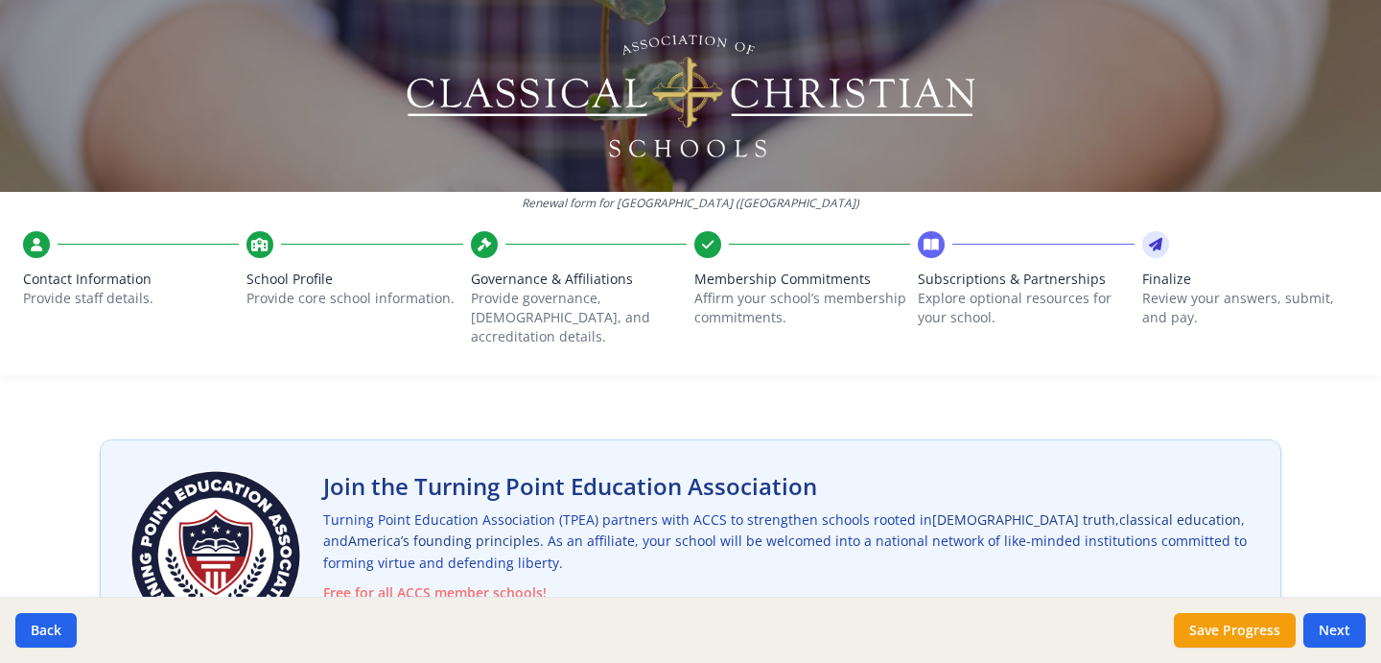
scroll to position [0, 0]
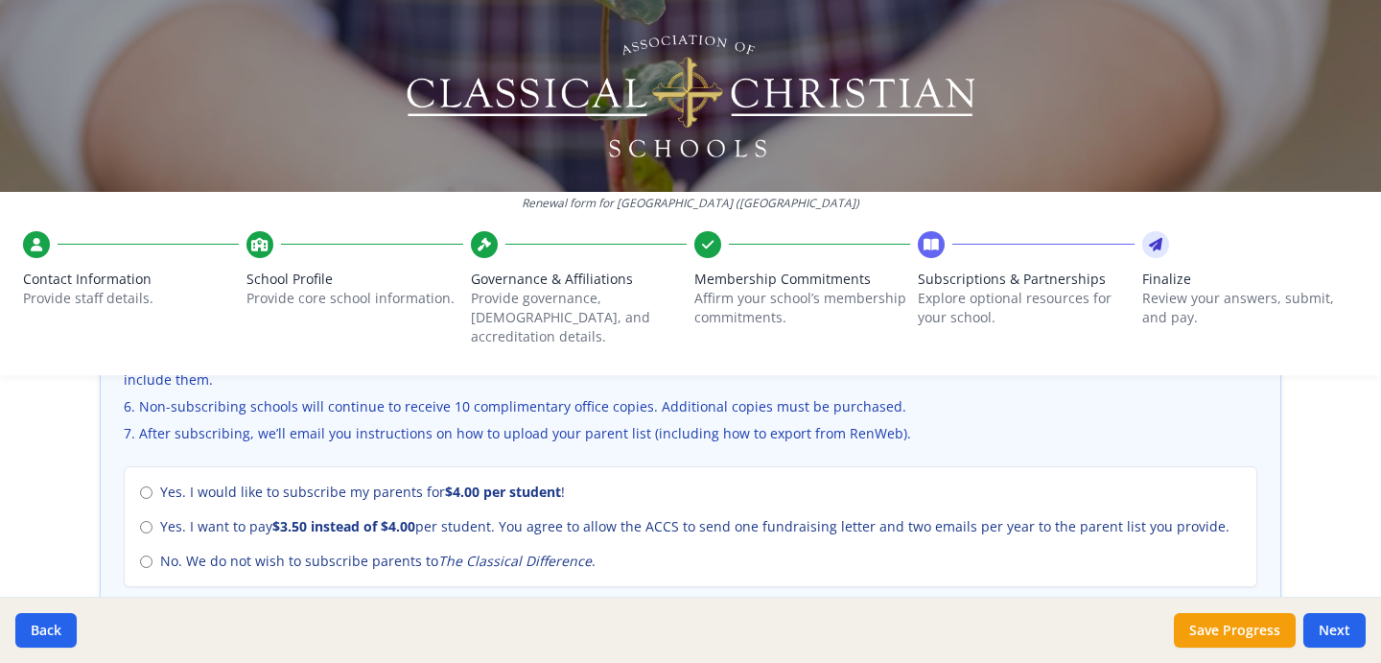
click at [129, 546] on div "Yes. I would like to subscribe my parents for $4.00 per student ! Yes. I want t…" at bounding box center [691, 526] width 1134 height 121
click at [140, 555] on input "No. We do not wish to subscribe parents to The Classical Difference ." at bounding box center [146, 561] width 12 height 12
radio input "true"
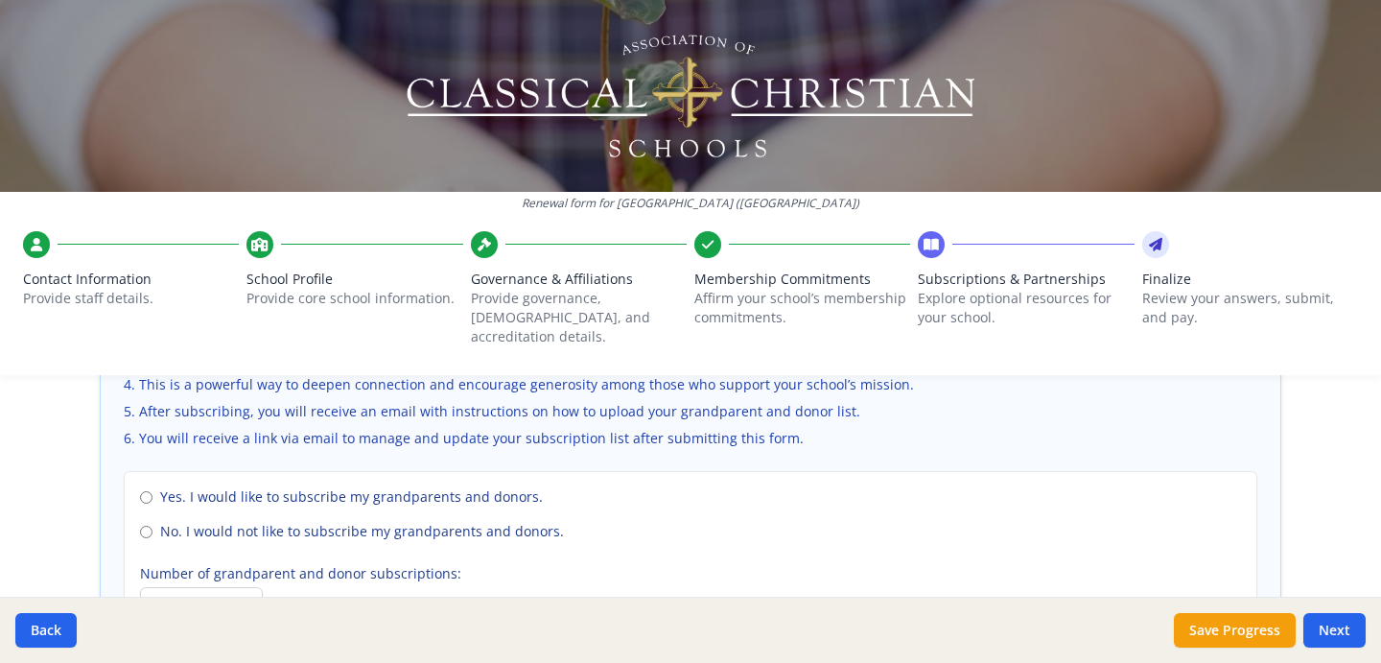
scroll to position [1399, 0]
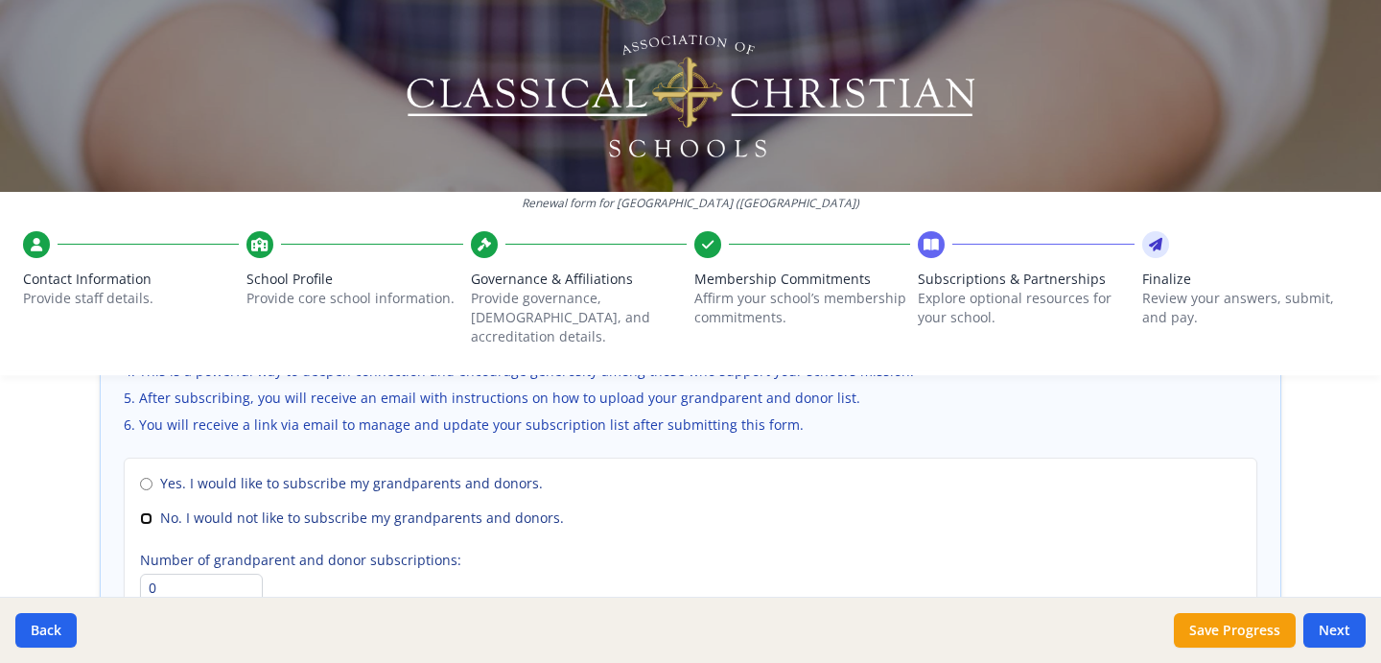
click at [142, 512] on input "No. I would not like to subscribe my grandparents and donors." at bounding box center [146, 518] width 12 height 12
radio input "true"
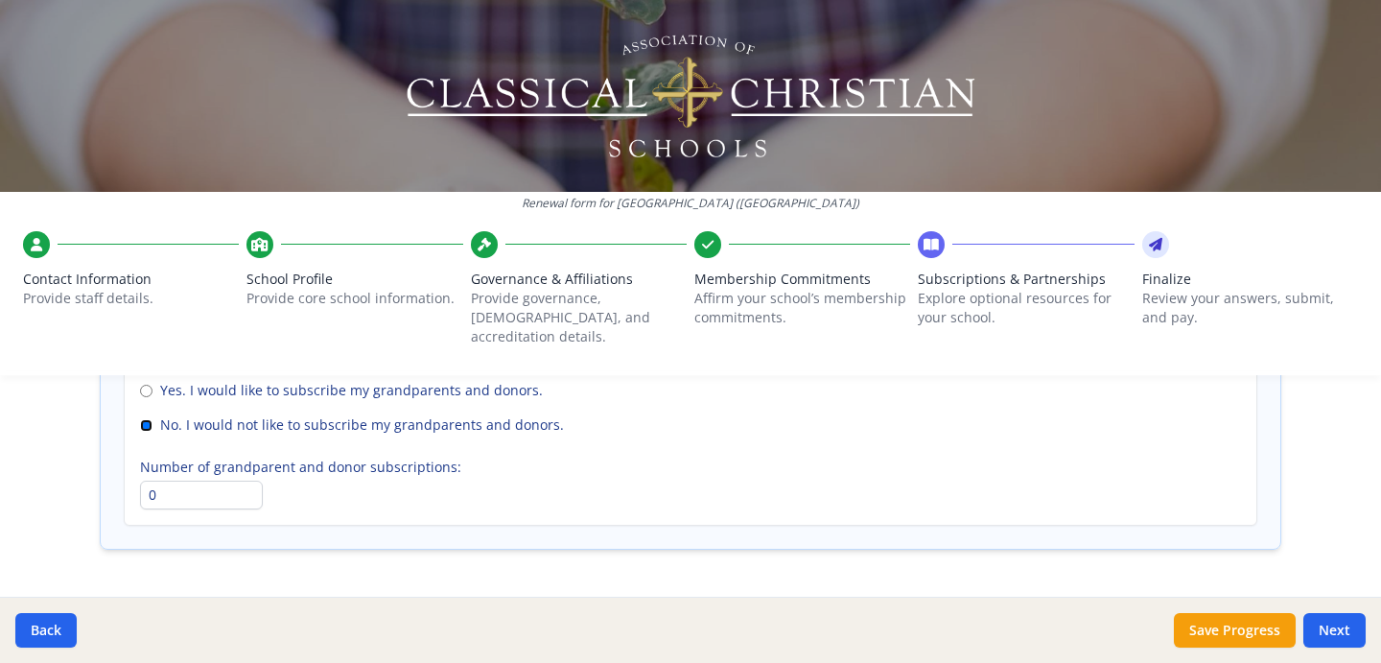
scroll to position [1529, 0]
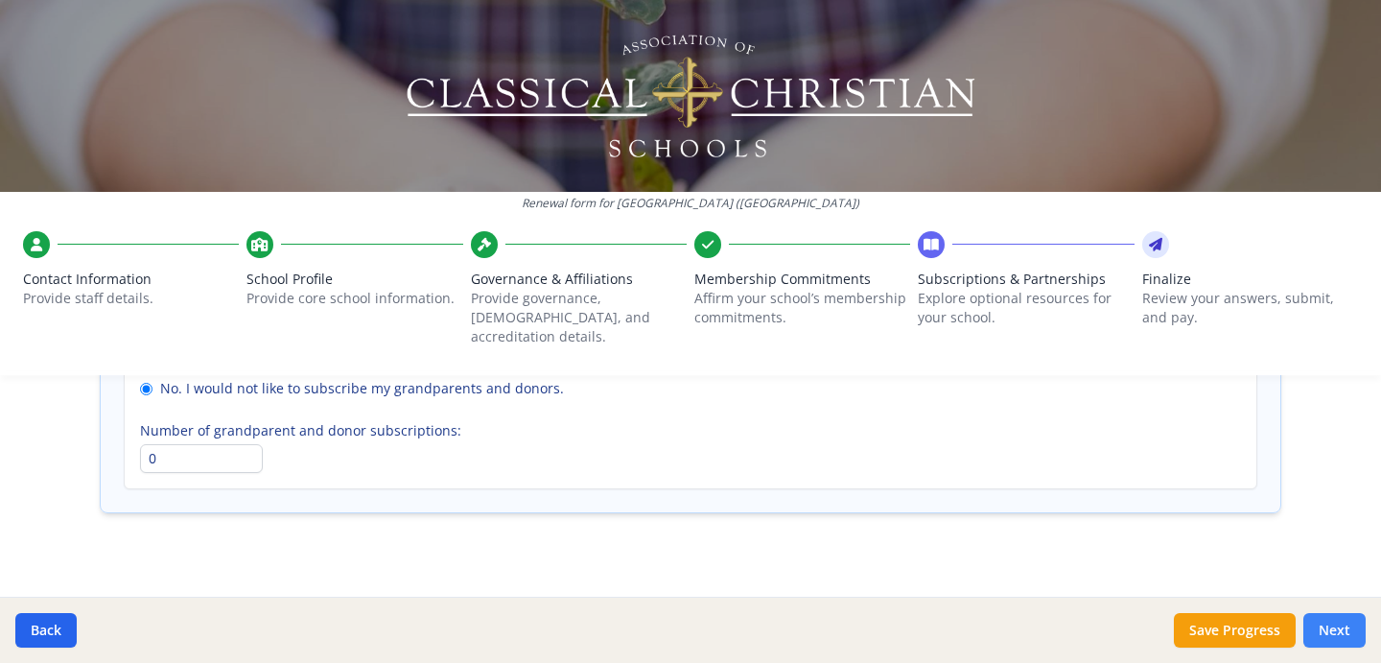
click at [1329, 618] on button "Next" at bounding box center [1335, 630] width 62 height 35
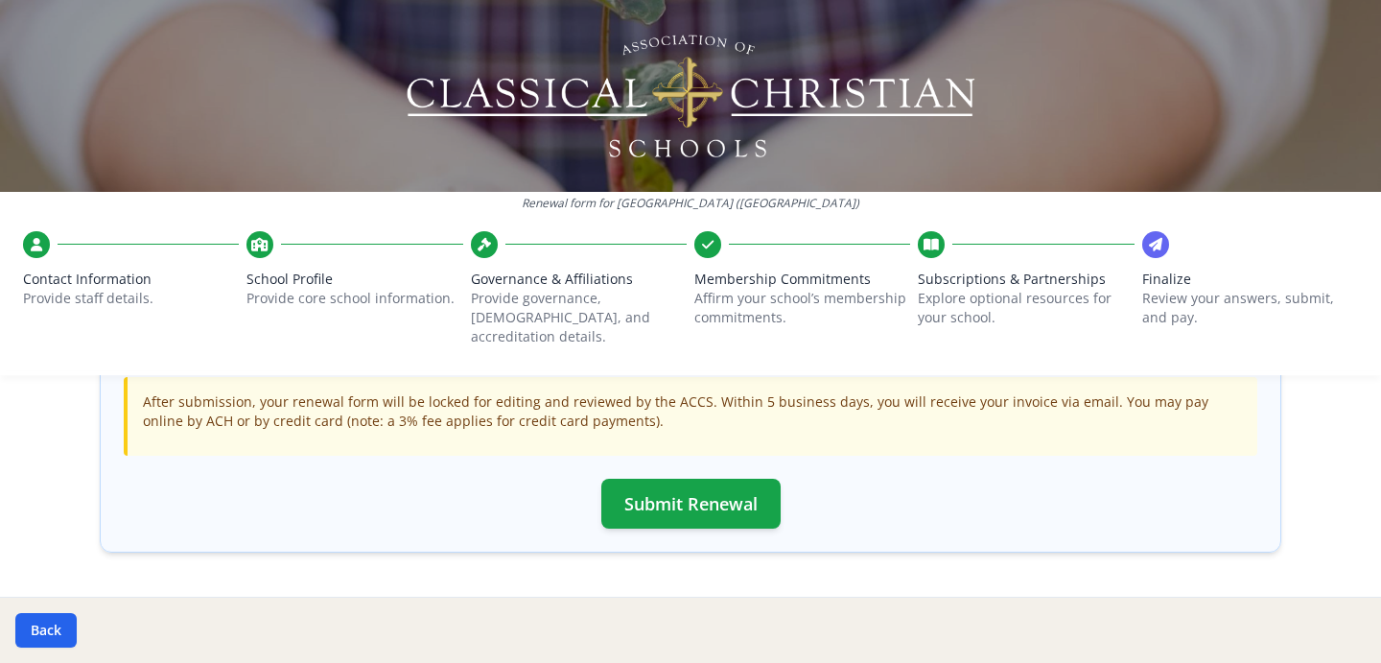
scroll to position [718, 0]
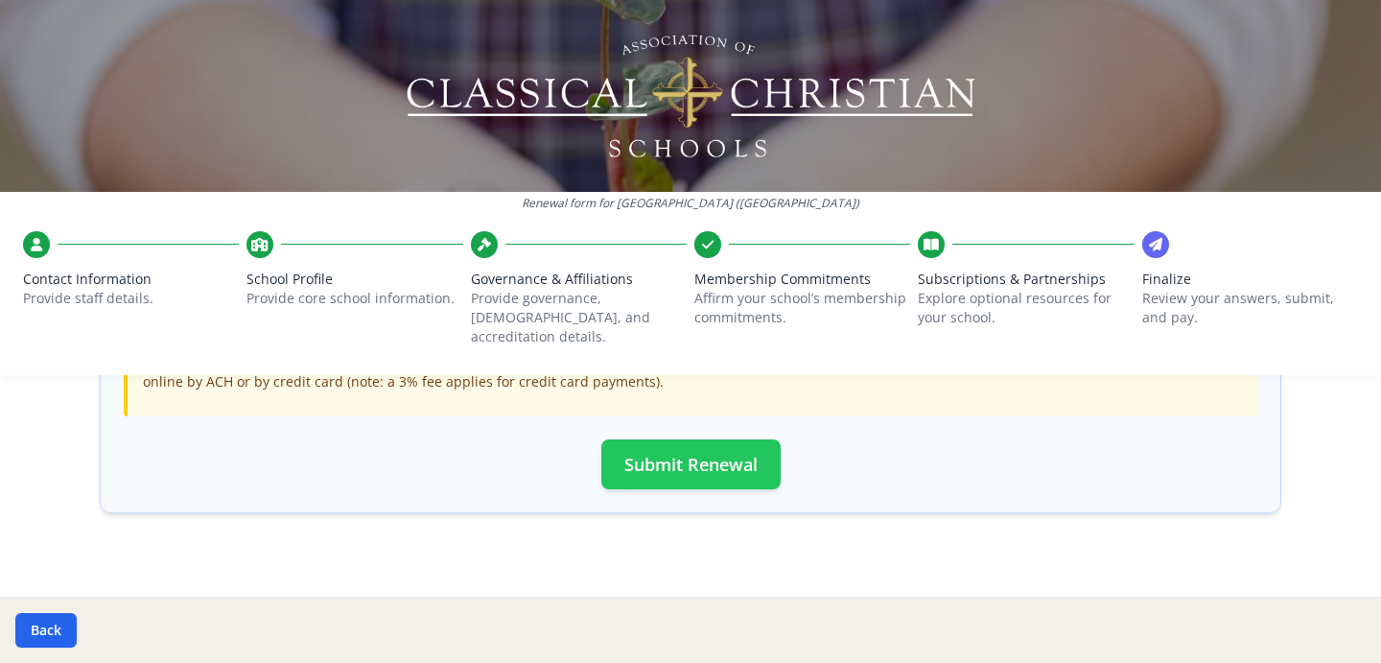
click at [664, 455] on button "Submit Renewal" at bounding box center [690, 464] width 179 height 50
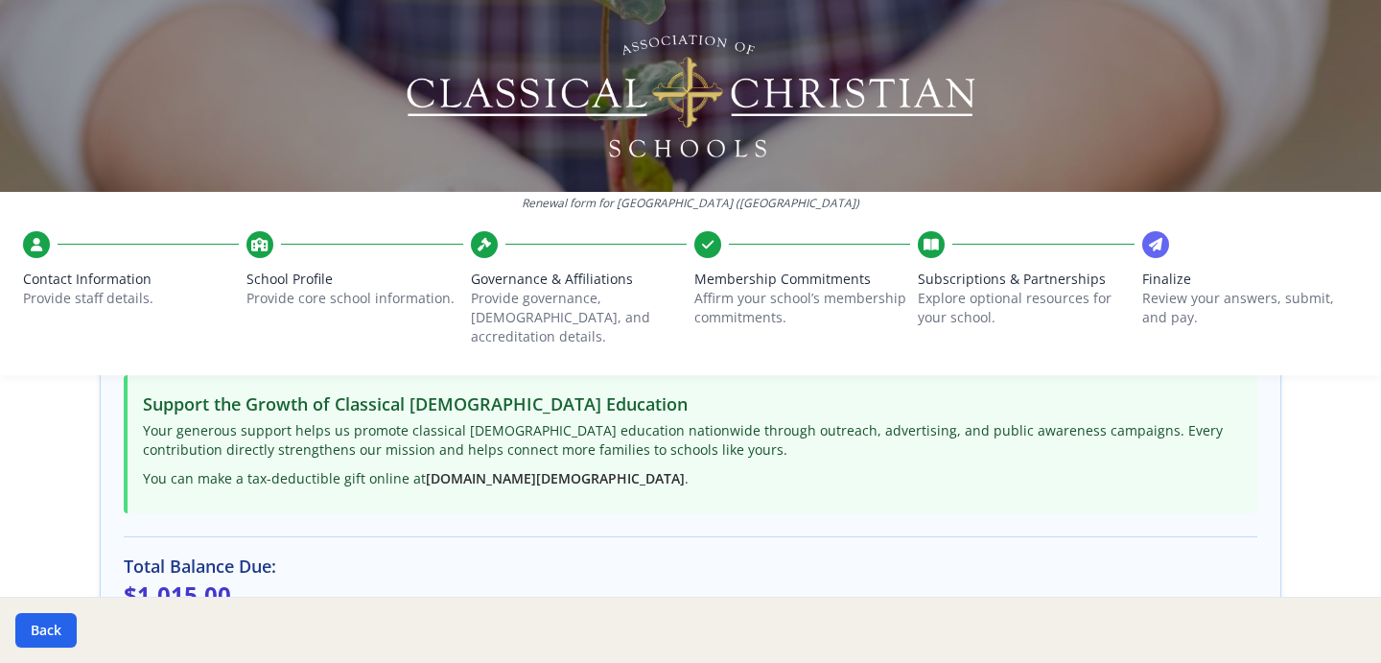
scroll to position [713, 0]
